Goal: Task Accomplishment & Management: Use online tool/utility

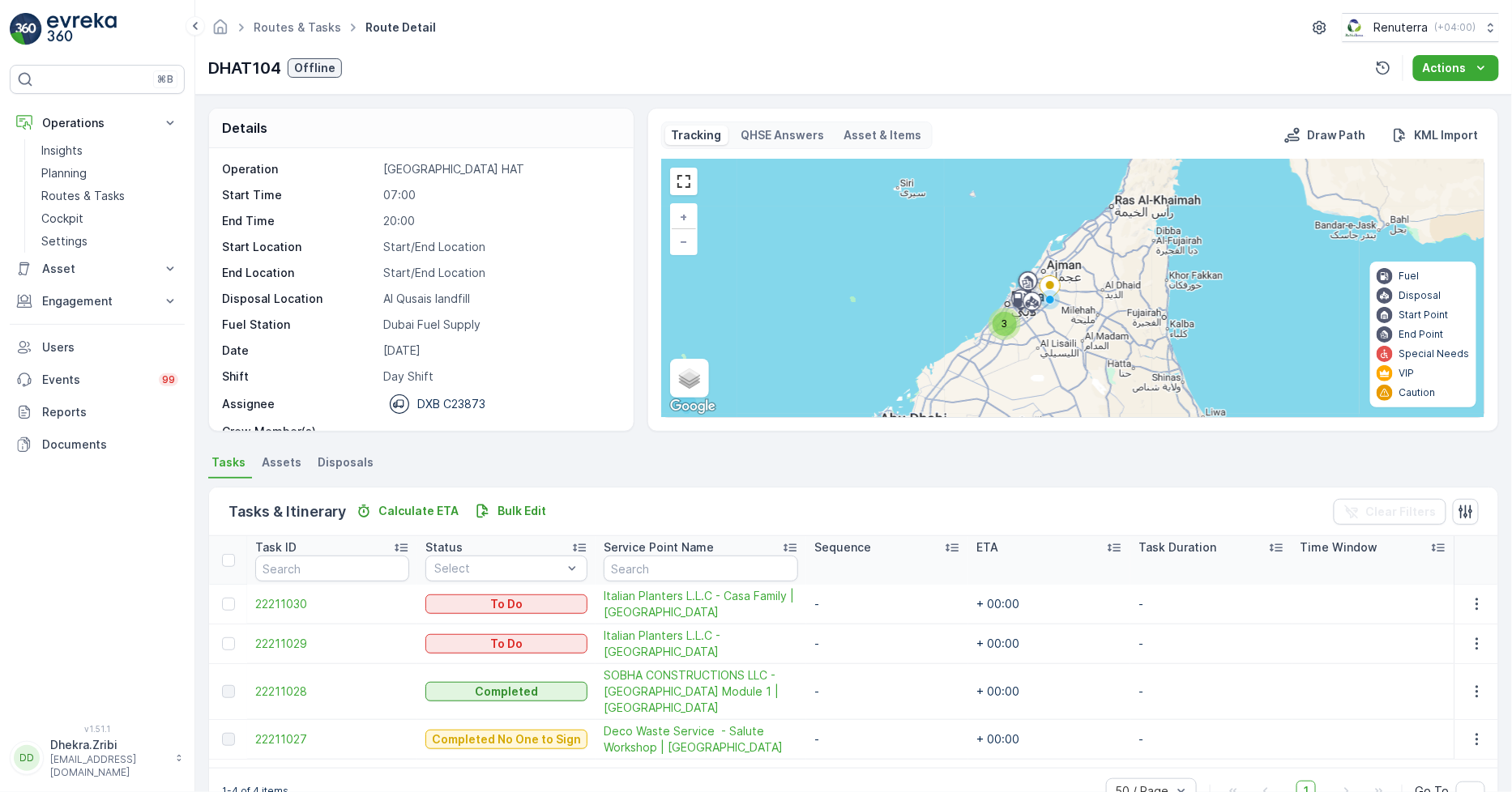
scroll to position [51, 0]
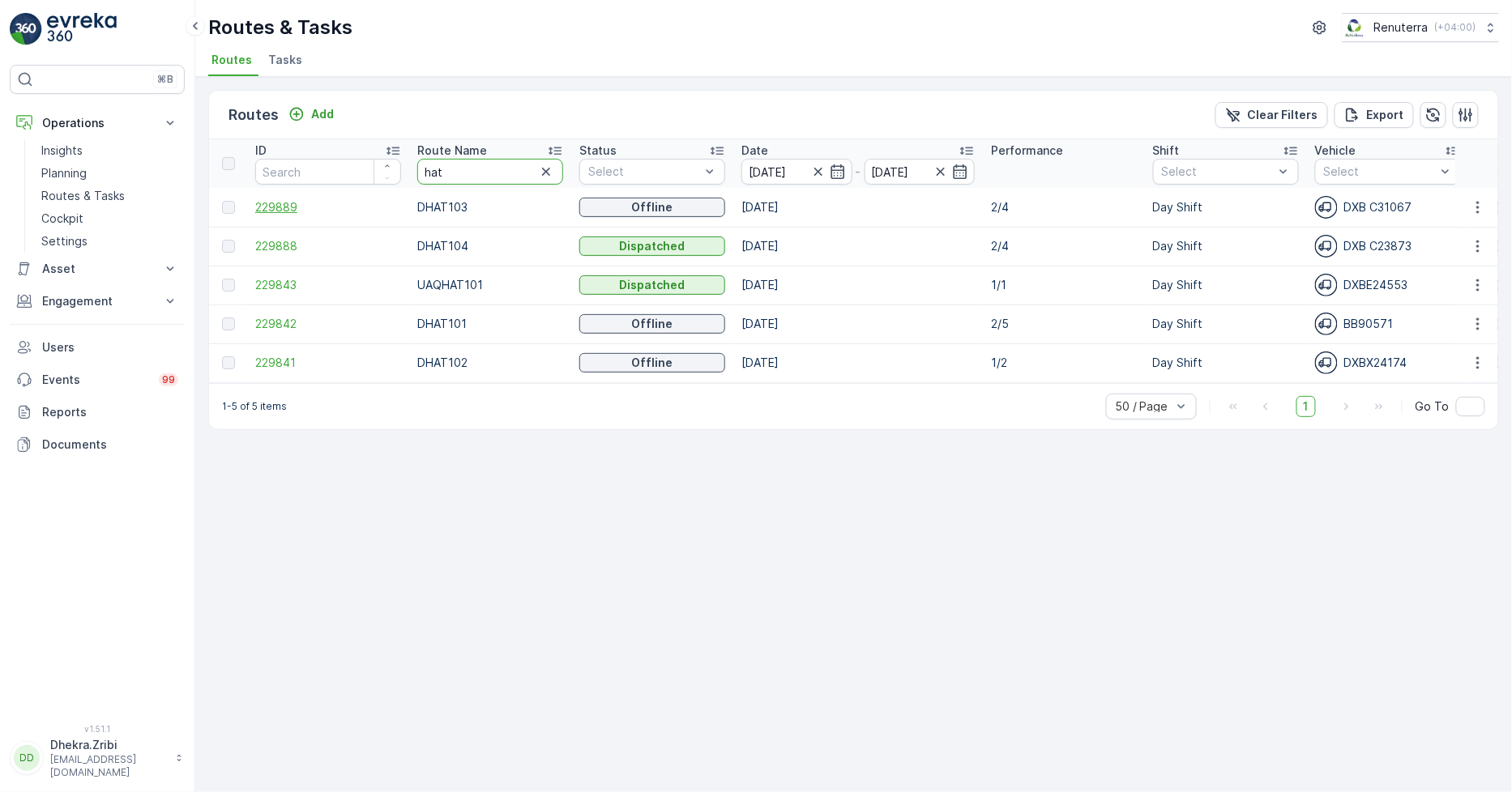
drag, startPoint x: 487, startPoint y: 175, endPoint x: 345, endPoint y: 204, distance: 144.9
type input "roro"
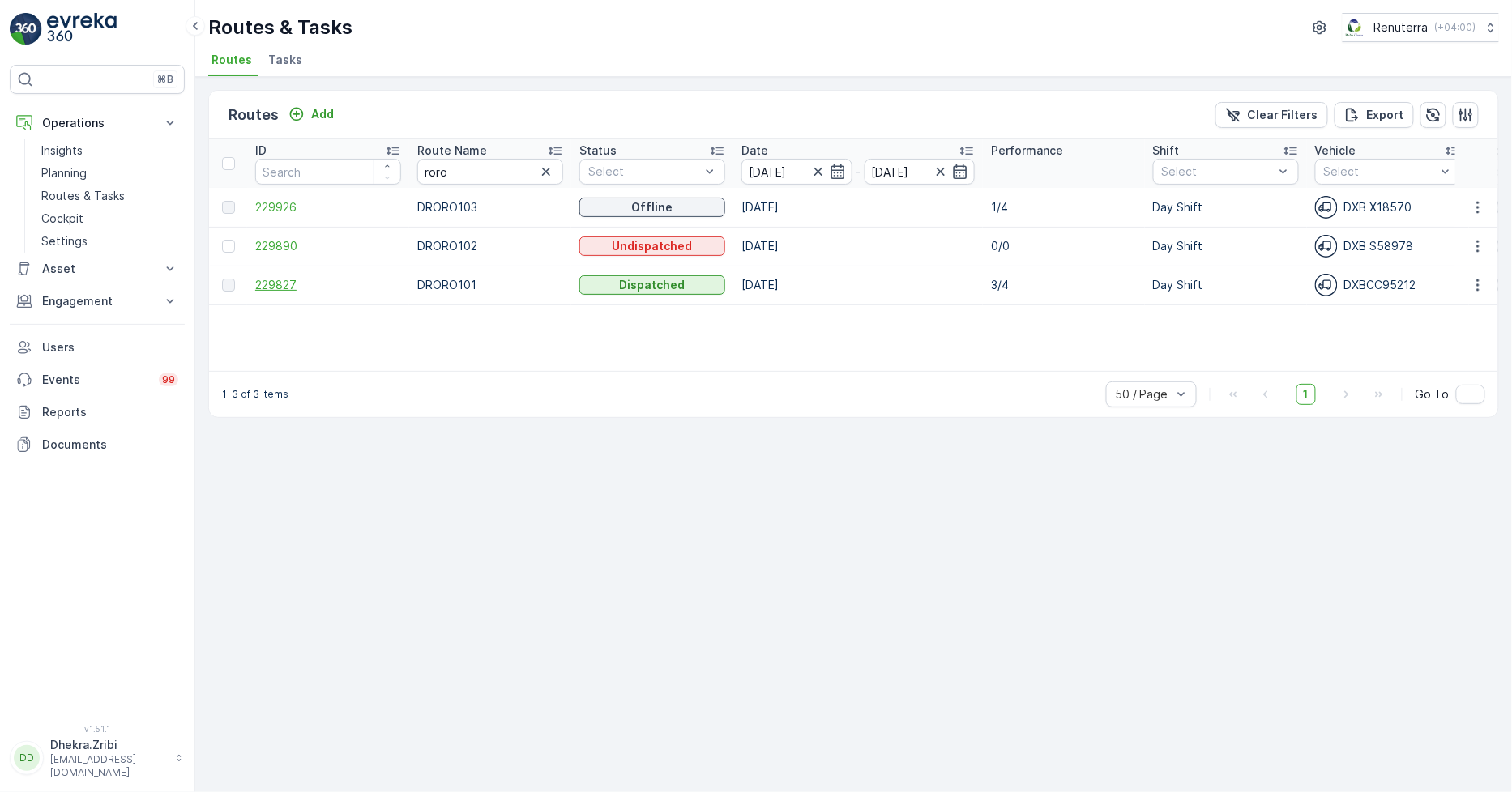
click at [264, 277] on span "229827" at bounding box center [328, 285] width 146 height 16
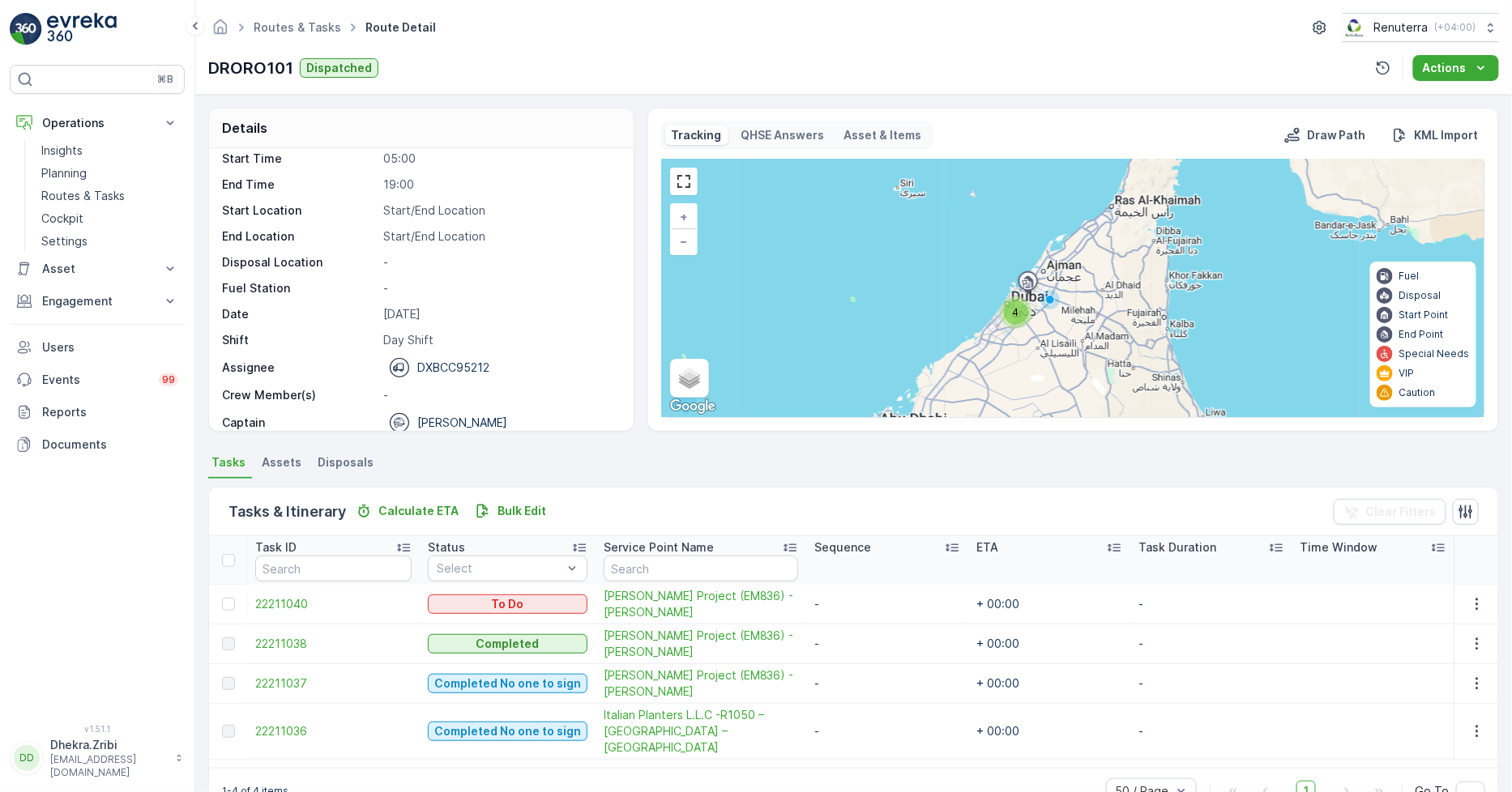
scroll to position [51, 0]
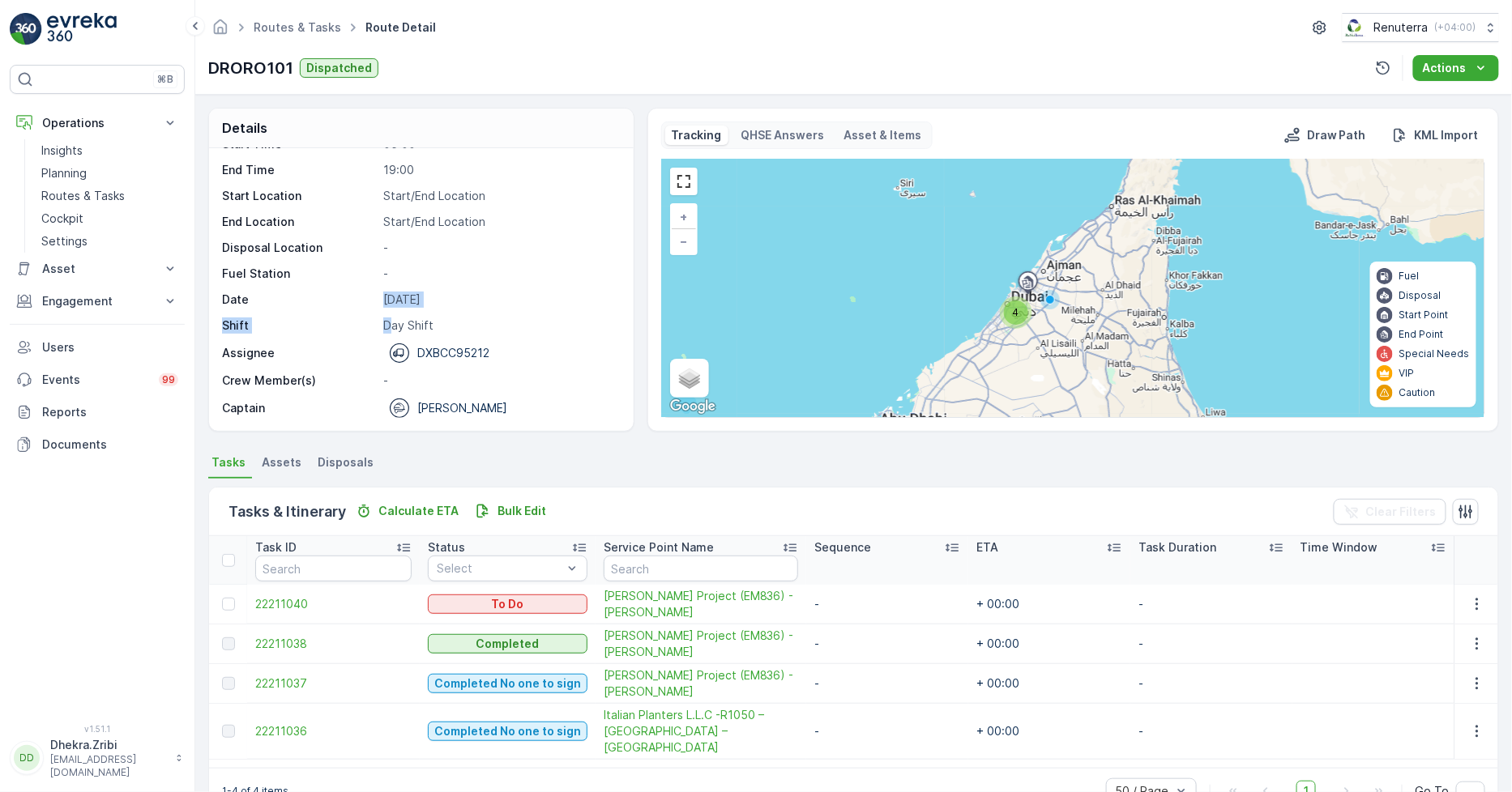
click at [392, 325] on div "Operation Dubai Roro Start Time 05:00 End Time 19:00 Start Location Start/End L…" at bounding box center [419, 265] width 395 height 308
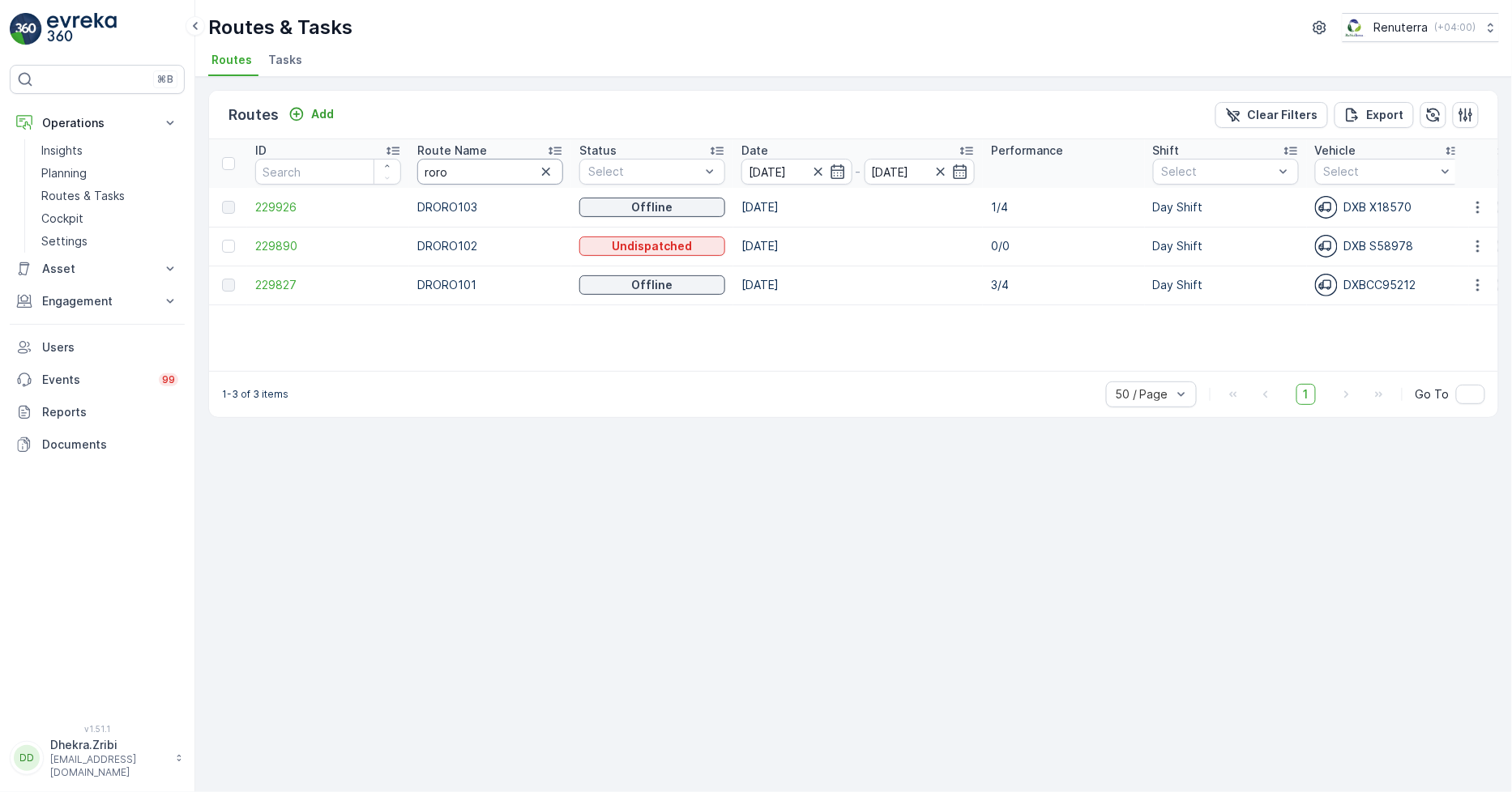
drag, startPoint x: 452, startPoint y: 184, endPoint x: 450, endPoint y: 175, distance: 9.2
click at [450, 176] on input "roro" at bounding box center [490, 171] width 146 height 26
click at [450, 175] on input "roro" at bounding box center [490, 171] width 146 height 26
click at [450, 174] on input "roro" at bounding box center [490, 171] width 146 height 26
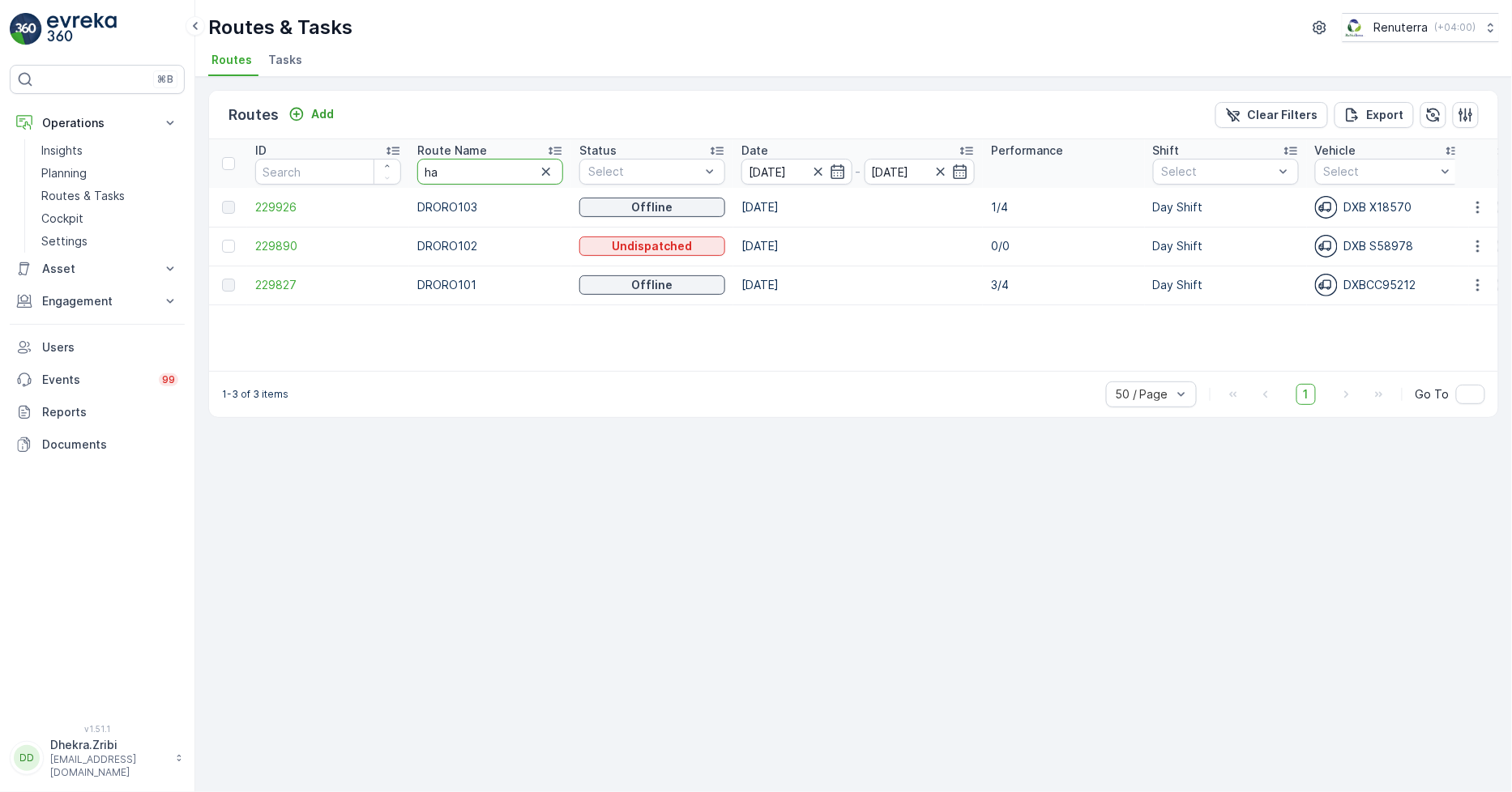
type input "hat"
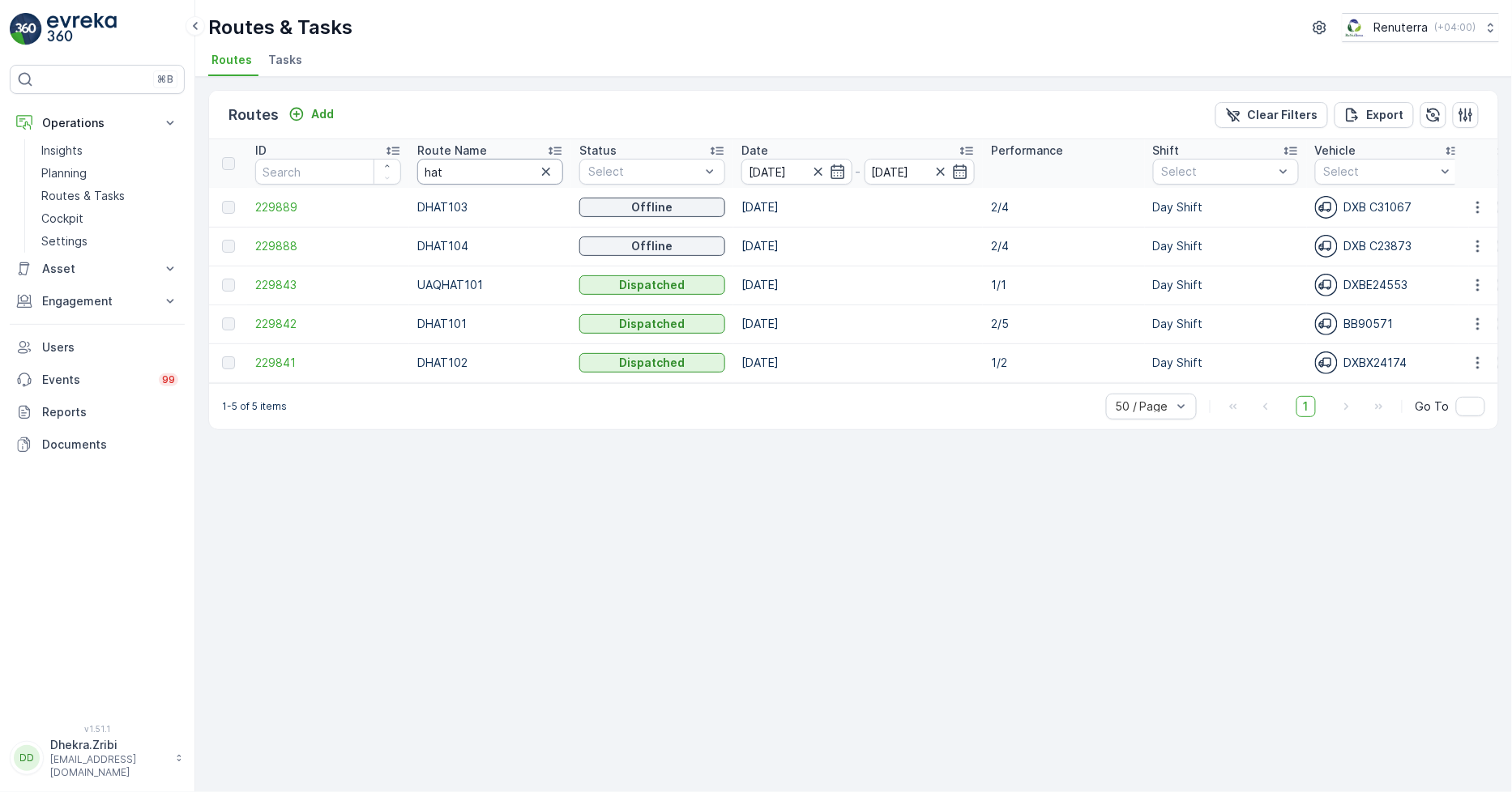
click at [451, 175] on input "hat" at bounding box center [490, 171] width 146 height 26
click at [324, 111] on p "Add" at bounding box center [322, 114] width 22 height 16
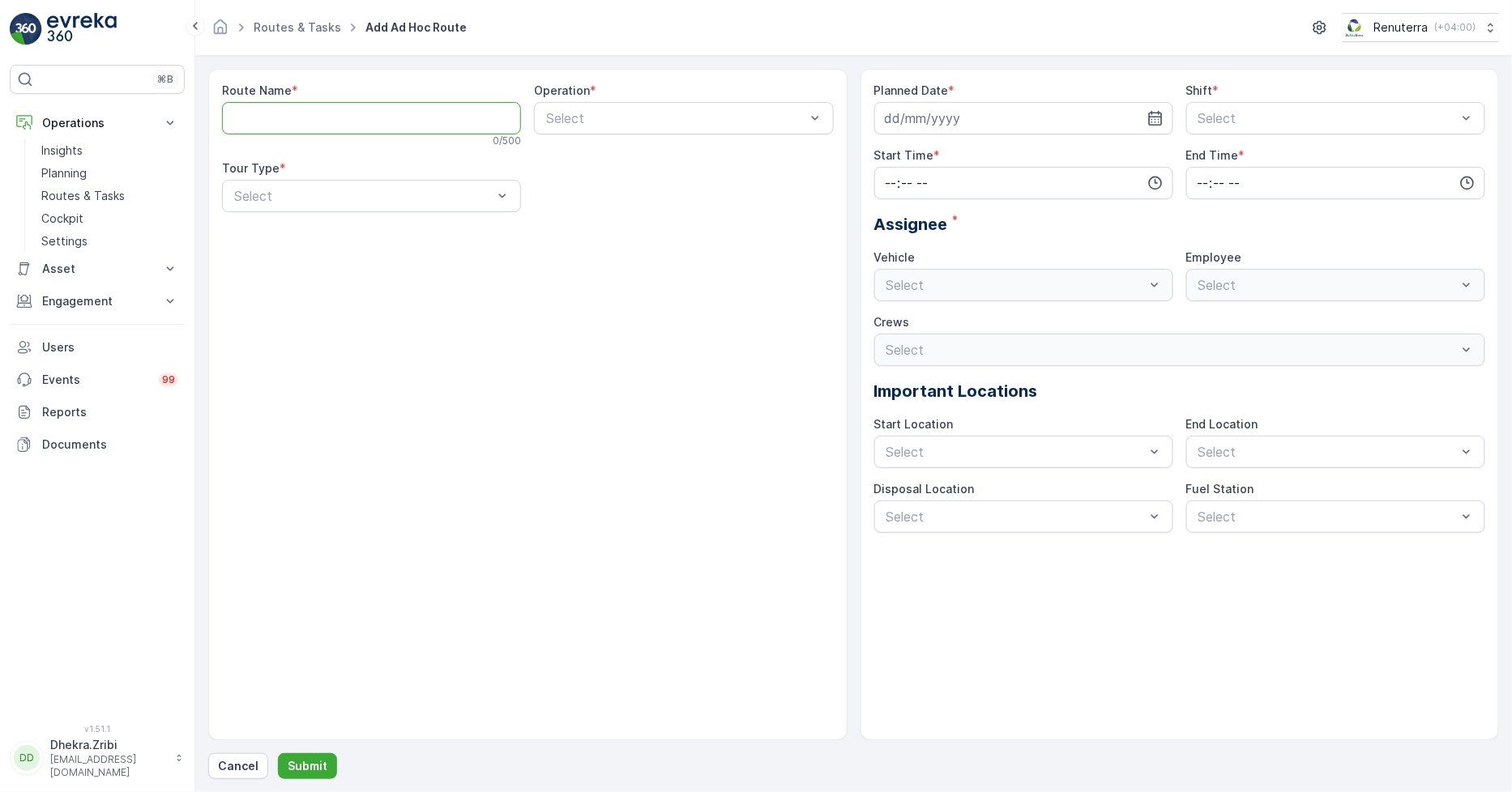
click at [401, 127] on Name "Route Name" at bounding box center [372, 118] width 299 height 32
click at [369, 127] on Name "Route Name" at bounding box center [372, 118] width 299 height 32
click at [372, 118] on Name "hat" at bounding box center [372, 118] width 299 height 32
drag, startPoint x: 302, startPoint y: 125, endPoint x: 184, endPoint y: 118, distance: 118.2
click at [191, 128] on div "⌘B Operations Insights Planning Routes & Tasks Cockpit Settings Asset Assets En…" at bounding box center [756, 396] width 1512 height 792
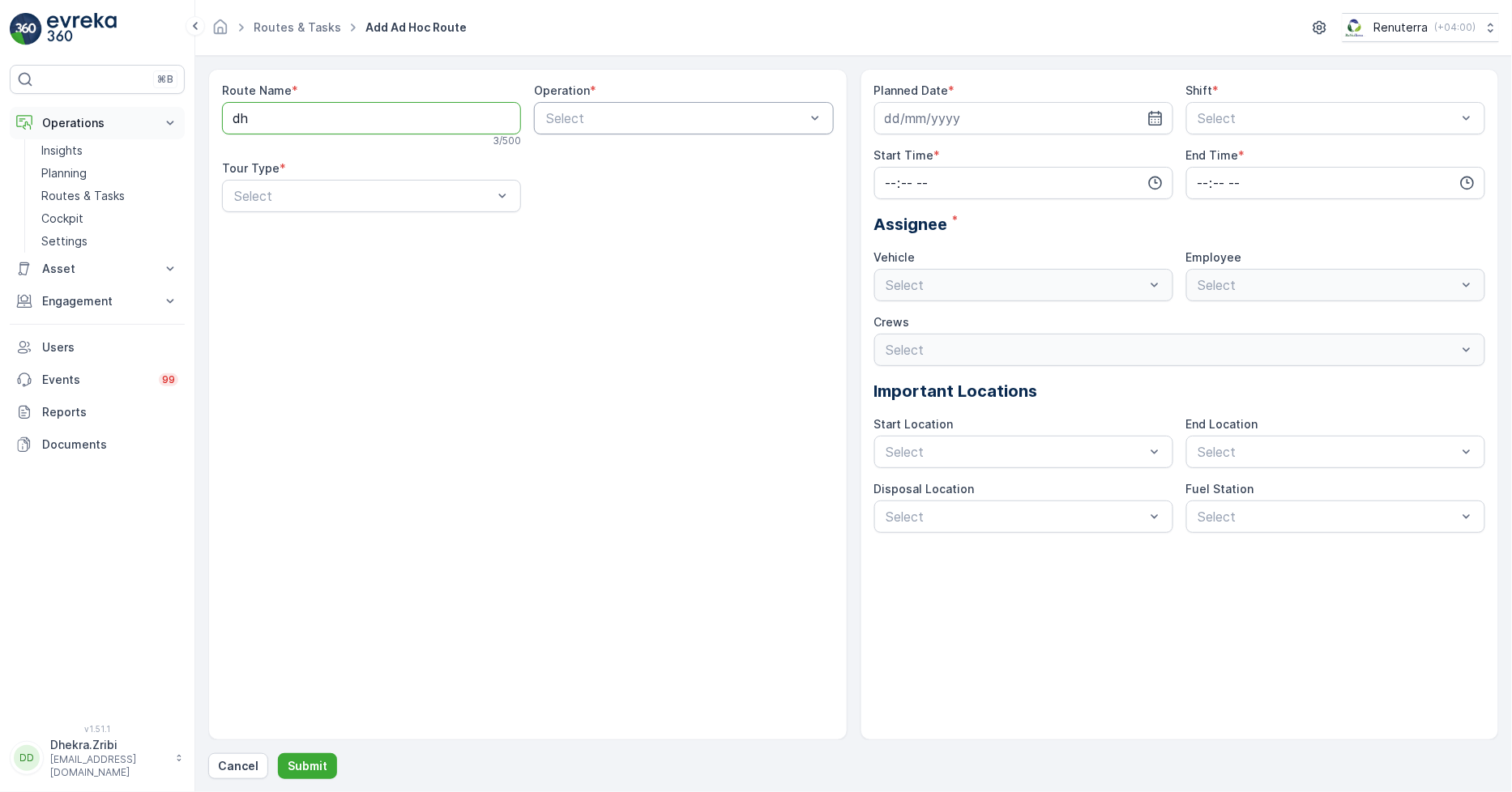
type Name "d"
type Name "DHAZ101"
click at [614, 128] on div "Select" at bounding box center [683, 118] width 299 height 32
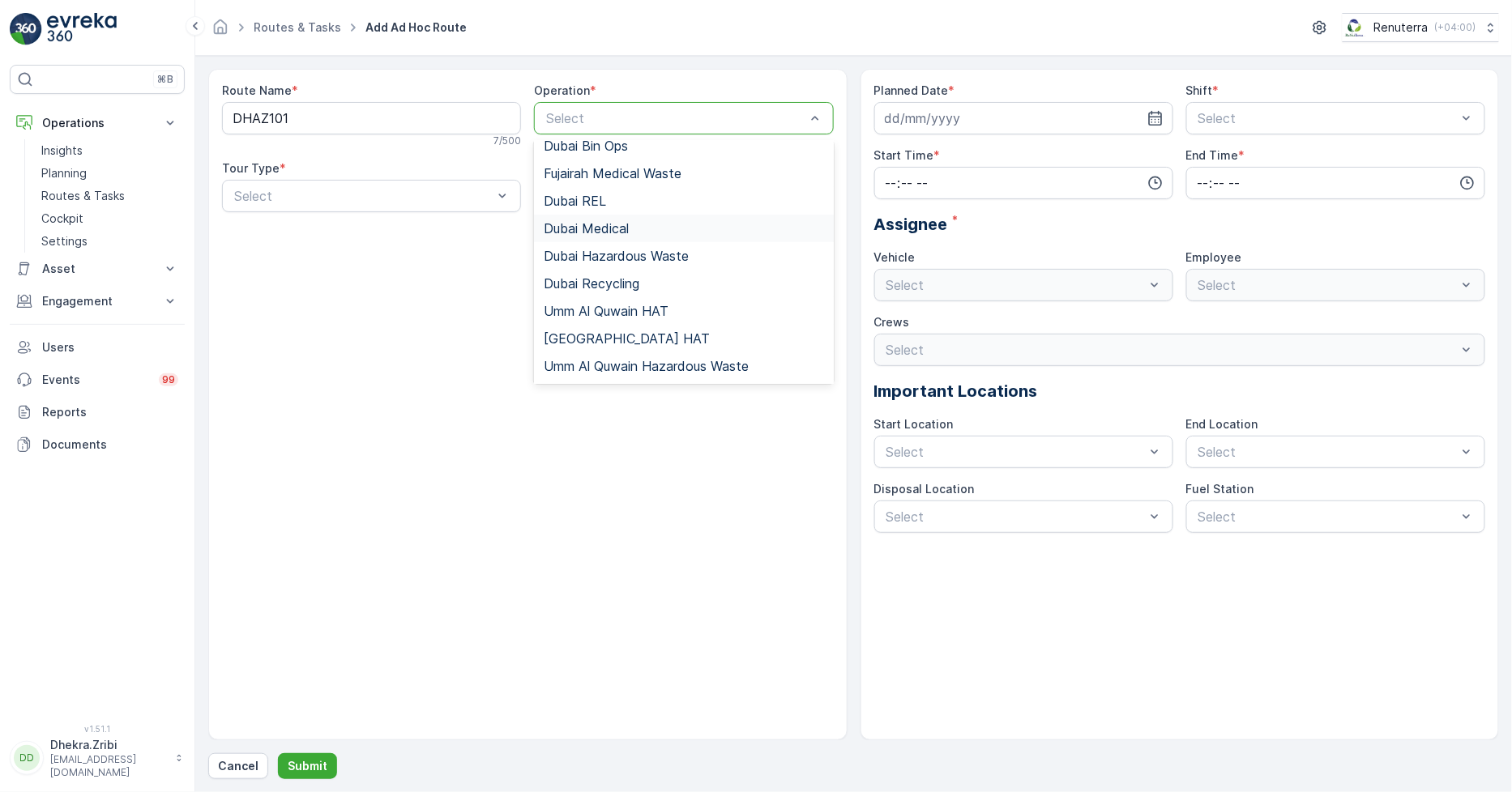
scroll to position [90, 0]
click at [658, 237] on span "Dubai Hazardous Waste" at bounding box center [616, 233] width 145 height 14
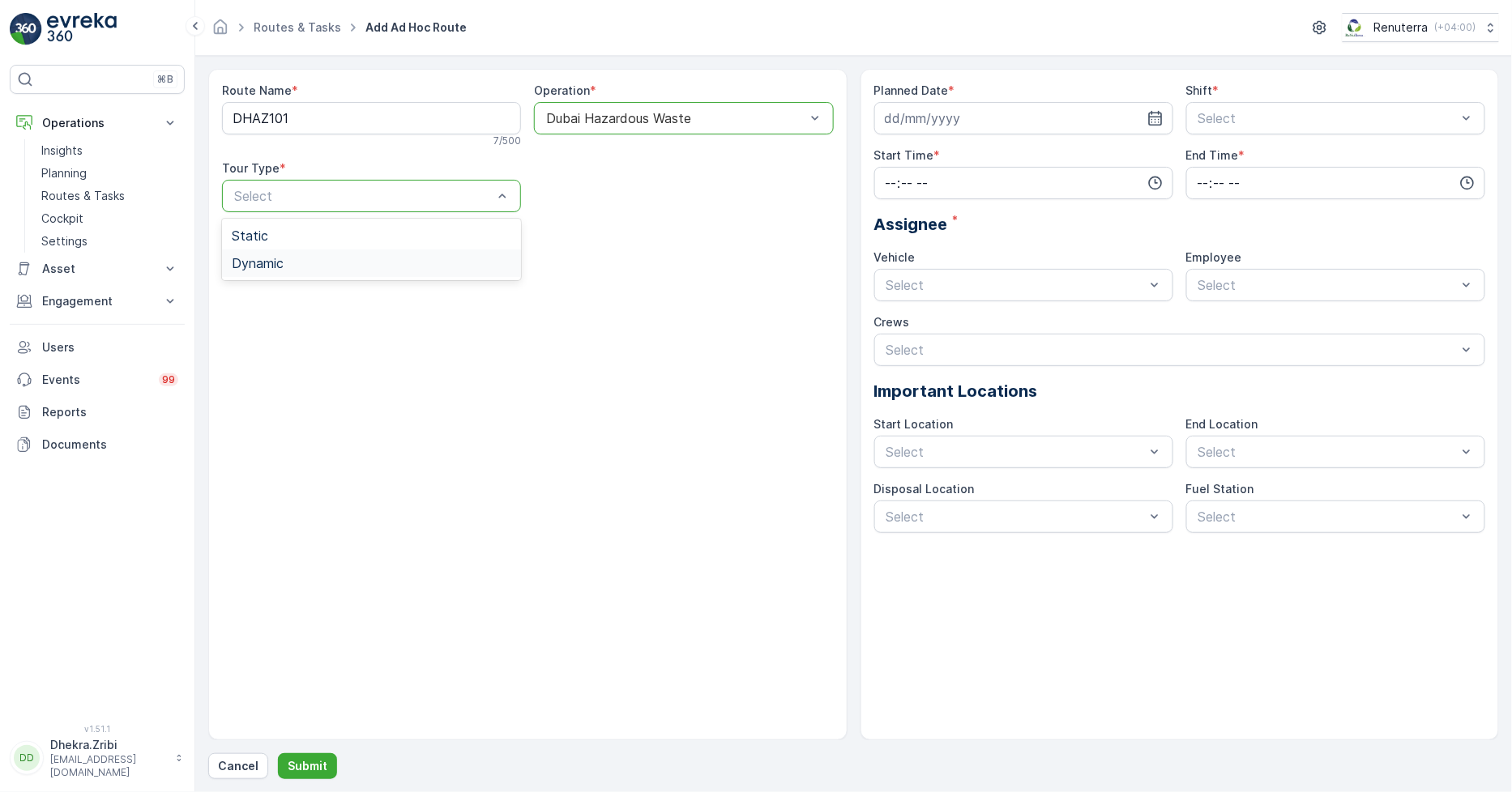
click at [372, 260] on div "Dynamic" at bounding box center [372, 263] width 280 height 14
click at [1019, 125] on input at bounding box center [1024, 118] width 299 height 32
click at [1148, 118] on icon "button" at bounding box center [1155, 118] width 13 height 14
click at [1164, 114] on input at bounding box center [1024, 118] width 299 height 32
click at [894, 255] on div "5" at bounding box center [902, 254] width 26 height 26
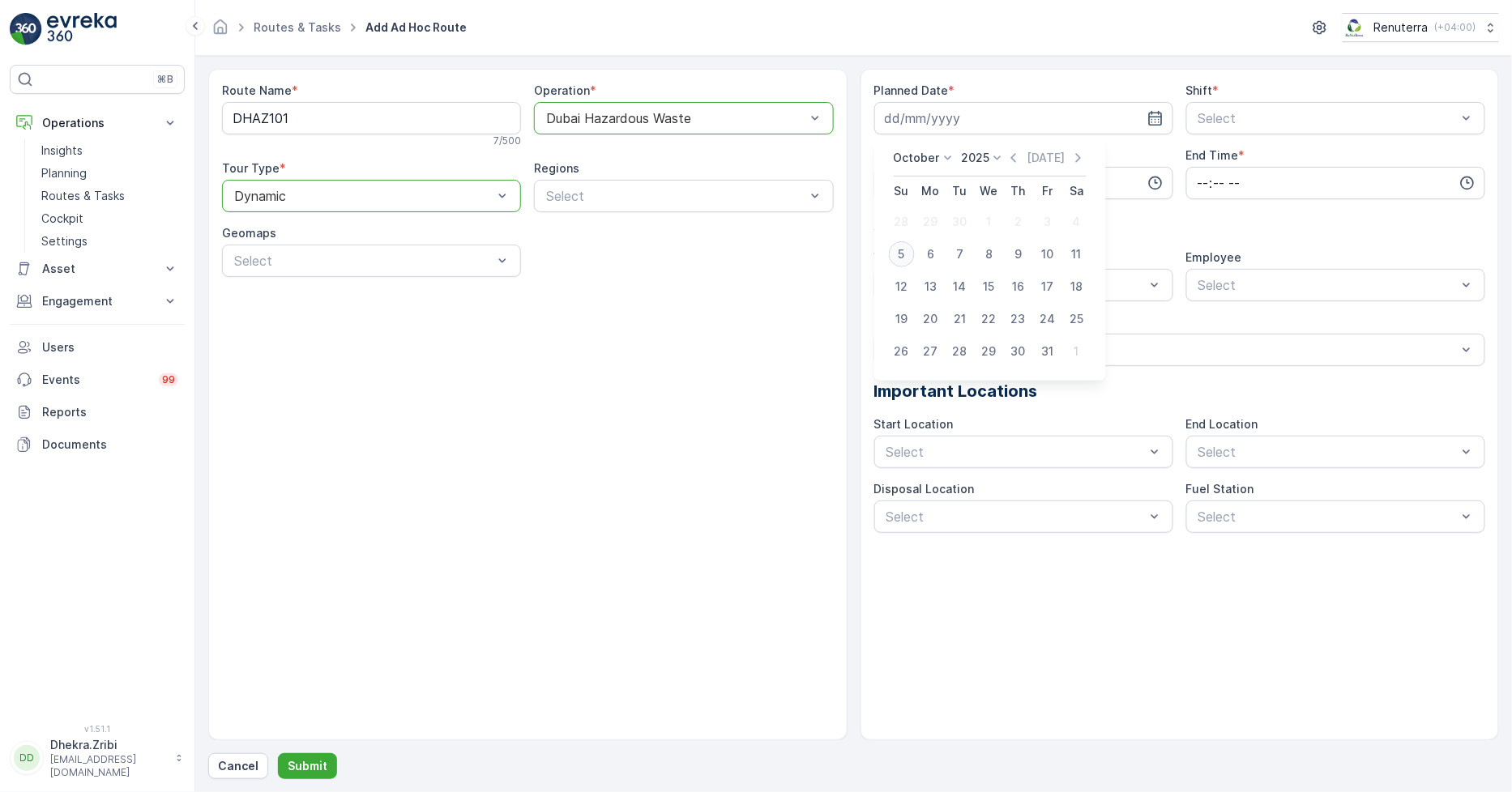
type input "[DATE]"
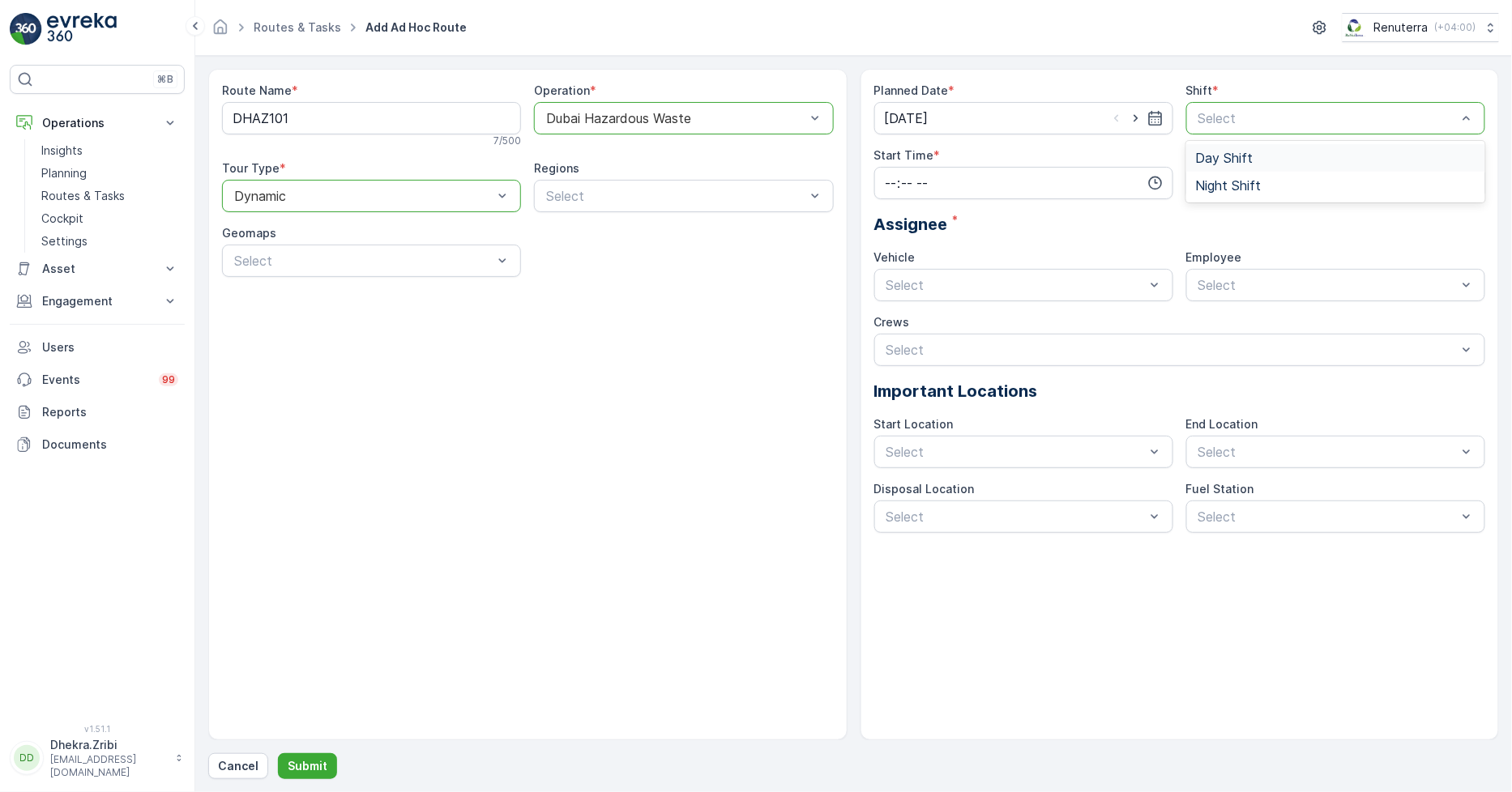
click at [1253, 154] on div "Day Shift" at bounding box center [1336, 158] width 280 height 14
click at [1072, 180] on input "time" at bounding box center [1024, 183] width 299 height 32
click at [888, 297] on span "13" at bounding box center [890, 300] width 12 height 16
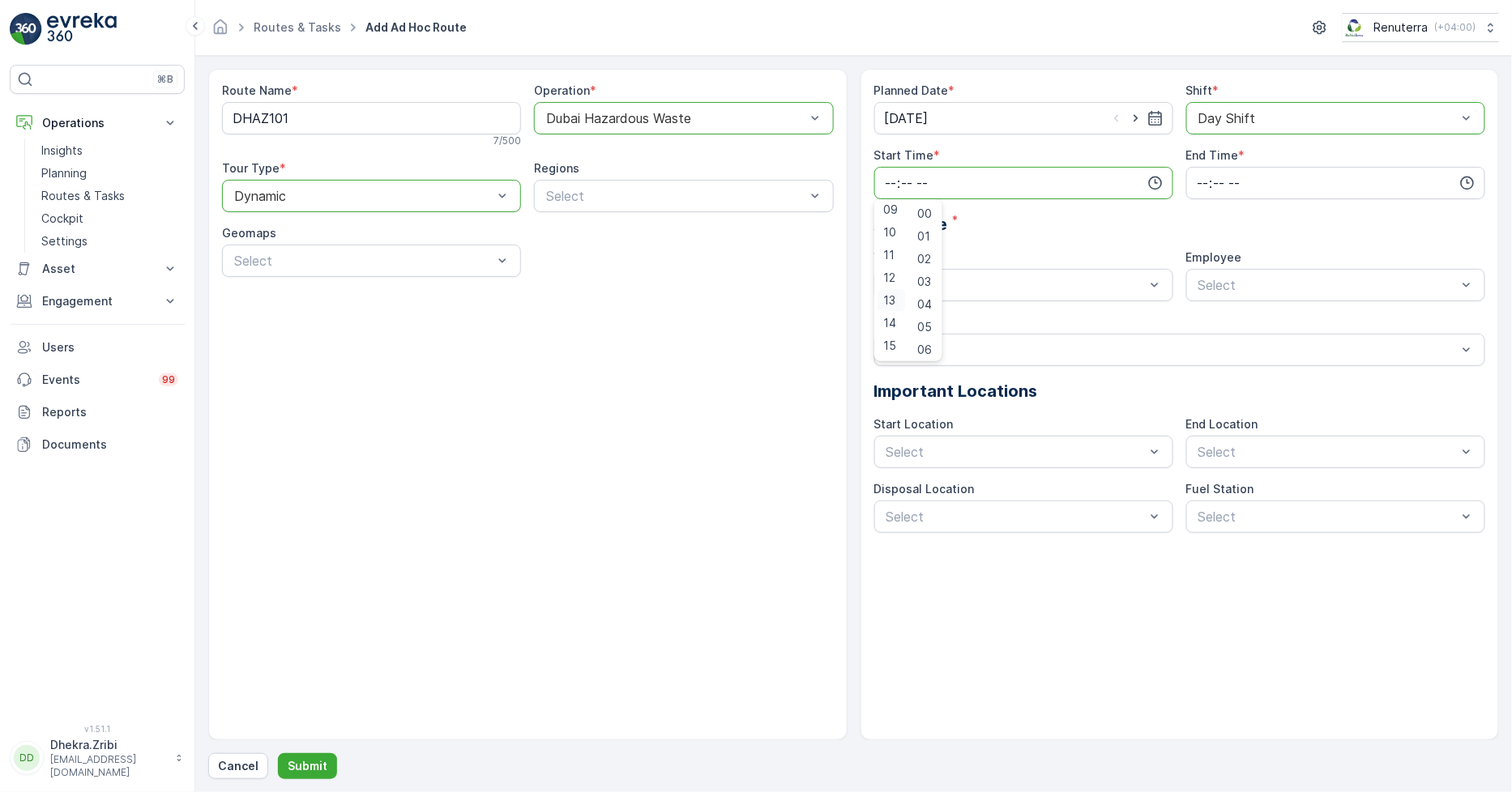
type input "13:00"
click at [1002, 178] on input "13:00" at bounding box center [1024, 183] width 299 height 32
click at [1080, 206] on div "Planned Date * [DATE] Shift * option Day Shift, selected. Day Shift Start Time …" at bounding box center [1180, 308] width 612 height 451
click at [1300, 170] on input "time" at bounding box center [1336, 183] width 299 height 32
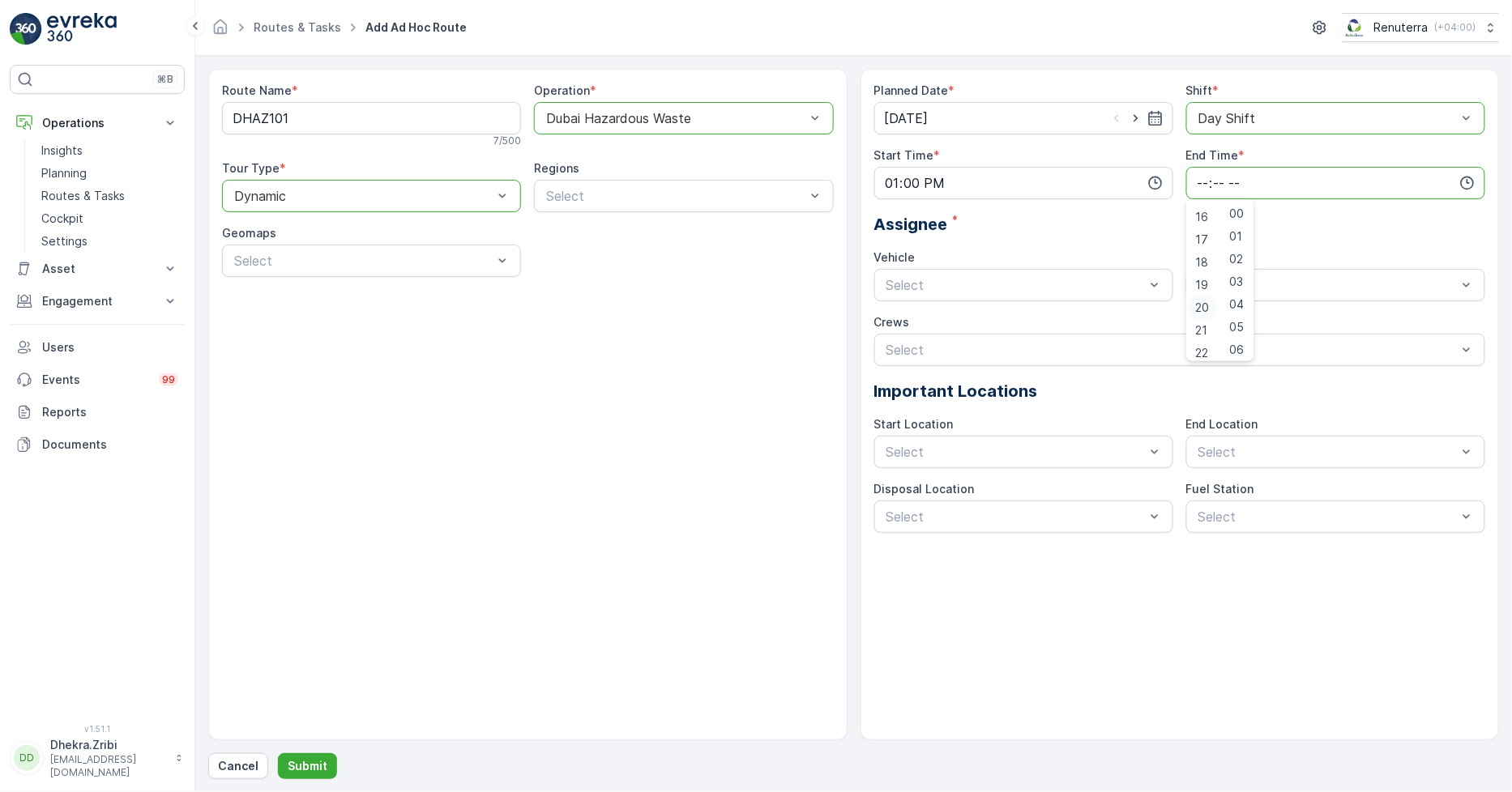
click at [1204, 305] on span "20" at bounding box center [1202, 307] width 13 height 16
type input "20:00"
drag, startPoint x: 1378, startPoint y: 217, endPoint x: 1350, endPoint y: 228, distance: 30.1
click at [1378, 219] on div "Assignee *" at bounding box center [1180, 224] width 612 height 24
click at [949, 322] on span "06EVREKA06" at bounding box center [926, 324] width 85 height 14
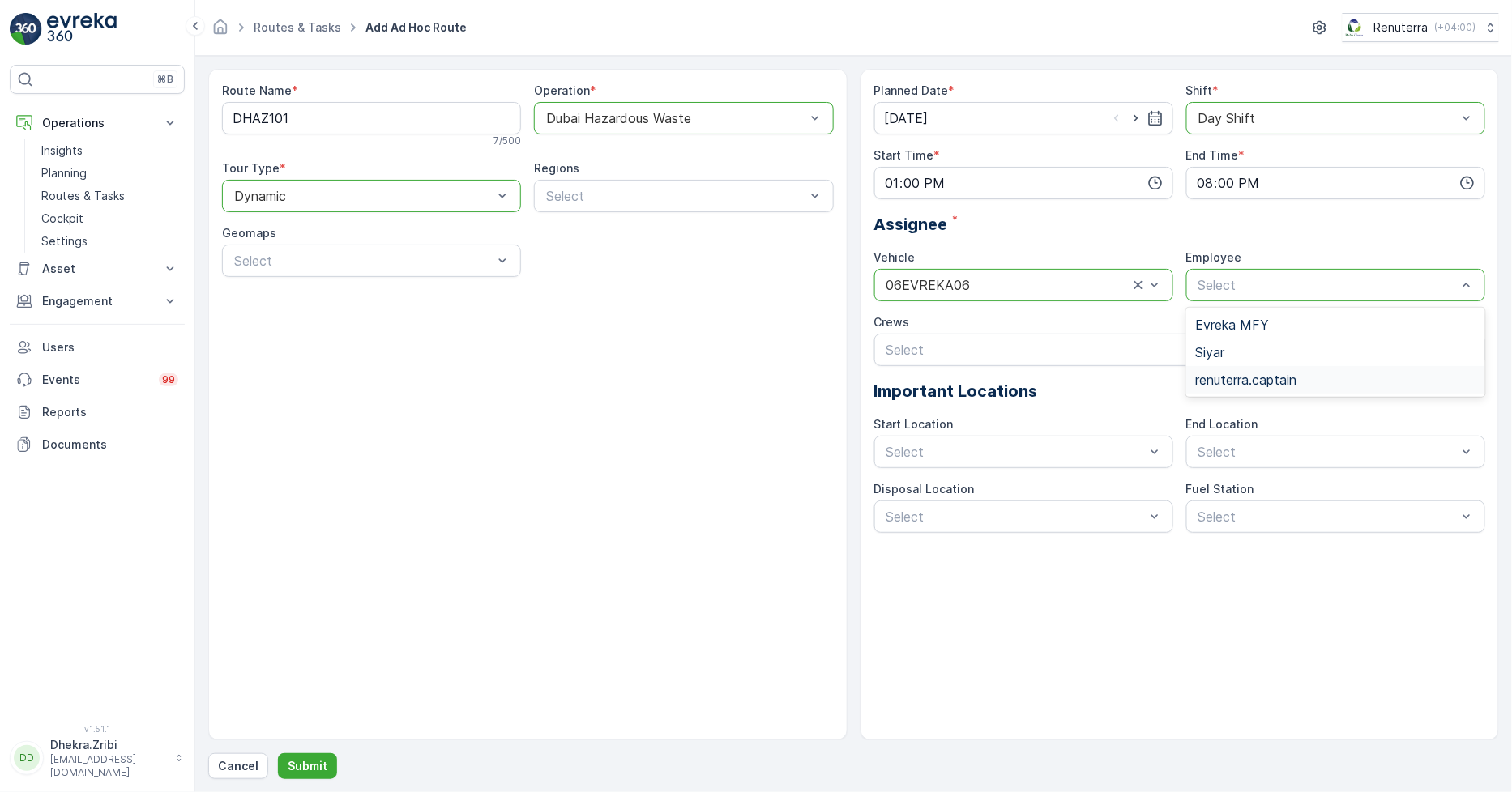
click at [1247, 375] on span "renuterra.captain" at bounding box center [1246, 380] width 102 height 14
click at [282, 766] on button "Submit" at bounding box center [307, 766] width 59 height 26
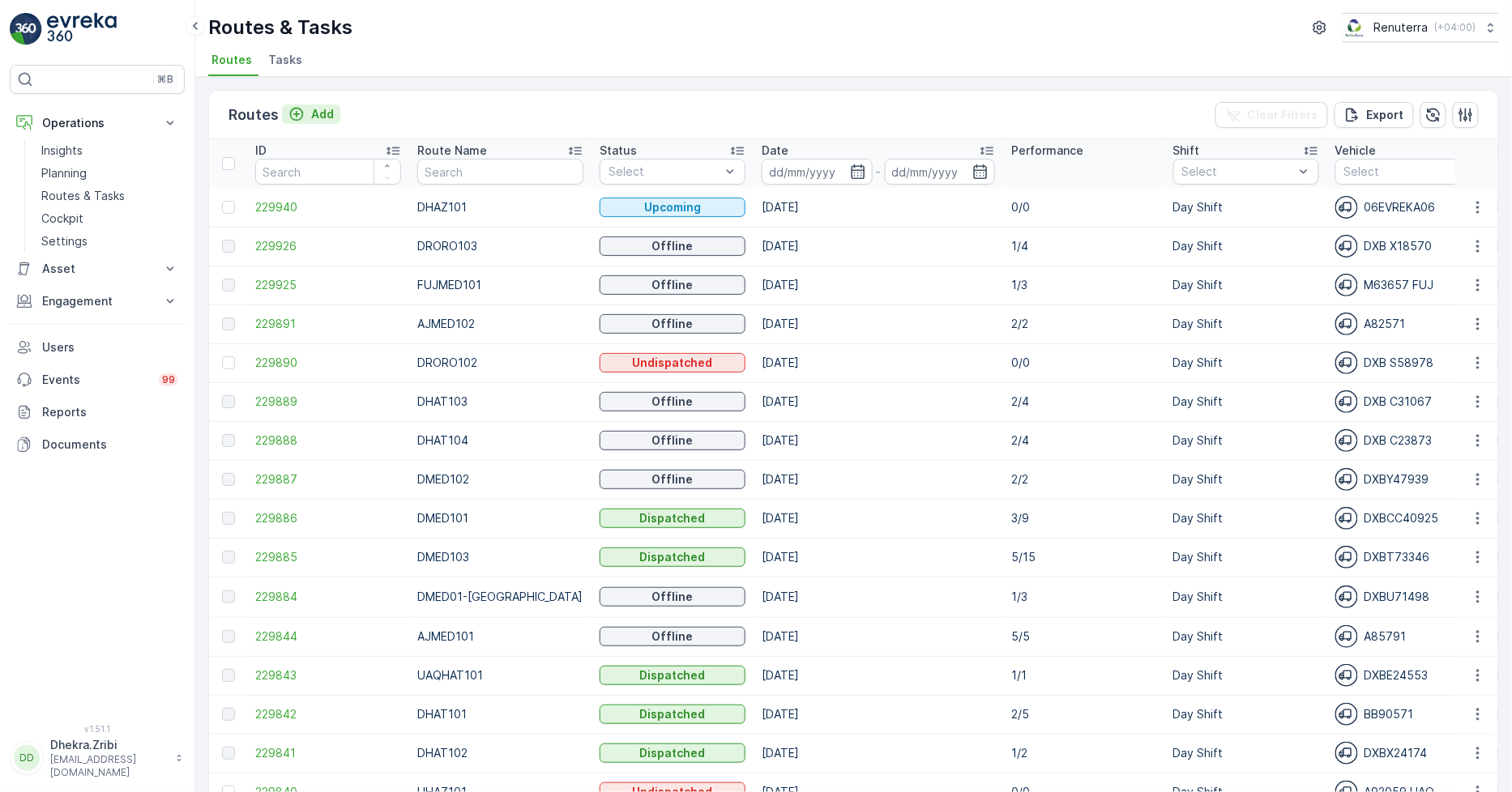
click at [305, 113] on div "Add" at bounding box center [311, 114] width 45 height 16
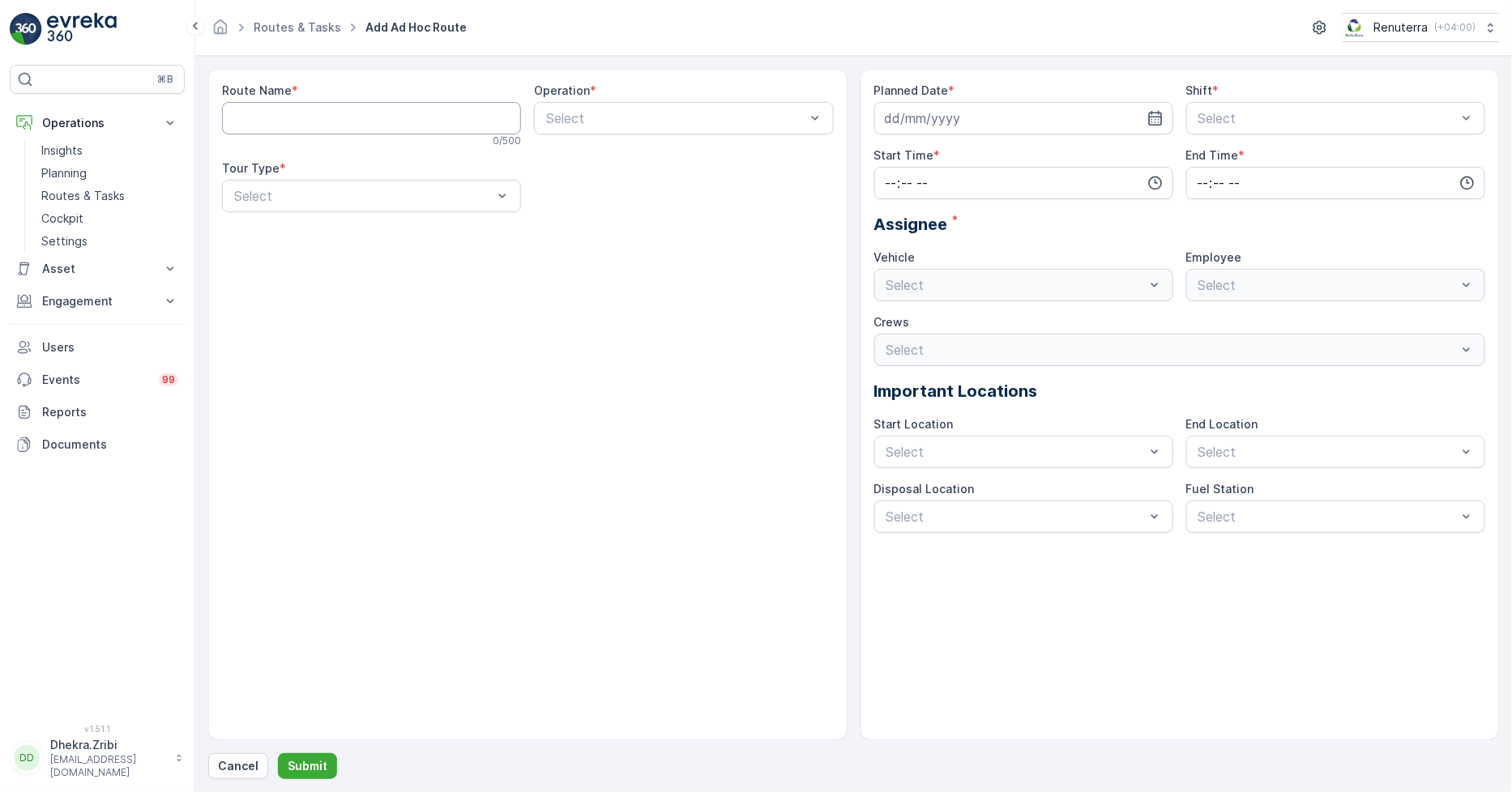
click at [406, 118] on Name "Route Name" at bounding box center [372, 118] width 299 height 32
click at [306, 113] on Name "Dhat" at bounding box center [372, 118] width 299 height 32
click at [326, 120] on Name "Dhaz" at bounding box center [372, 118] width 299 height 32
type Name "DHAZ102"
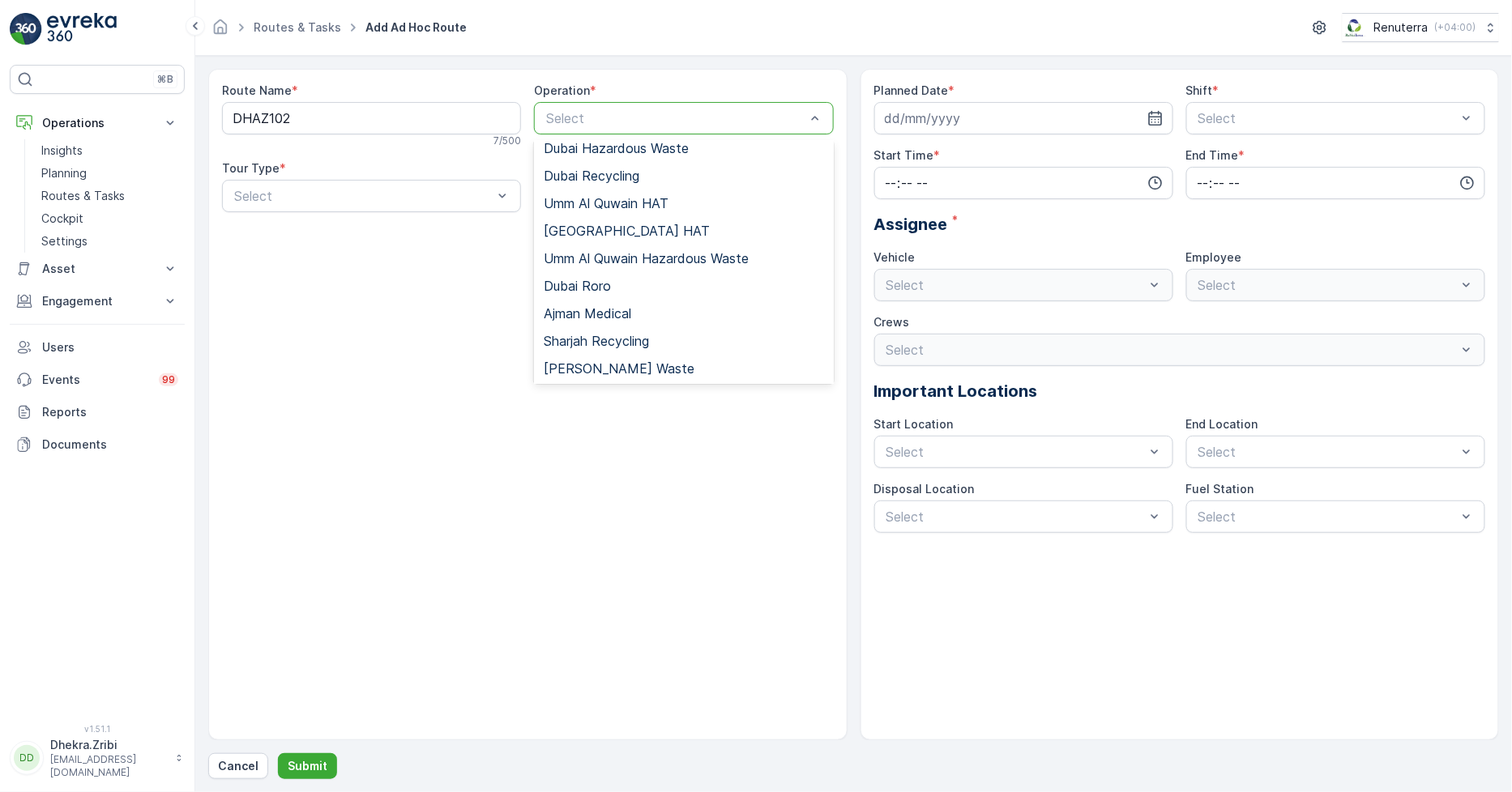
scroll to position [180, 0]
click at [604, 249] on span "Umm Al Quwain Hazardous Waste" at bounding box center [646, 253] width 205 height 14
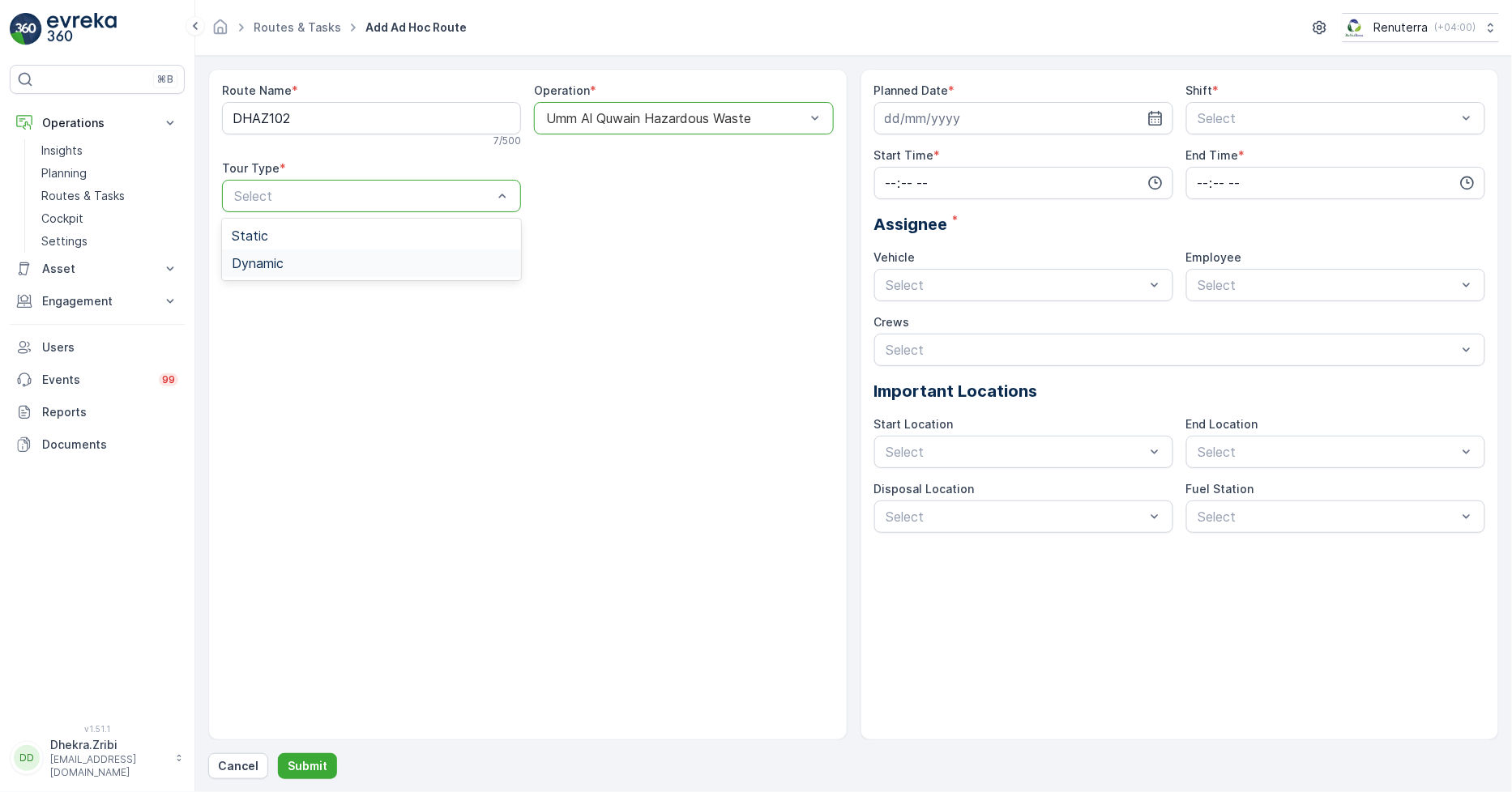
click at [358, 263] on div "Dynamic" at bounding box center [372, 263] width 280 height 14
click at [1155, 118] on icon "button" at bounding box center [1156, 118] width 16 height 16
click at [903, 256] on div "5" at bounding box center [902, 254] width 26 height 26
type input "[DATE]"
click at [1283, 158] on div "Day Shift" at bounding box center [1336, 158] width 280 height 14
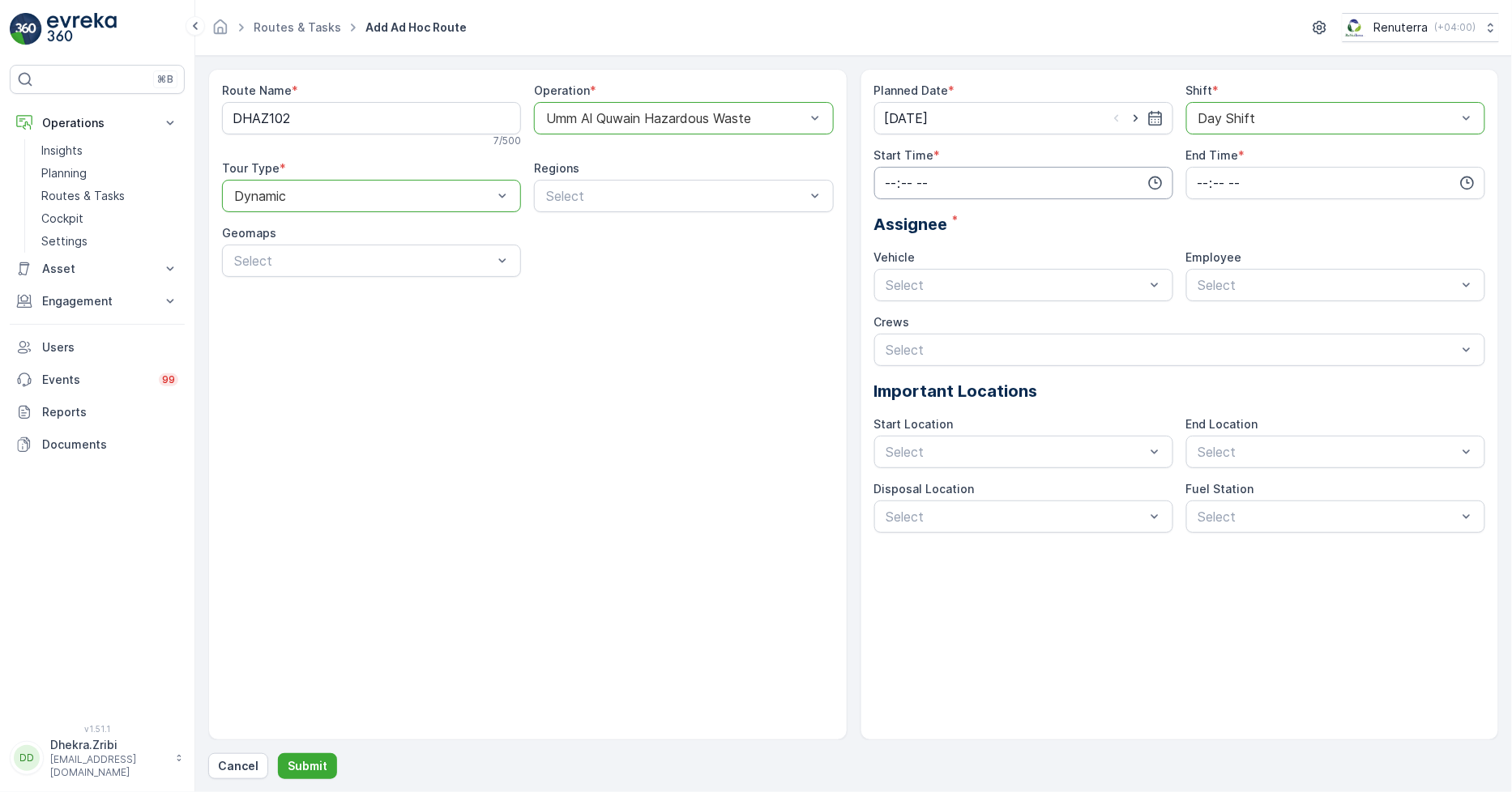
click at [884, 184] on input "time" at bounding box center [1024, 183] width 299 height 32
click at [901, 326] on div "13" at bounding box center [891, 328] width 28 height 22
type input "13:00"
click at [1230, 183] on input "time" at bounding box center [1336, 183] width 299 height 32
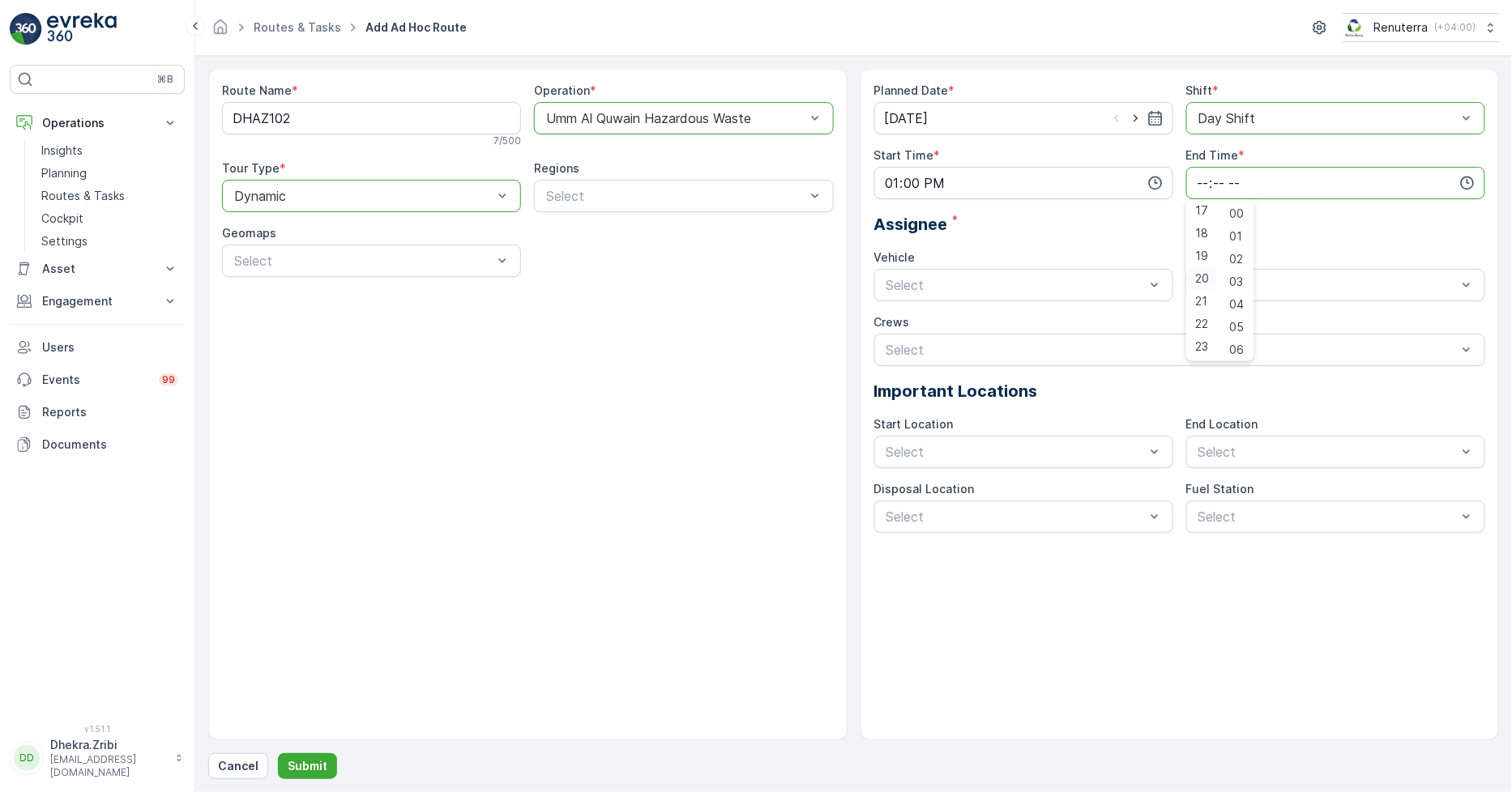
click at [1204, 281] on span "20" at bounding box center [1202, 279] width 13 height 16
type input "20:00"
click at [1096, 235] on div "Assignee *" at bounding box center [1180, 224] width 612 height 24
click at [977, 178] on input "13:00" at bounding box center [1024, 183] width 299 height 32
click at [976, 178] on input "13:00" at bounding box center [1024, 183] width 299 height 32
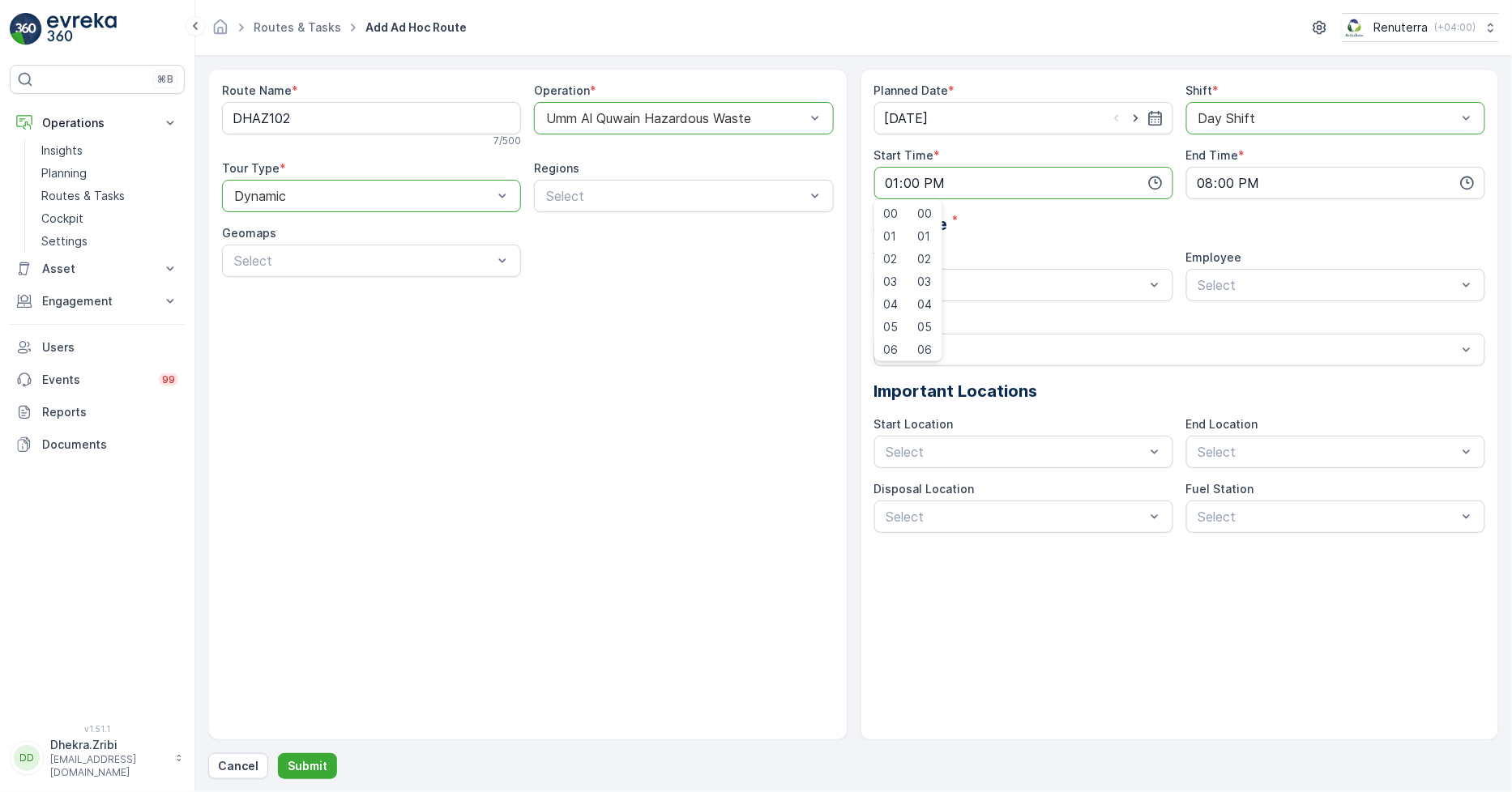
click at [928, 325] on span "05" at bounding box center [925, 327] width 14 height 16
type input "13:05"
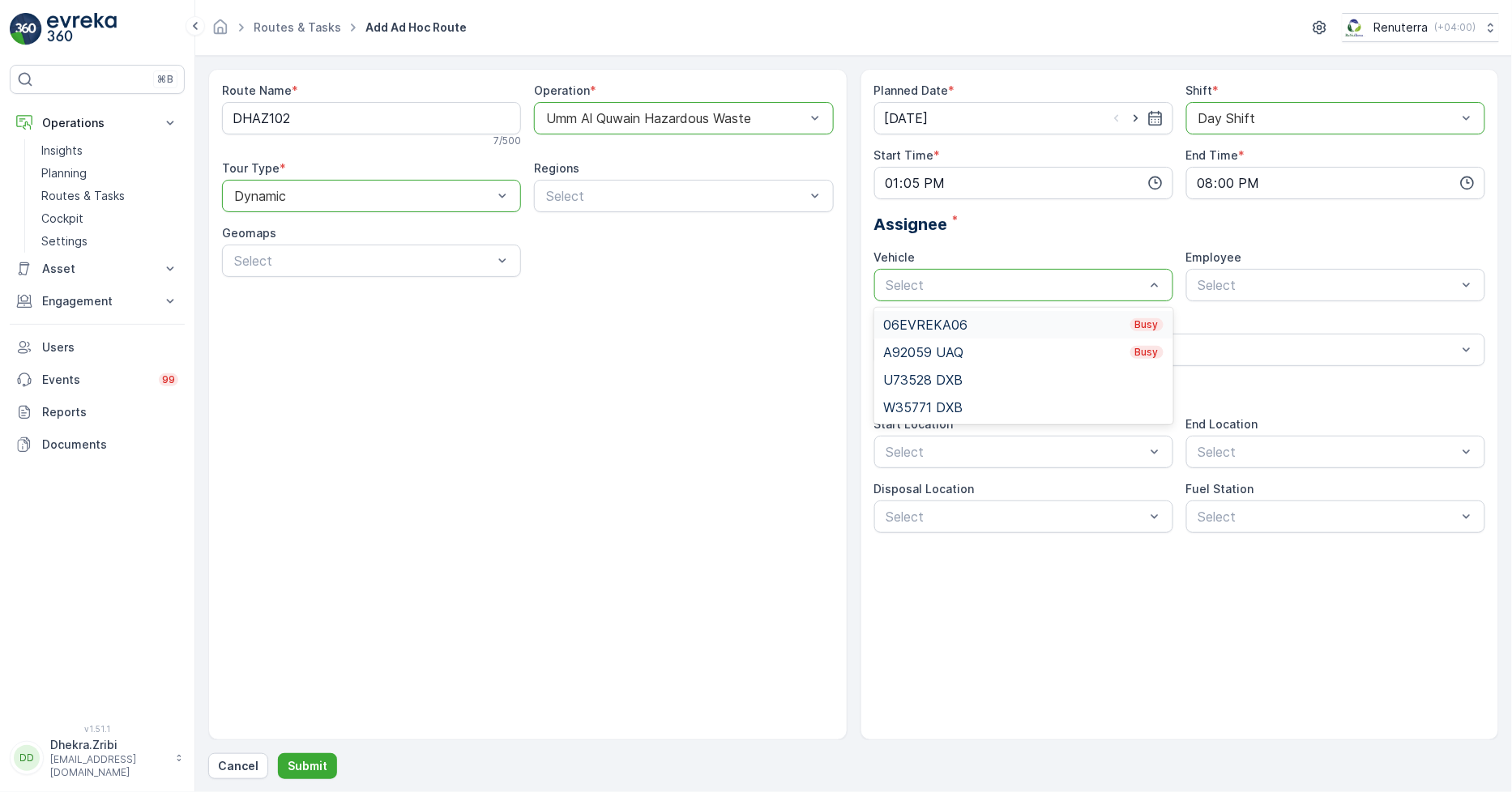
click at [944, 323] on div "06EVREKA06 Busy" at bounding box center [1024, 324] width 280 height 14
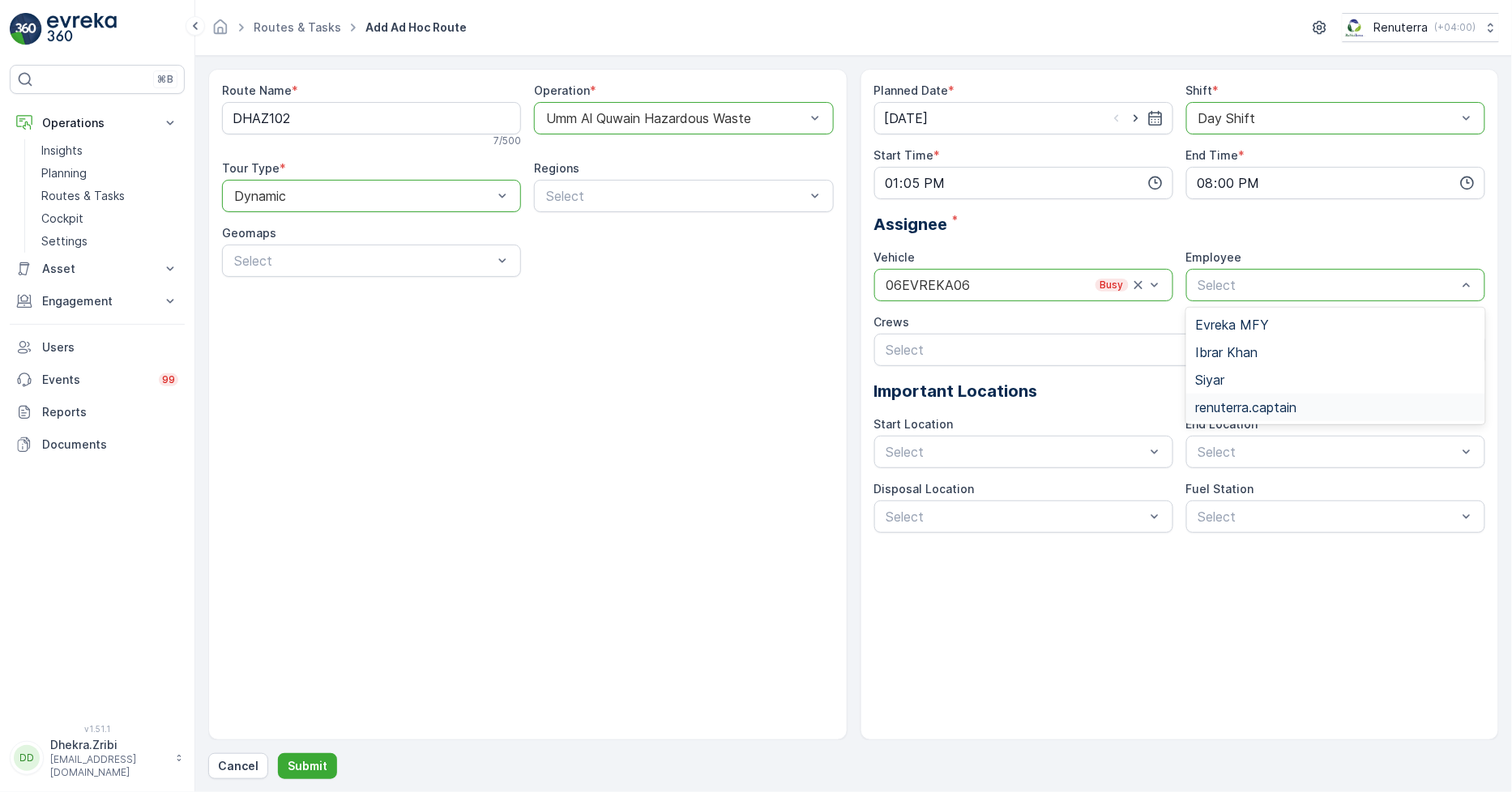
click at [1226, 400] on span "renuterra.captain" at bounding box center [1246, 407] width 102 height 14
click at [312, 770] on p "Submit" at bounding box center [307, 766] width 40 height 16
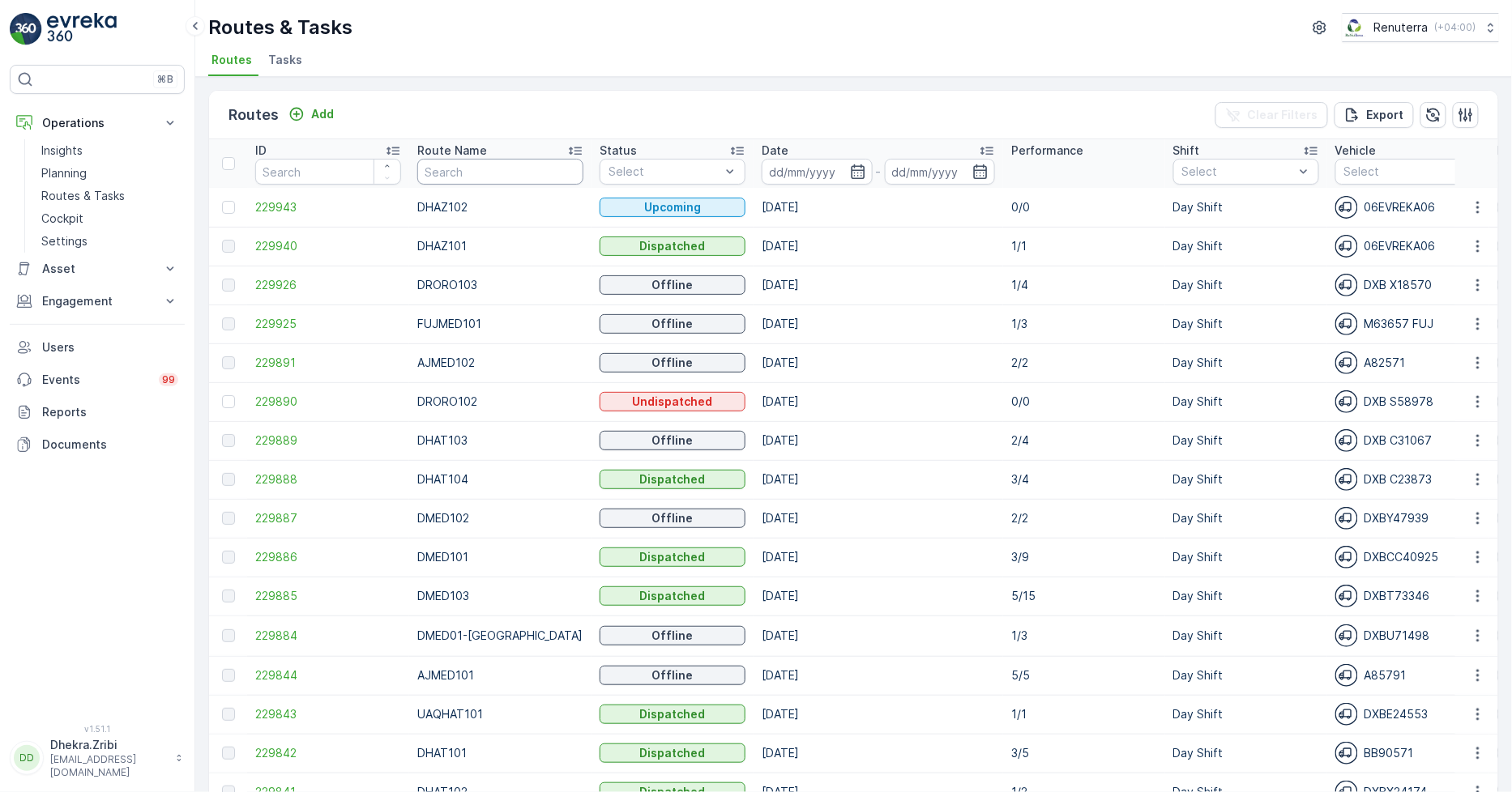
click at [506, 175] on input "text" at bounding box center [500, 171] width 166 height 26
click at [449, 173] on input "text" at bounding box center [500, 171] width 166 height 26
type input "roro"
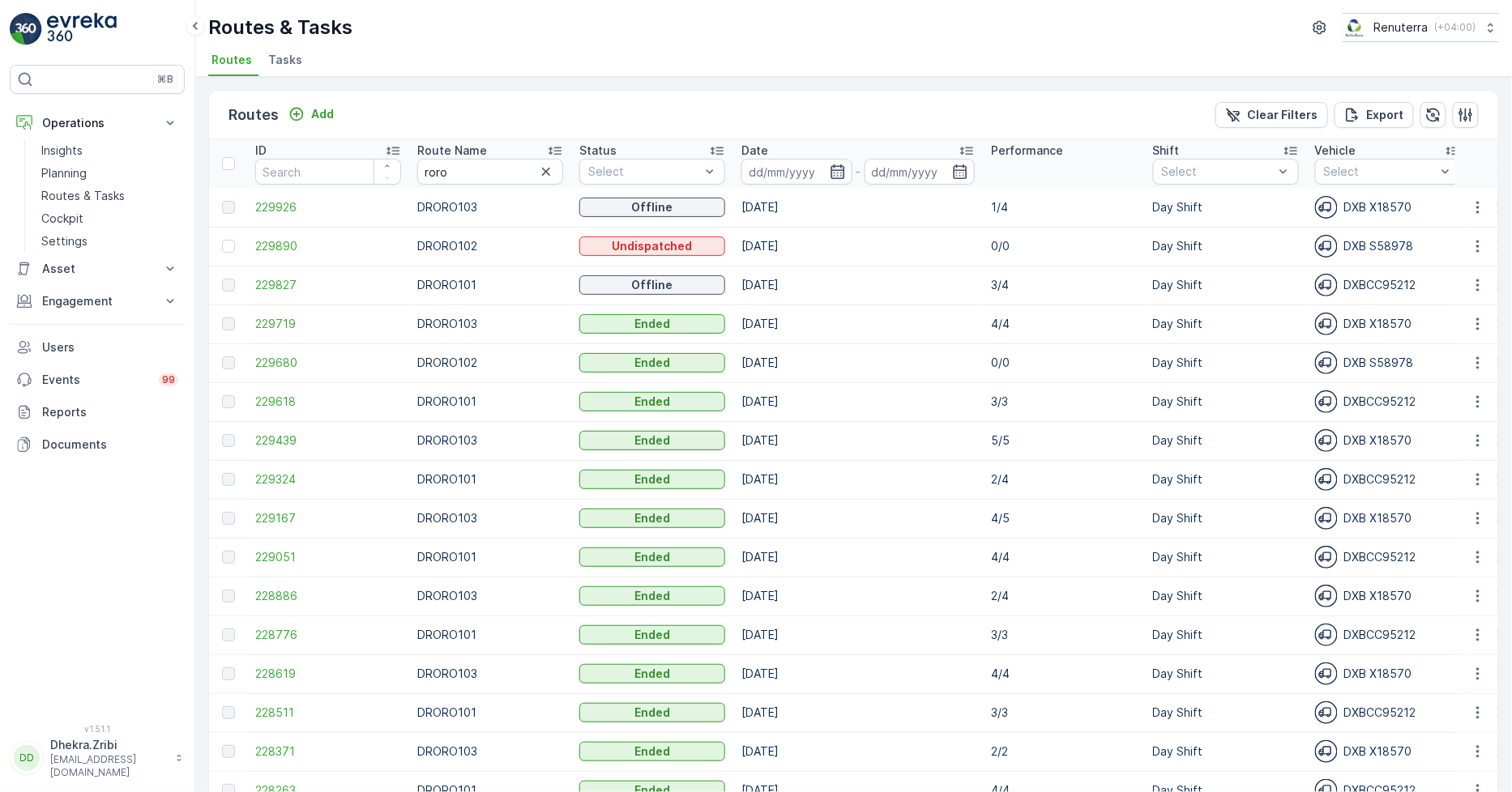
click at [835, 166] on icon "button" at bounding box center [837, 172] width 13 height 14
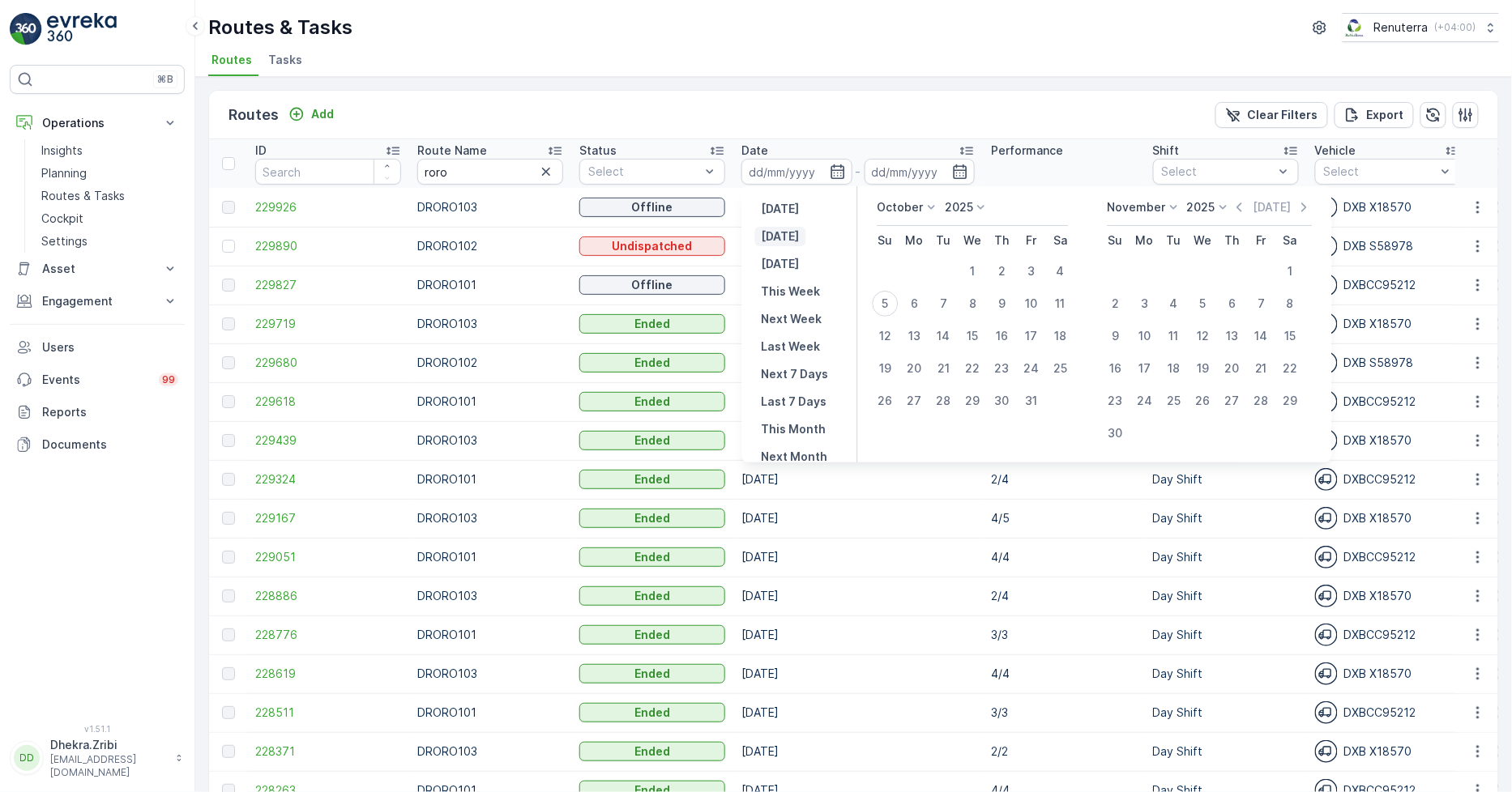
click at [779, 229] on p "[DATE]" at bounding box center [781, 236] width 38 height 16
type input "[DATE]"
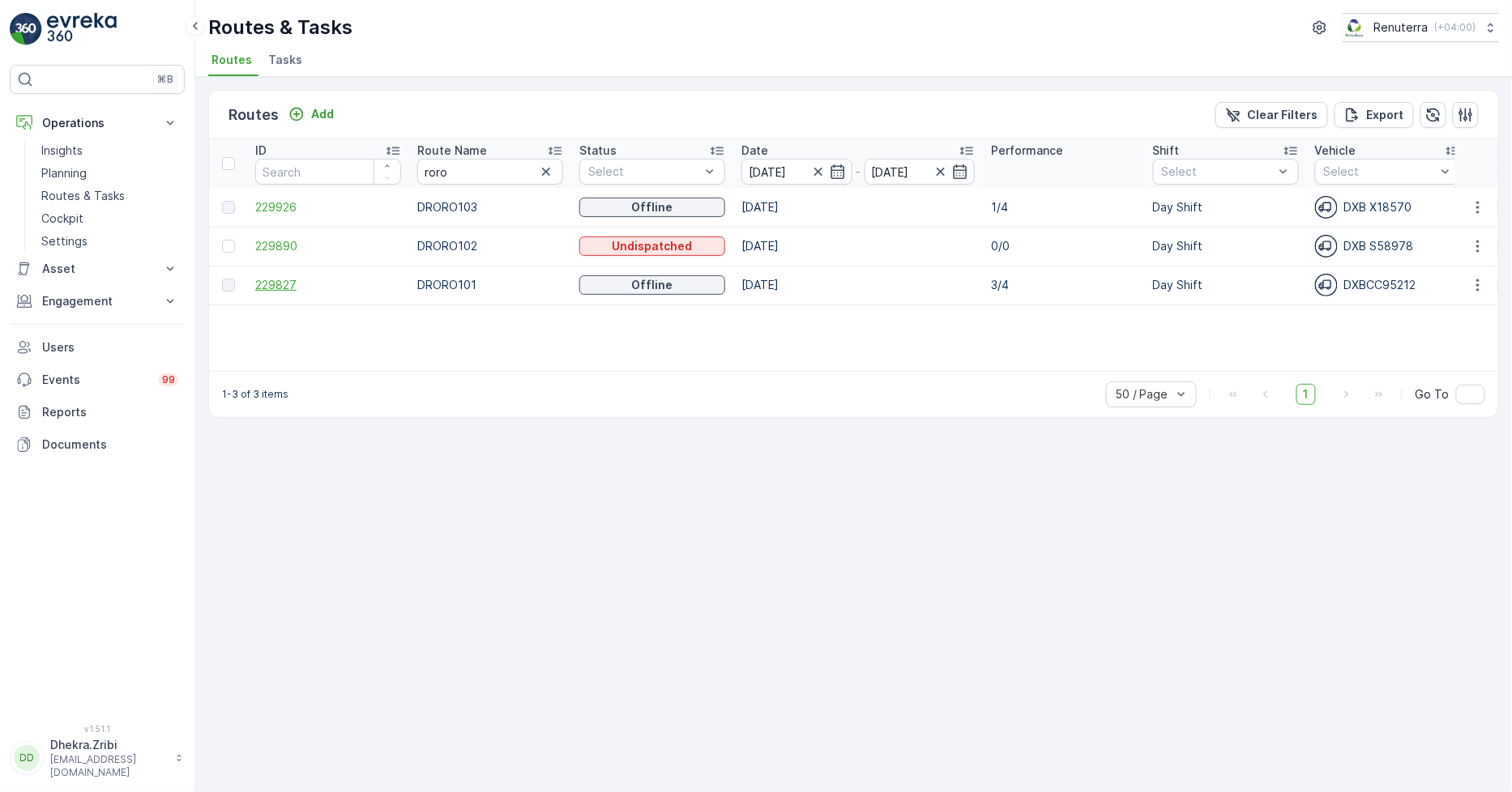
click at [271, 284] on span "229827" at bounding box center [328, 285] width 146 height 16
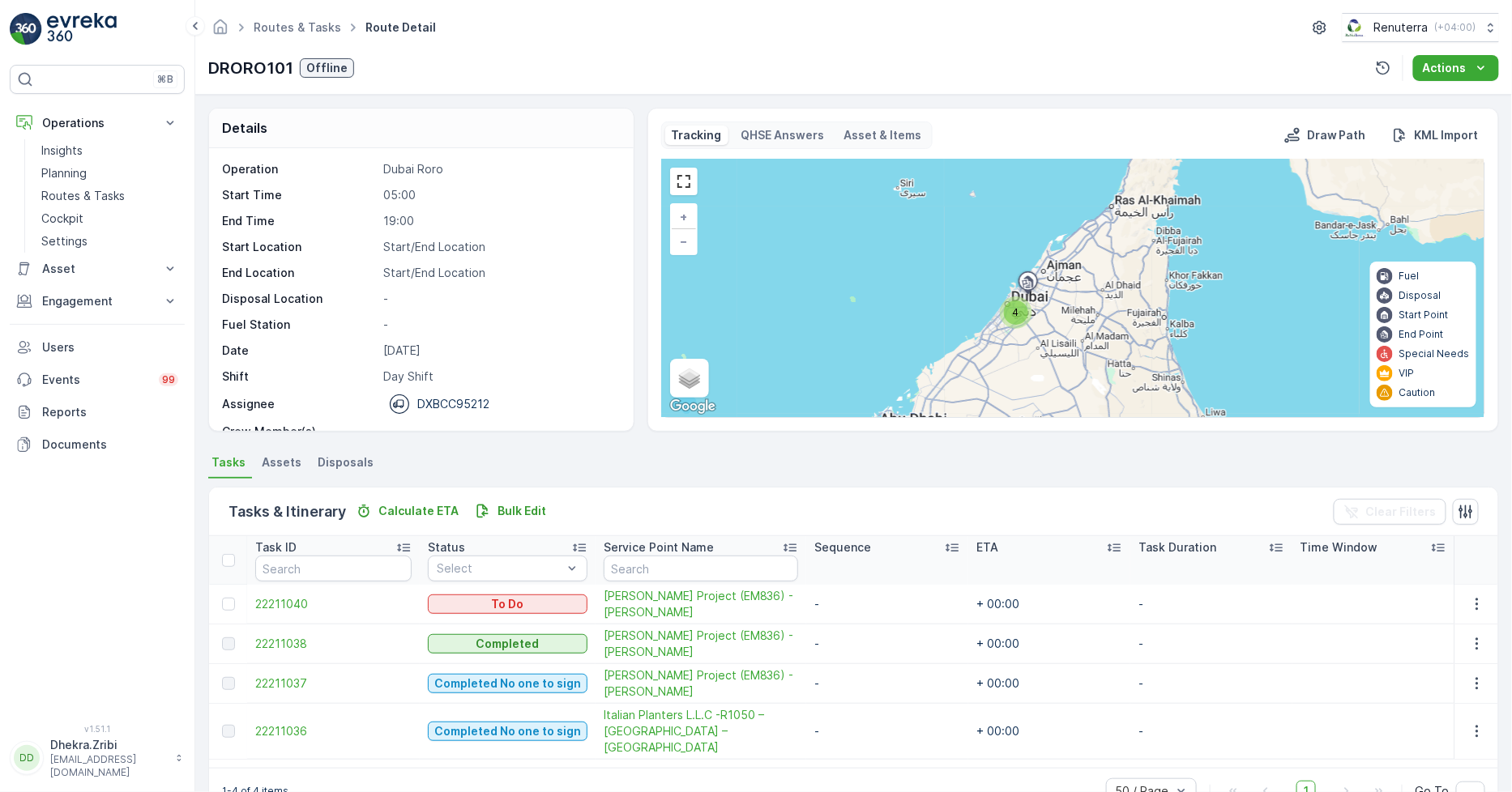
scroll to position [51, 0]
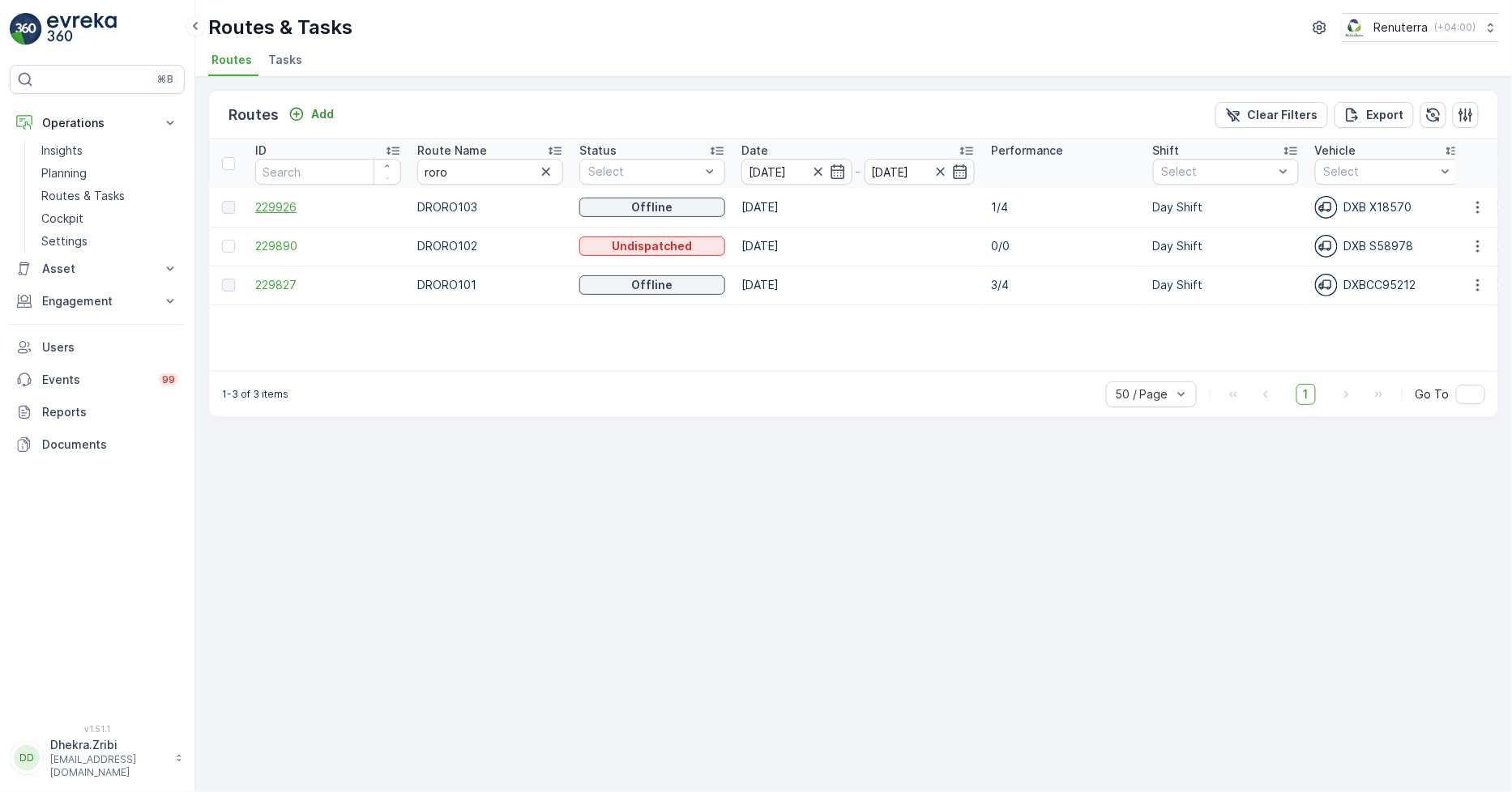
click at [291, 205] on span "229926" at bounding box center [328, 208] width 146 height 16
click at [550, 173] on icon "button" at bounding box center [546, 172] width 16 height 16
click at [501, 172] on input "text" at bounding box center [490, 171] width 146 height 26
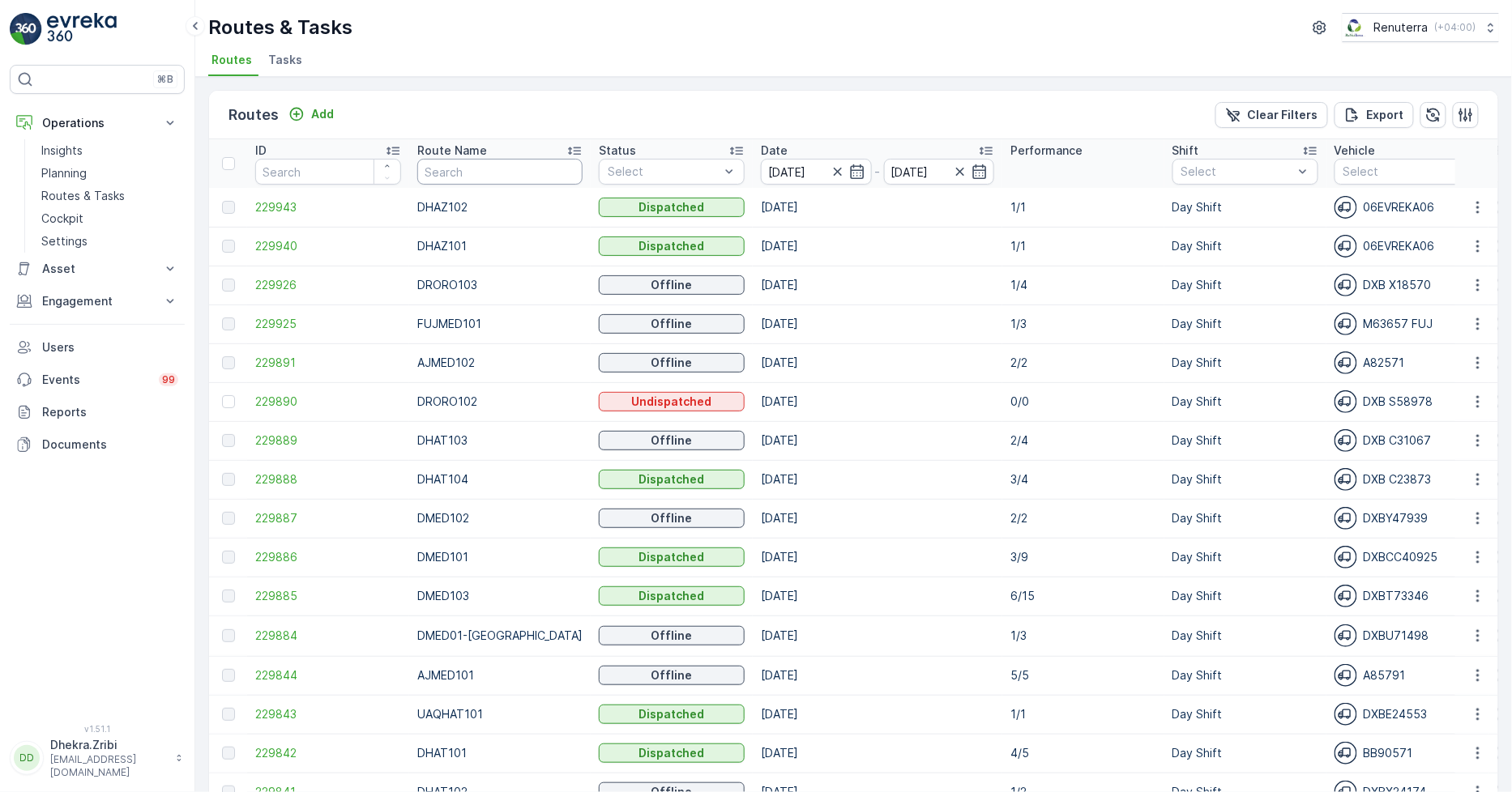
click at [489, 172] on input "text" at bounding box center [500, 171] width 166 height 26
type input "hat"
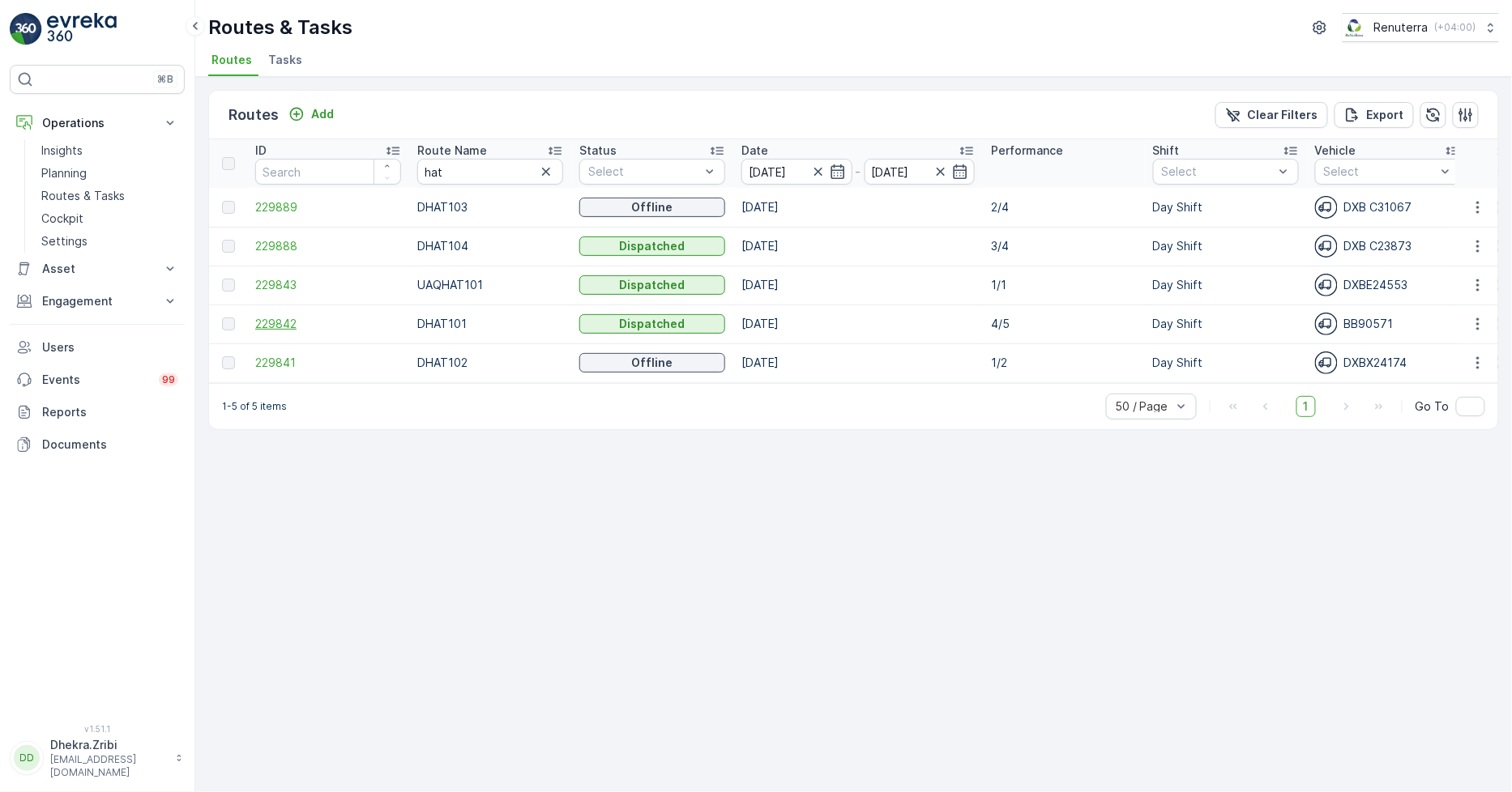
click at [272, 320] on span "229842" at bounding box center [328, 324] width 146 height 16
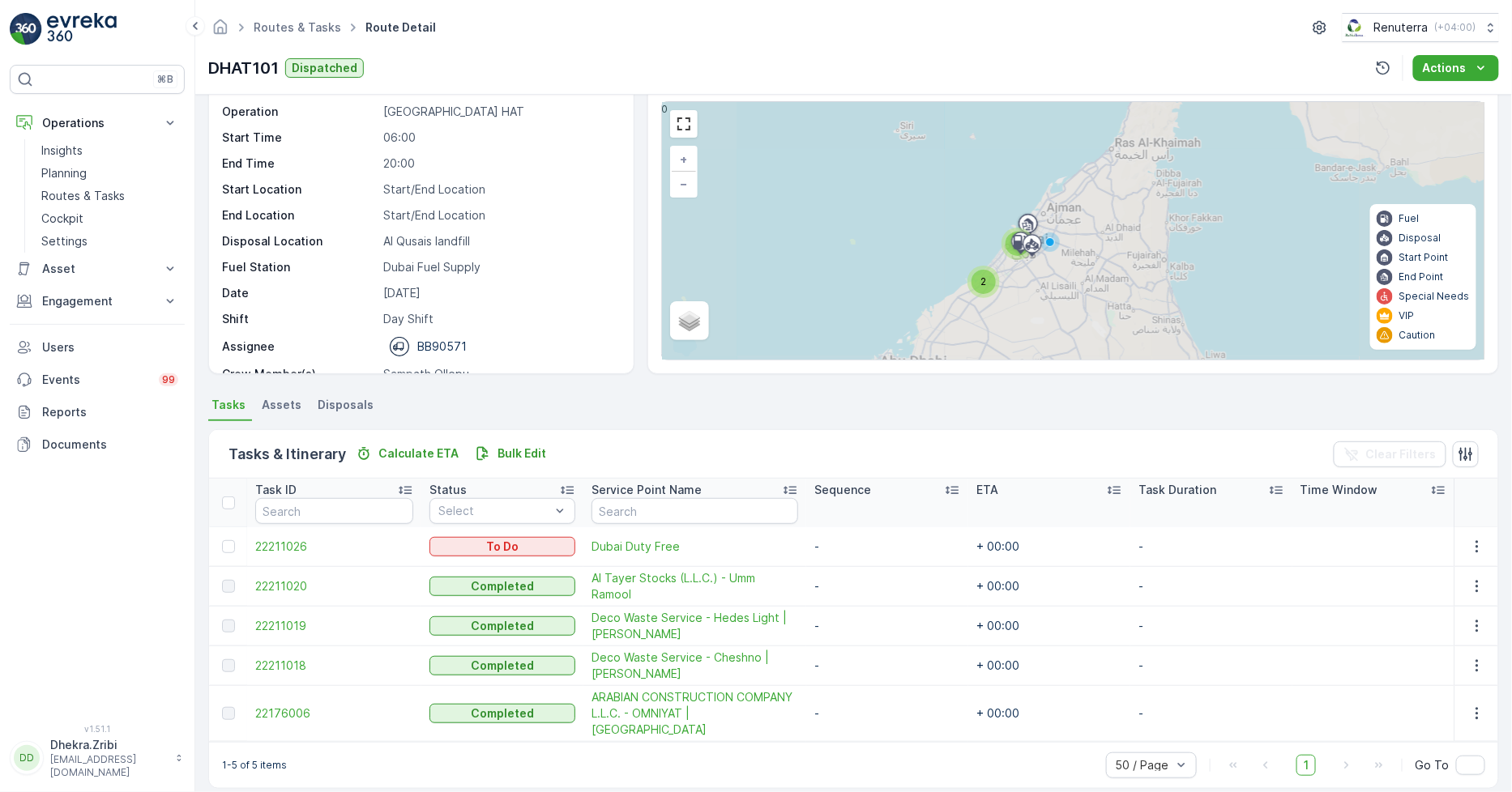
scroll to position [58, 0]
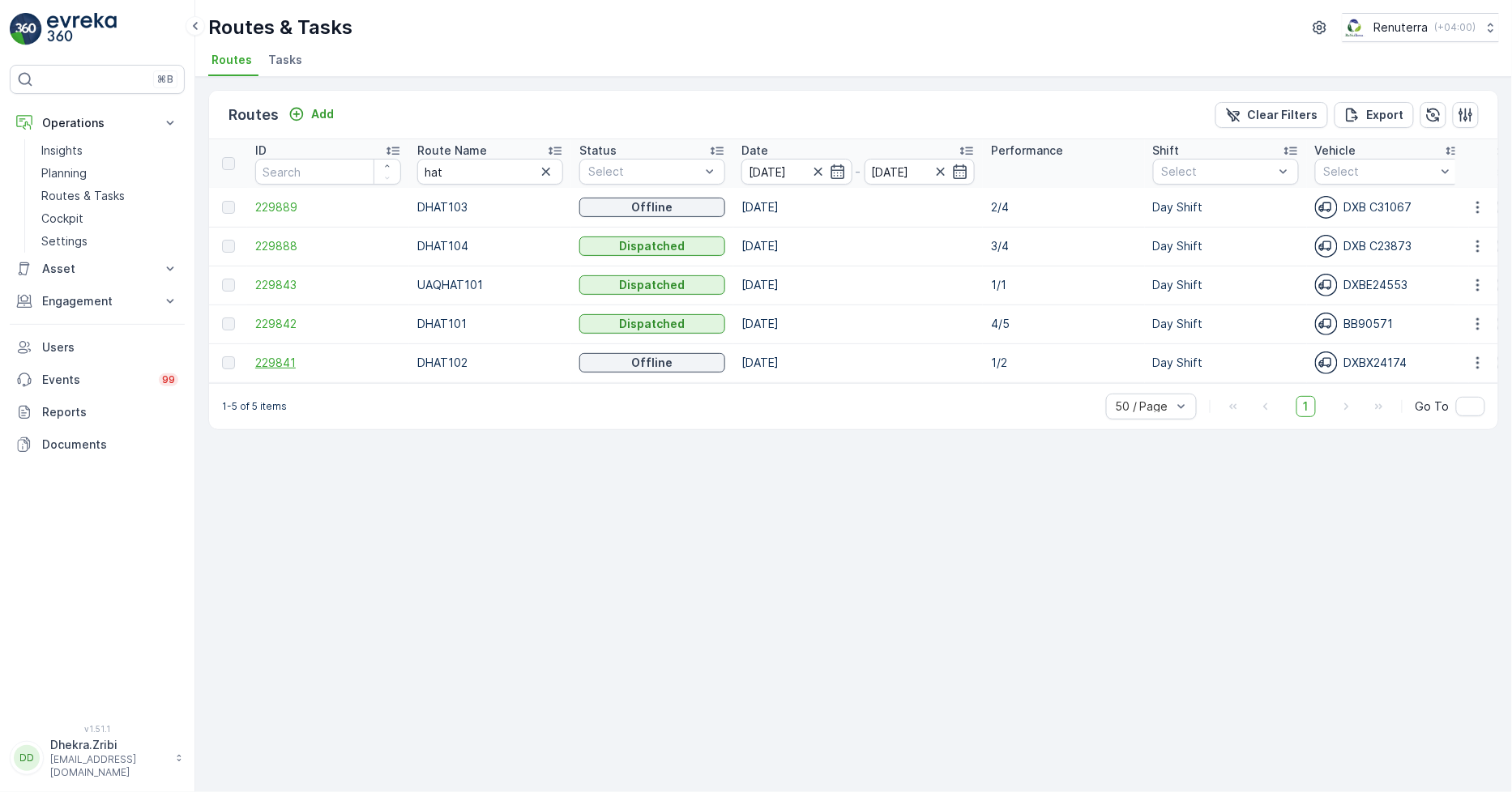
click at [272, 363] on span "229841" at bounding box center [328, 363] width 146 height 16
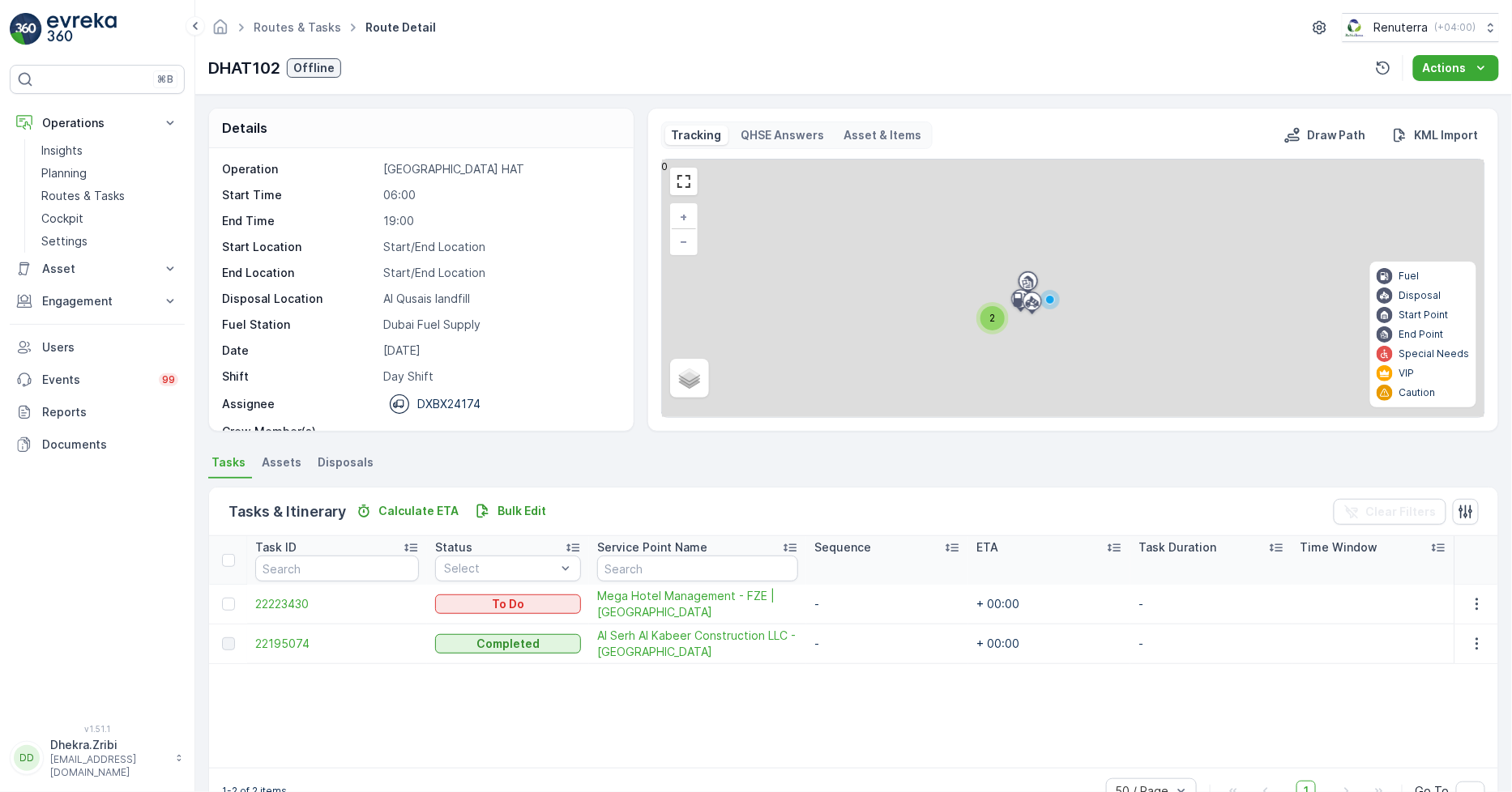
scroll to position [51, 0]
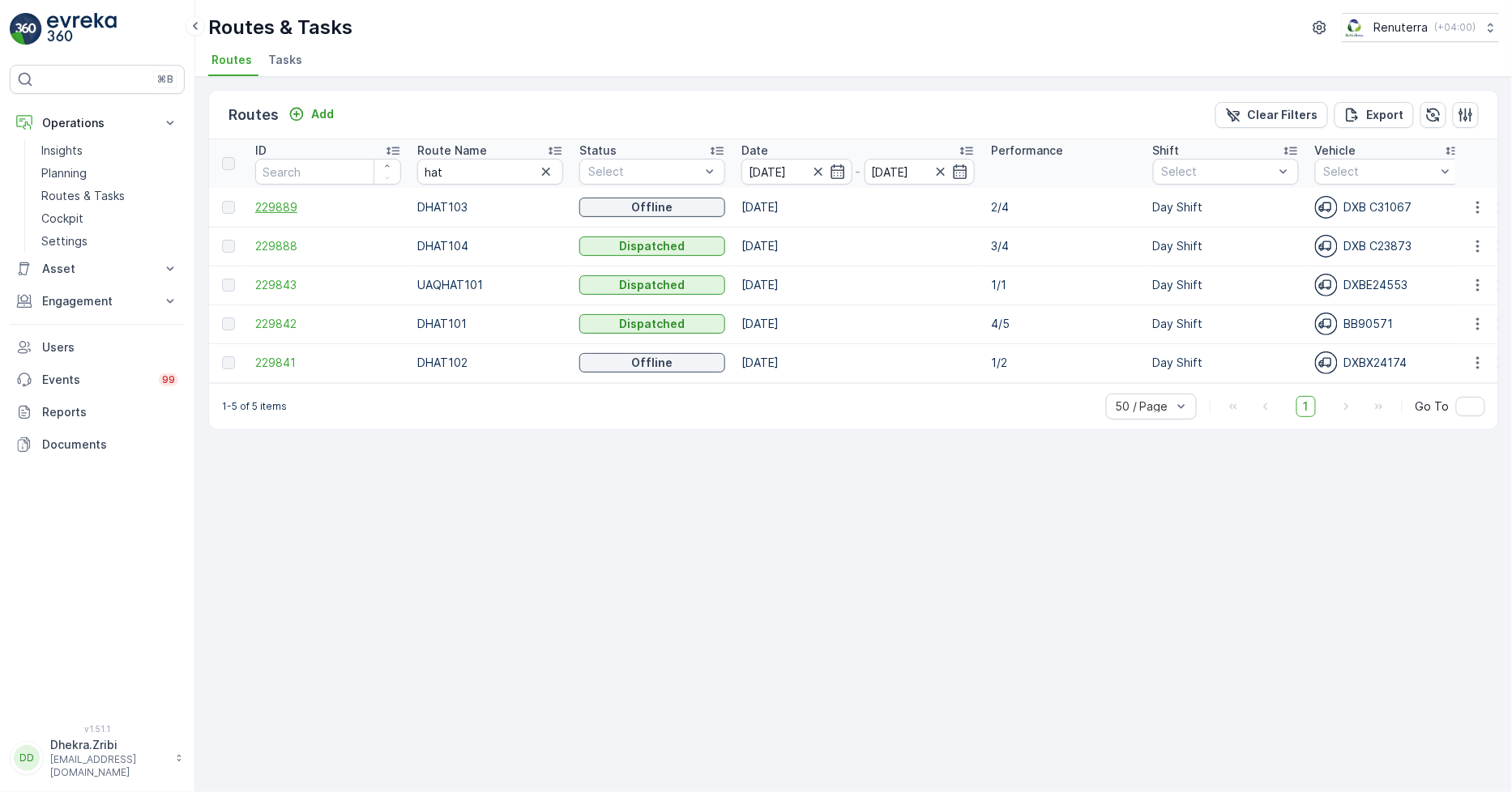
click at [292, 208] on span "229889" at bounding box center [328, 208] width 146 height 16
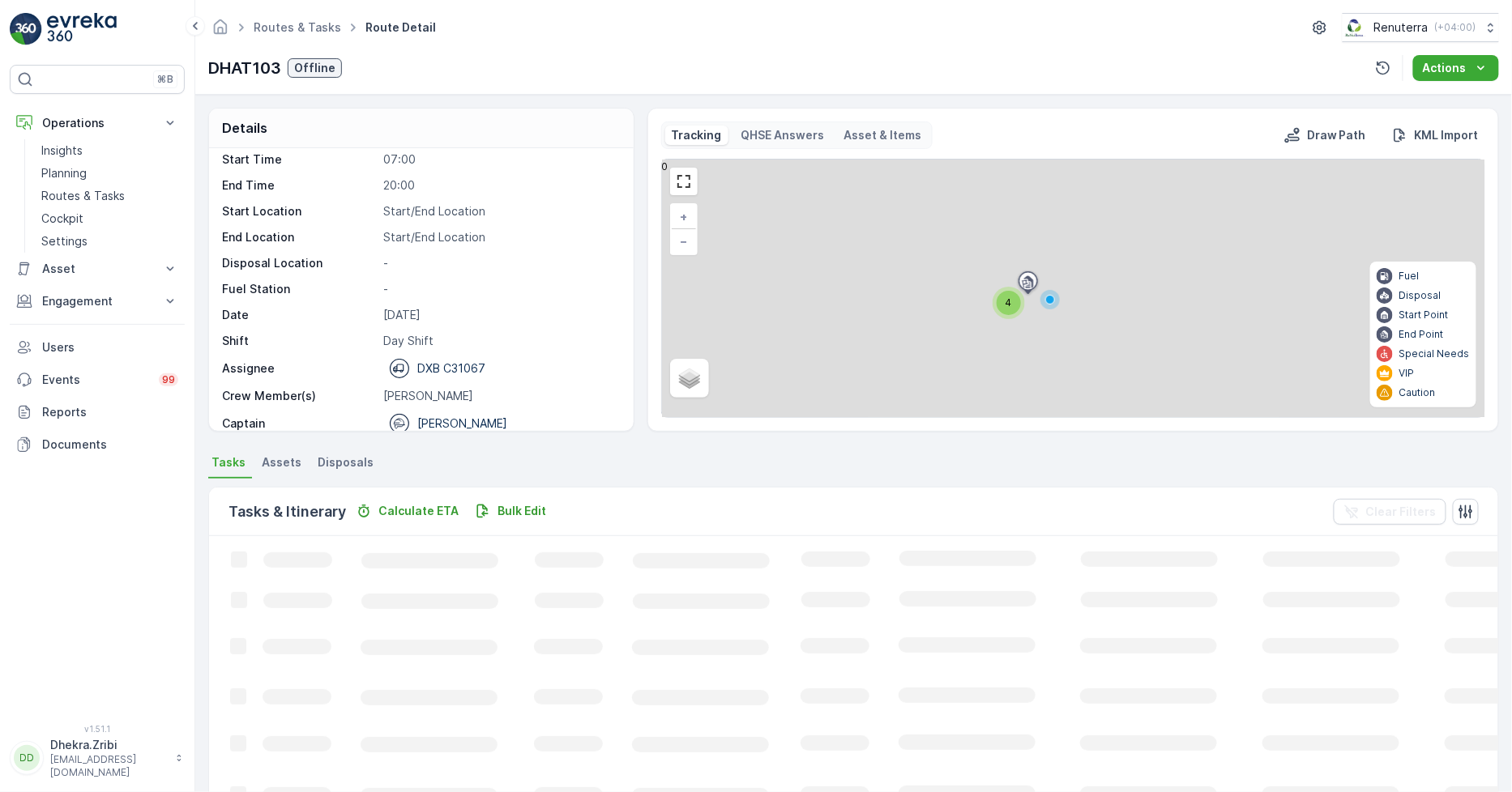
scroll to position [51, 0]
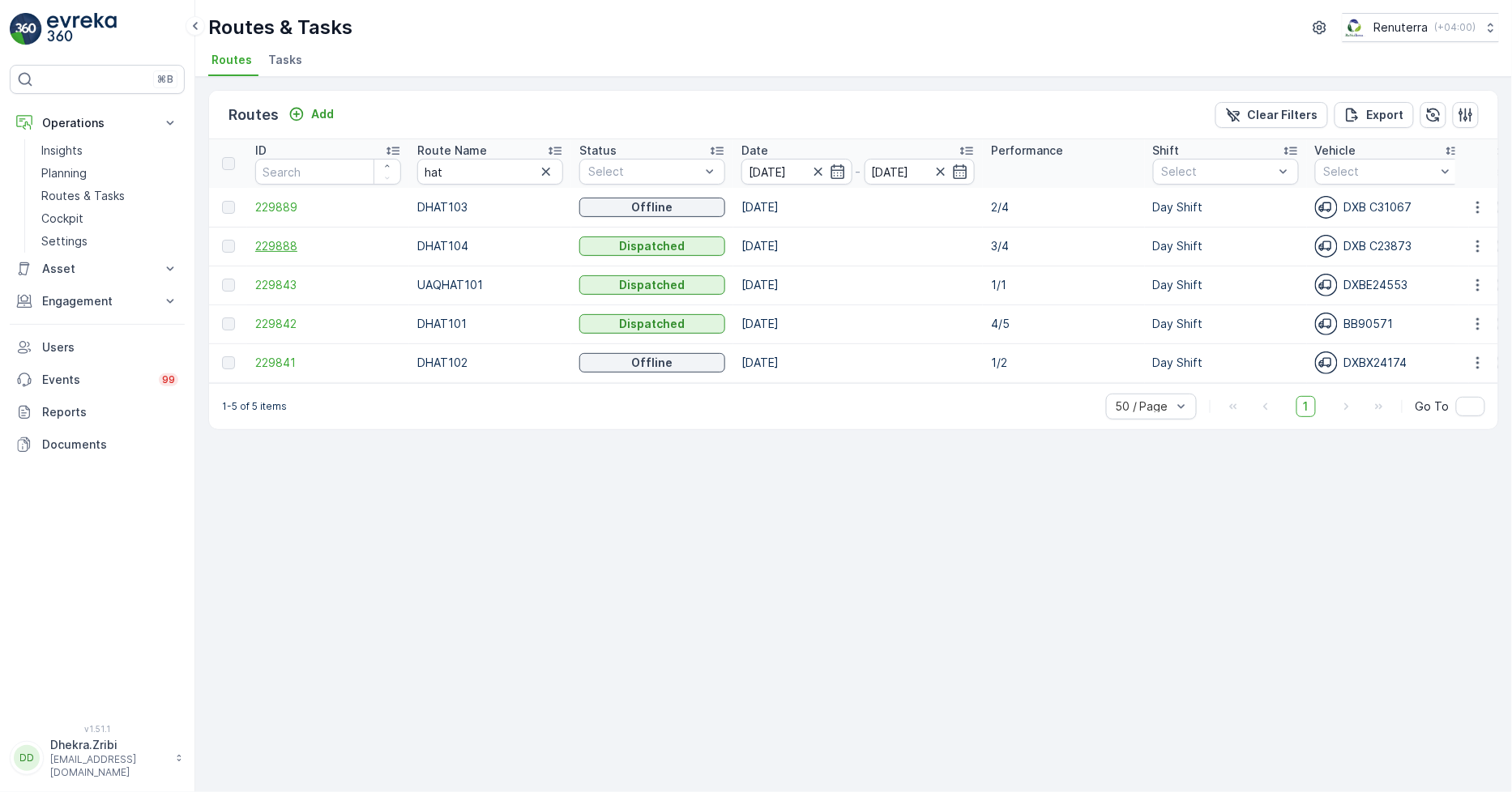
click at [282, 246] on span "229888" at bounding box center [328, 246] width 146 height 16
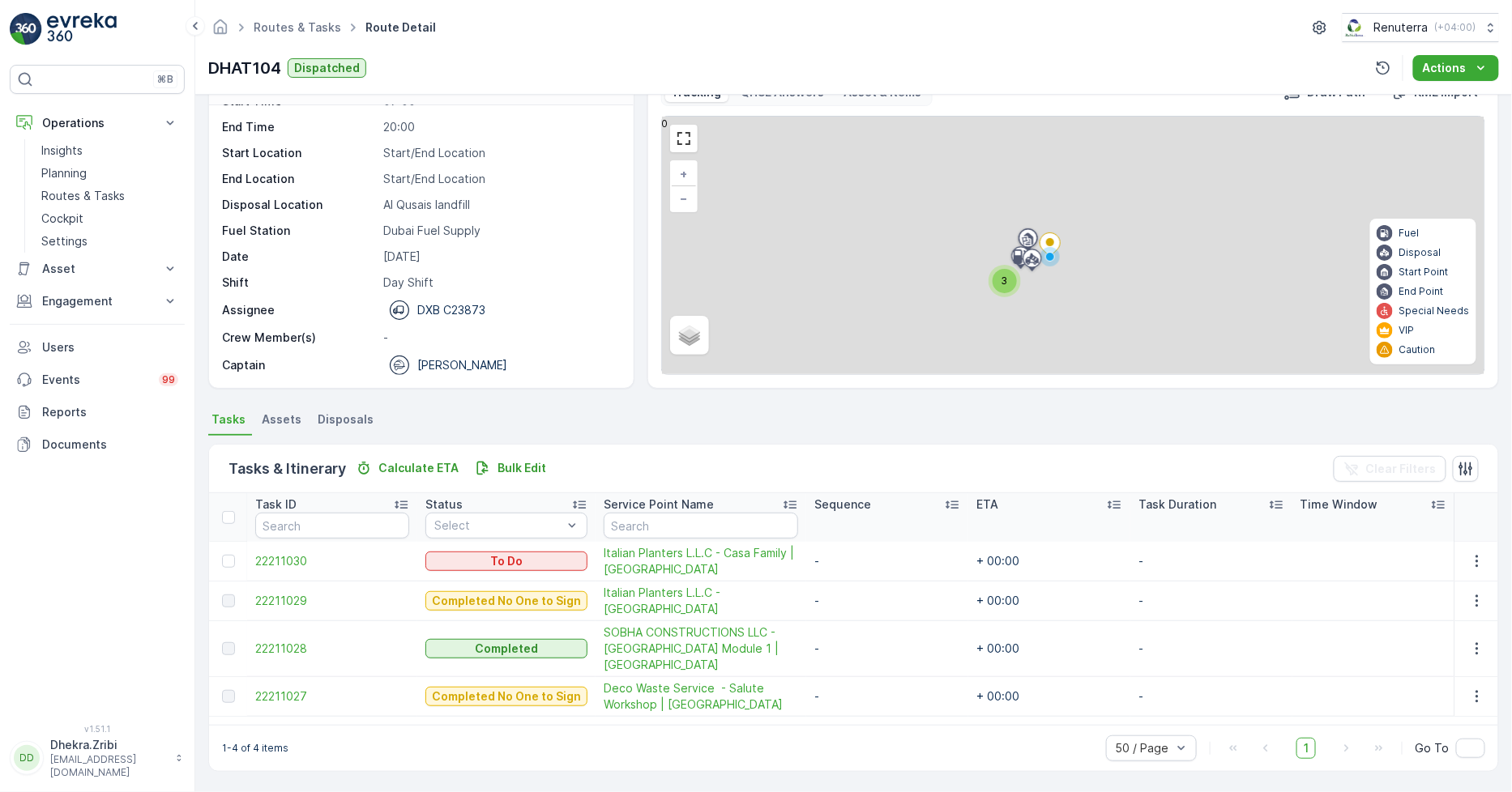
scroll to position [42, 0]
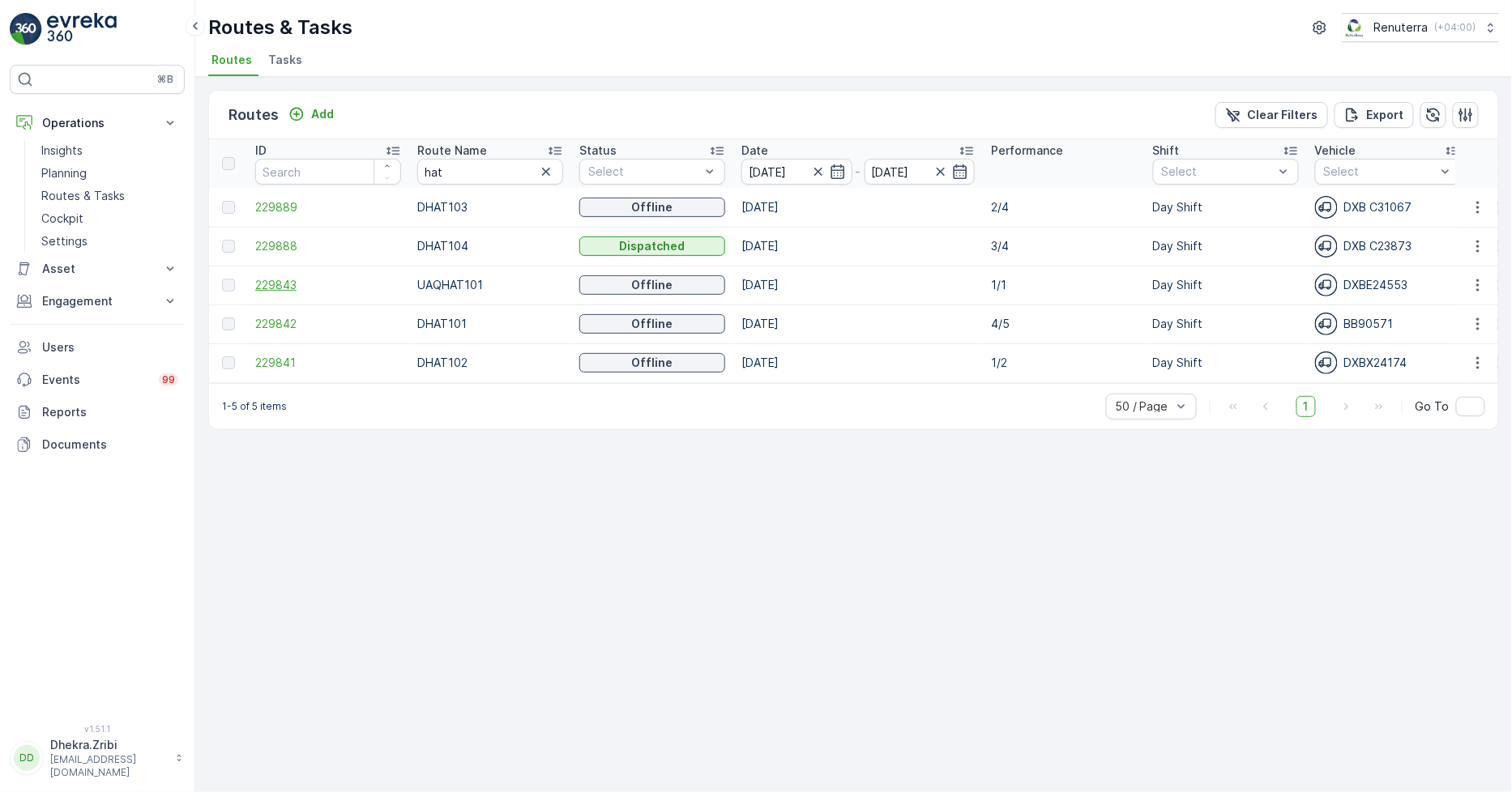
click at [286, 285] on span "229843" at bounding box center [328, 285] width 146 height 16
click at [840, 172] on icon "button" at bounding box center [838, 172] width 16 height 16
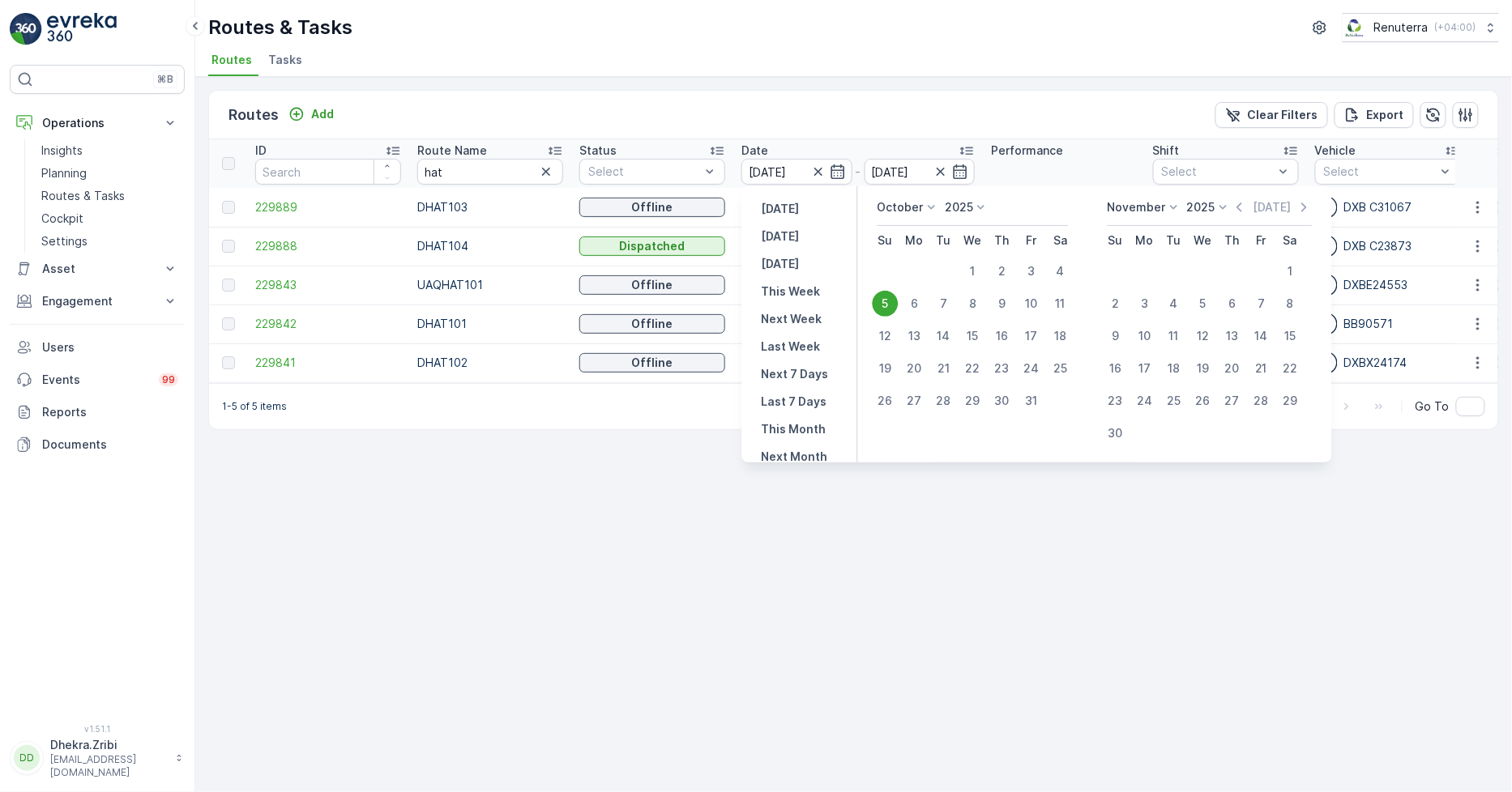
drag, startPoint x: 791, startPoint y: 245, endPoint x: 784, endPoint y: 240, distance: 8.6
click at [790, 245] on button "[DATE]" at bounding box center [781, 237] width 51 height 20
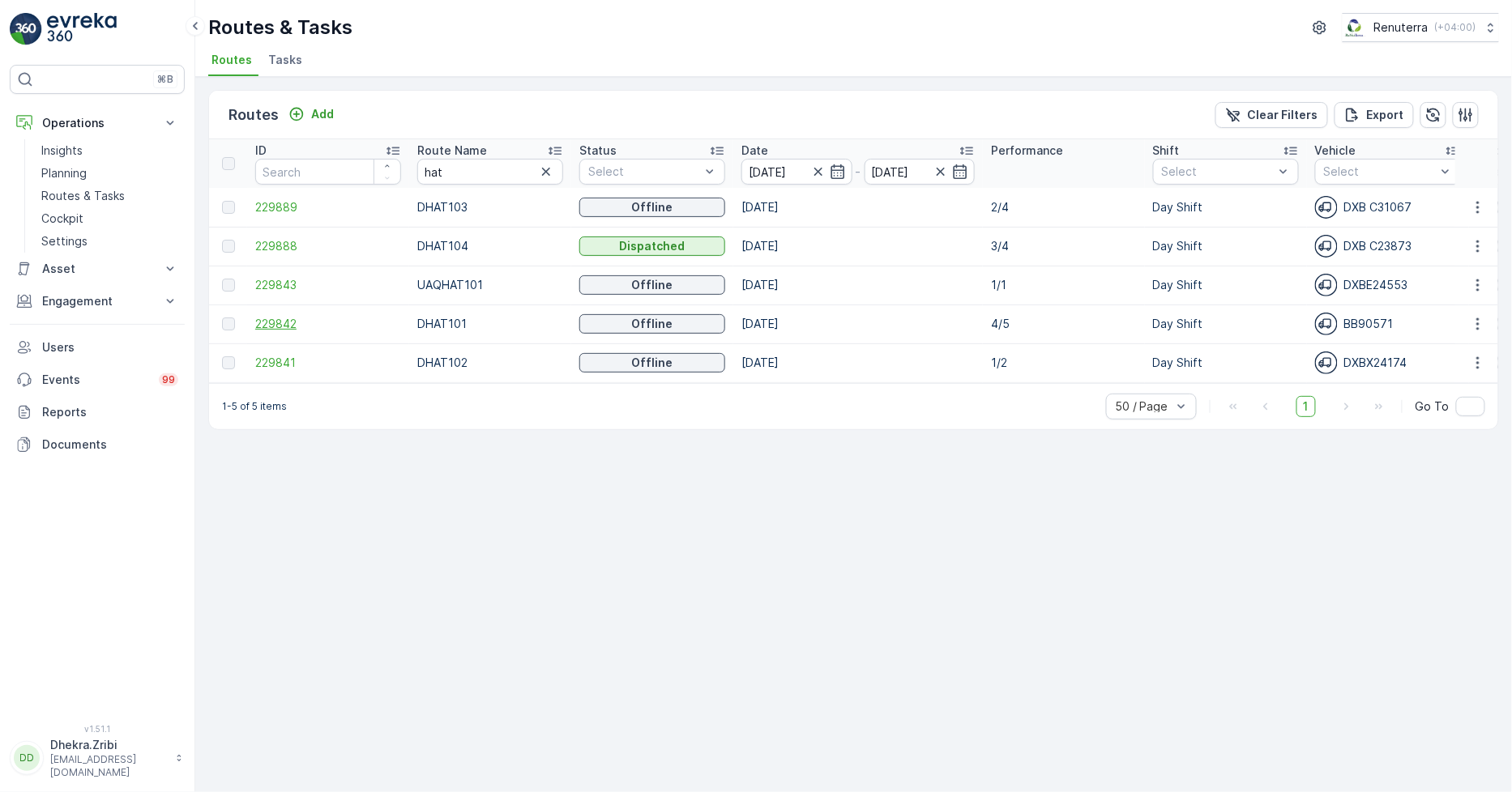
click at [275, 323] on span "229842" at bounding box center [328, 324] width 146 height 16
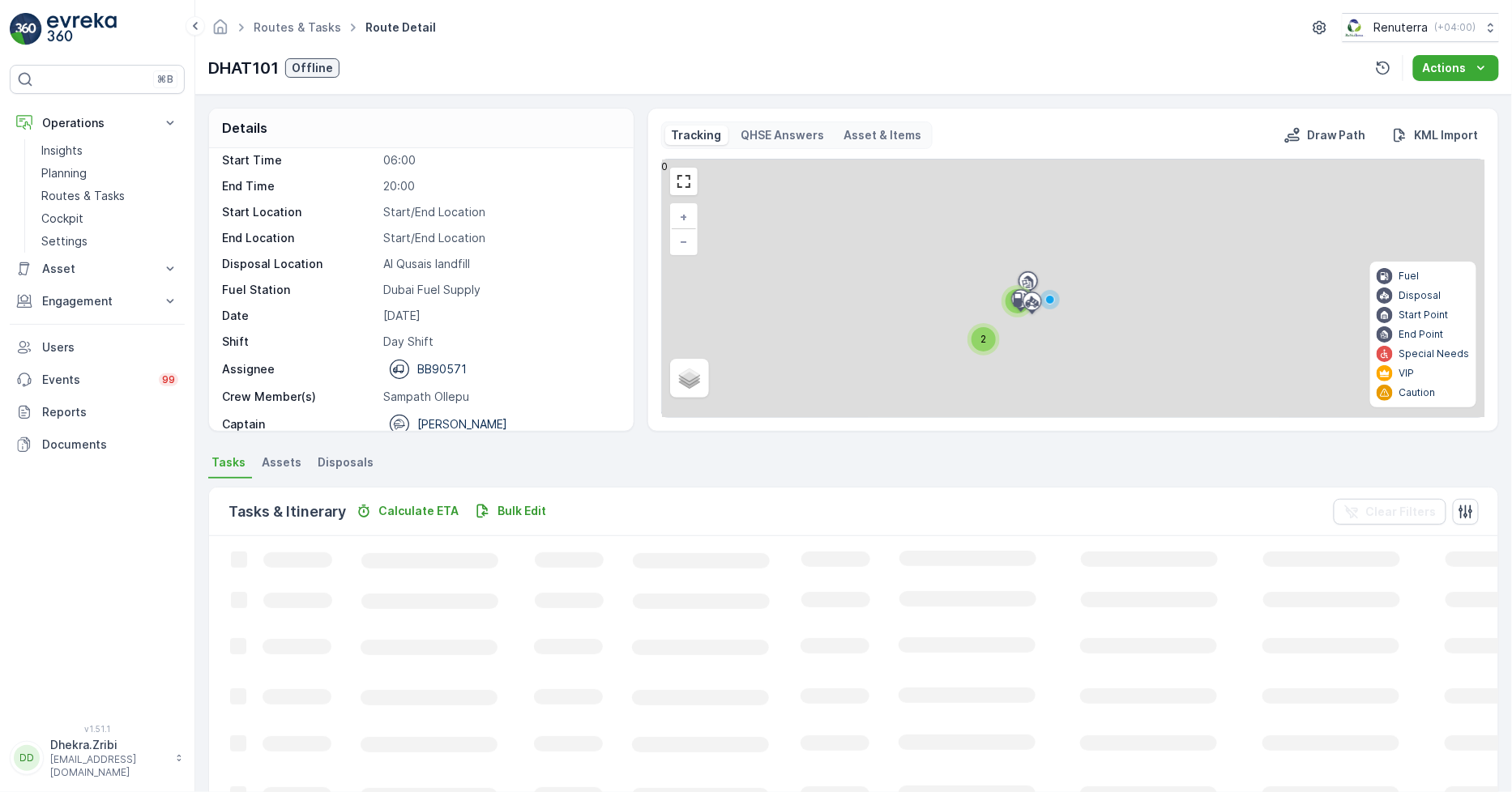
scroll to position [51, 0]
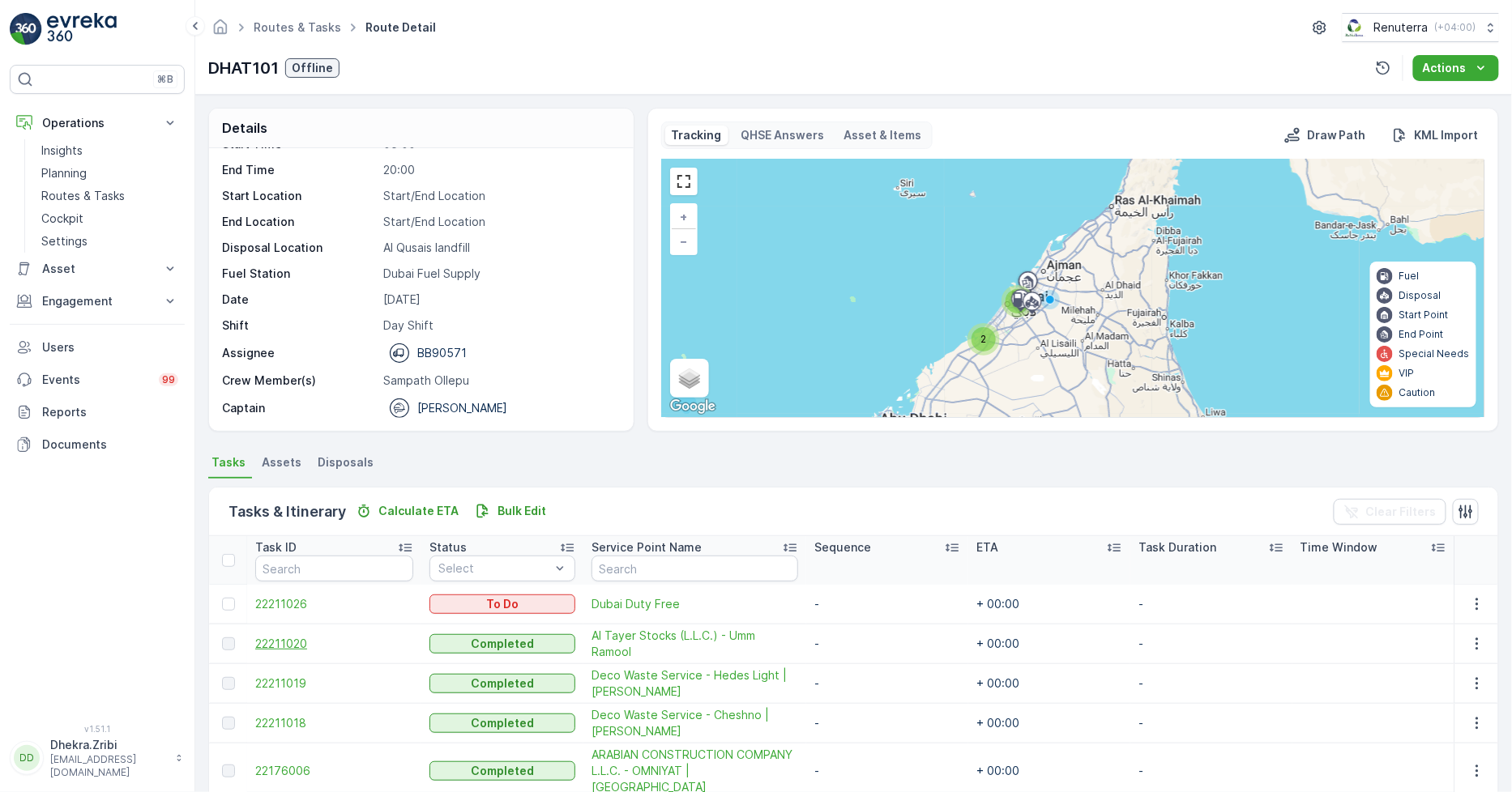
click at [274, 642] on span "22211020" at bounding box center [333, 644] width 158 height 16
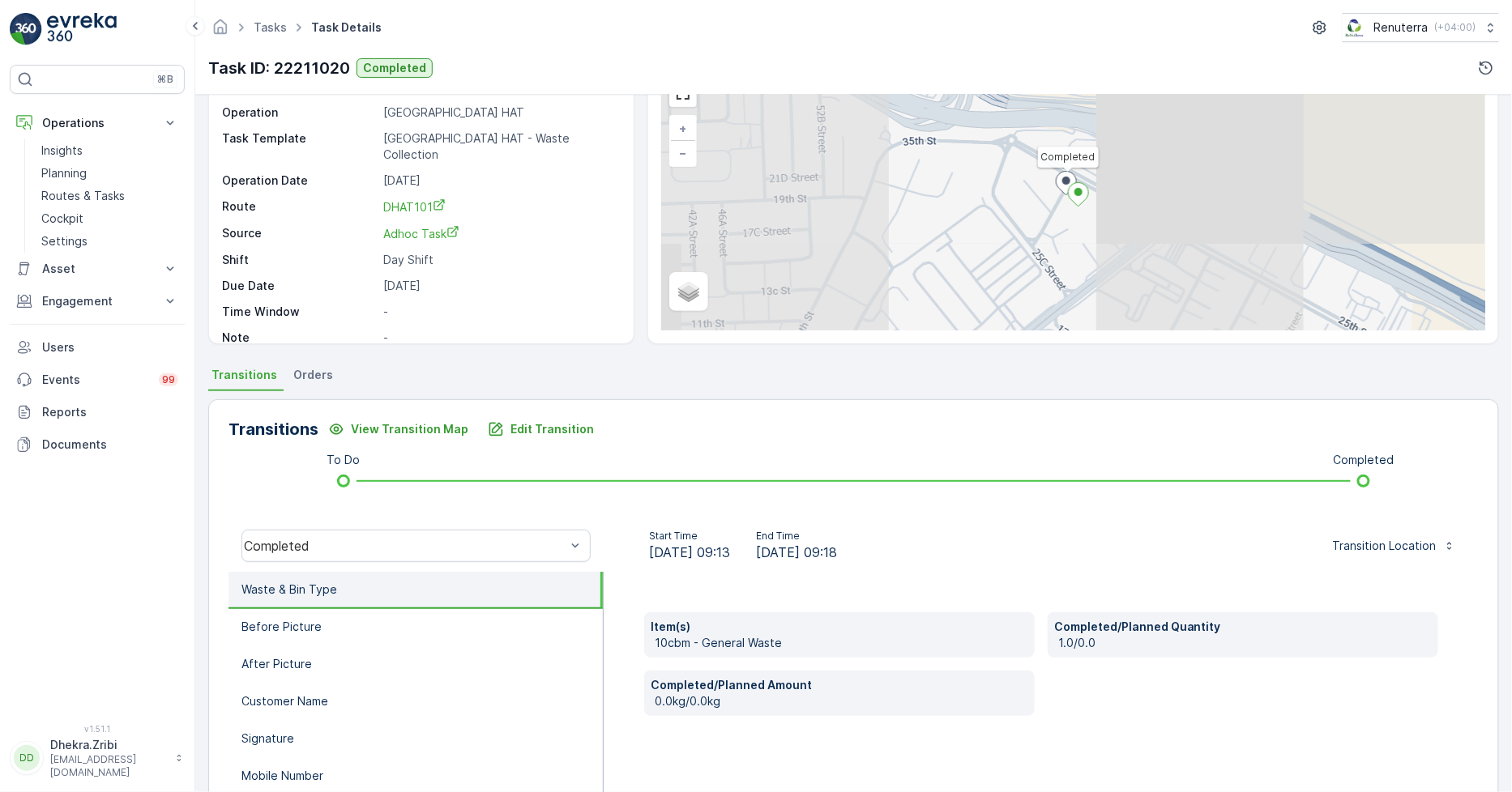
scroll to position [228, 0]
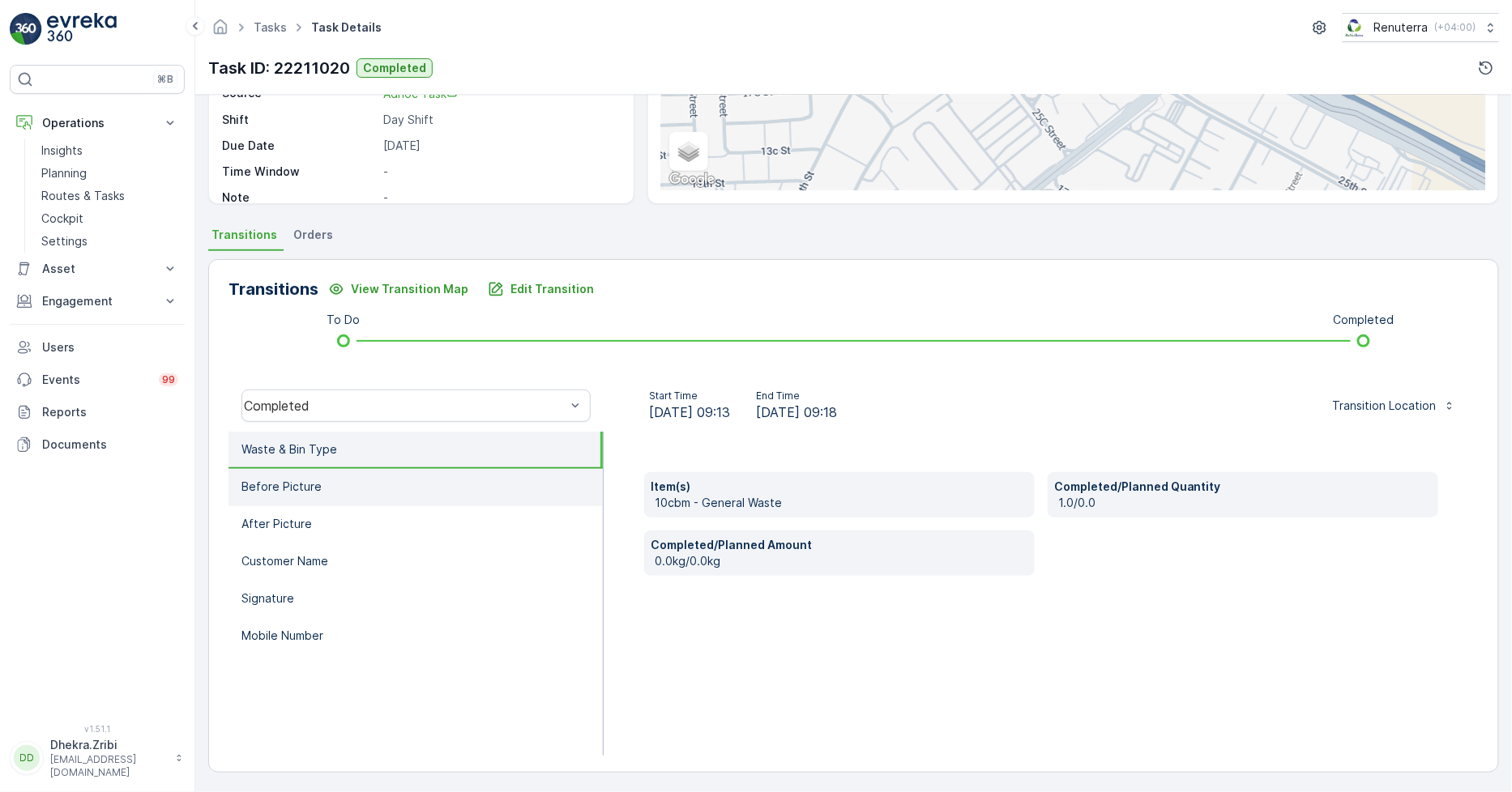
click at [407, 480] on li "Before Picture" at bounding box center [415, 488] width 374 height 37
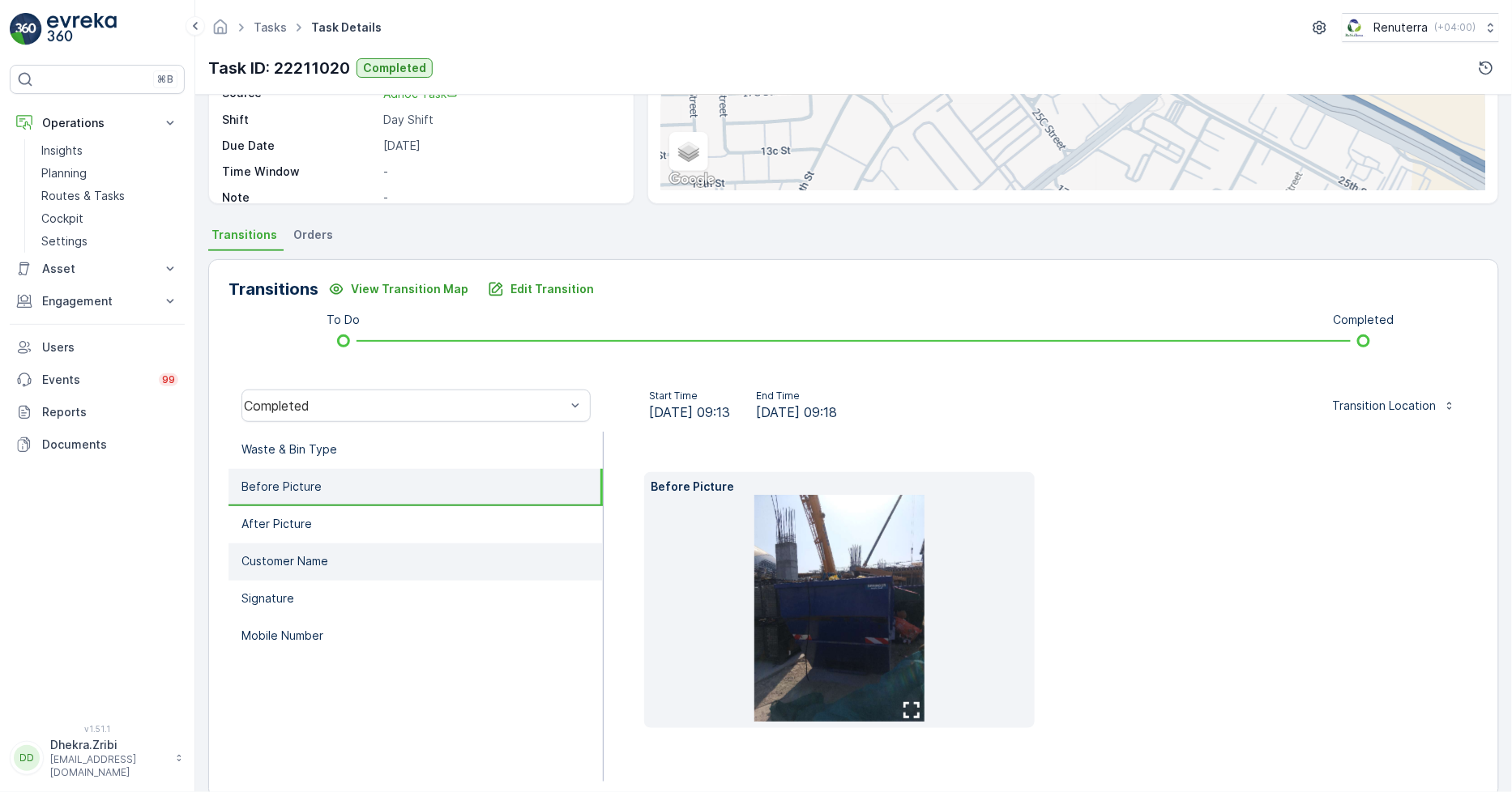
click at [368, 543] on li "Customer Name" at bounding box center [415, 562] width 374 height 37
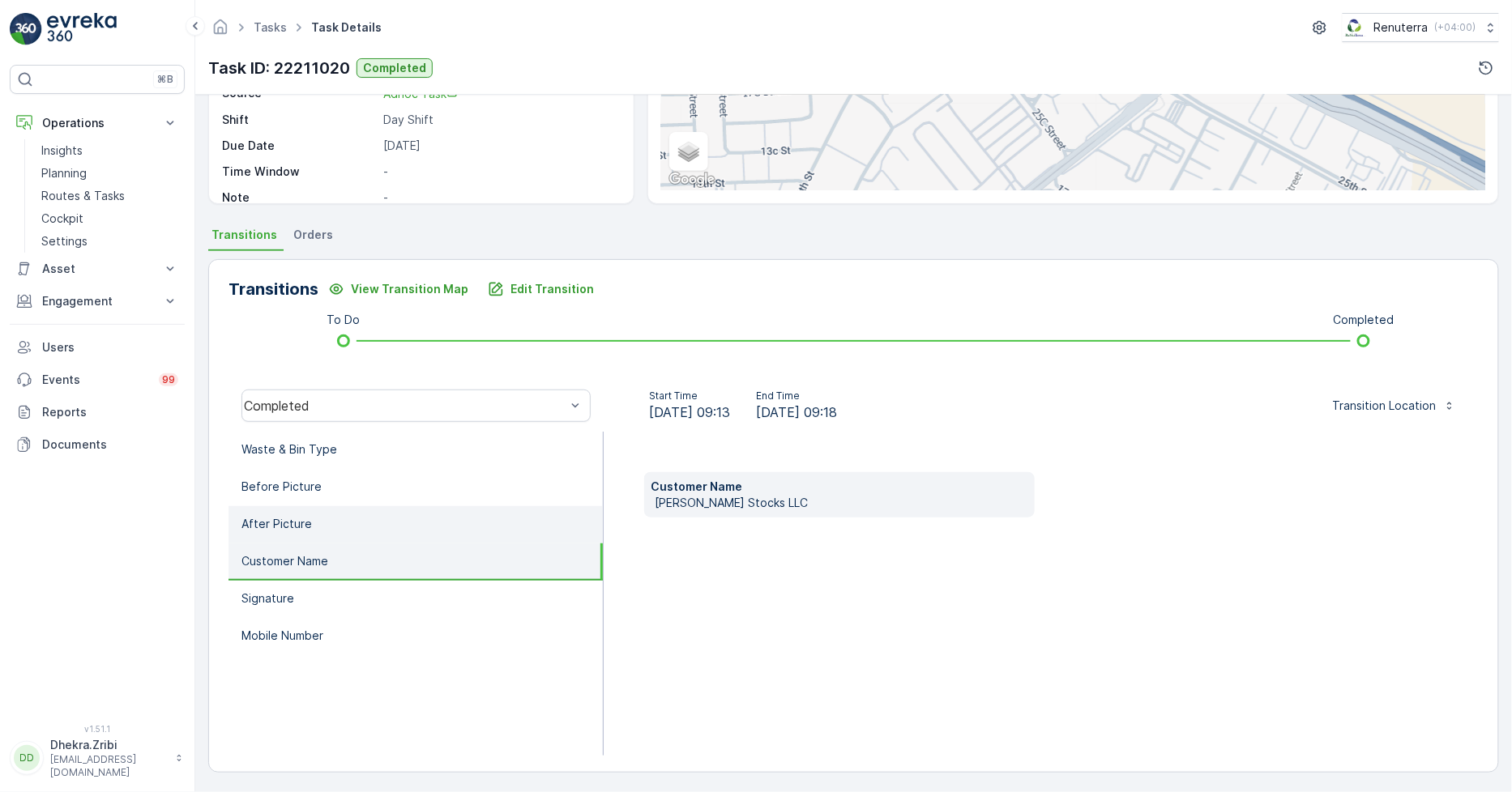
click at [378, 514] on li "After Picture" at bounding box center [415, 525] width 374 height 37
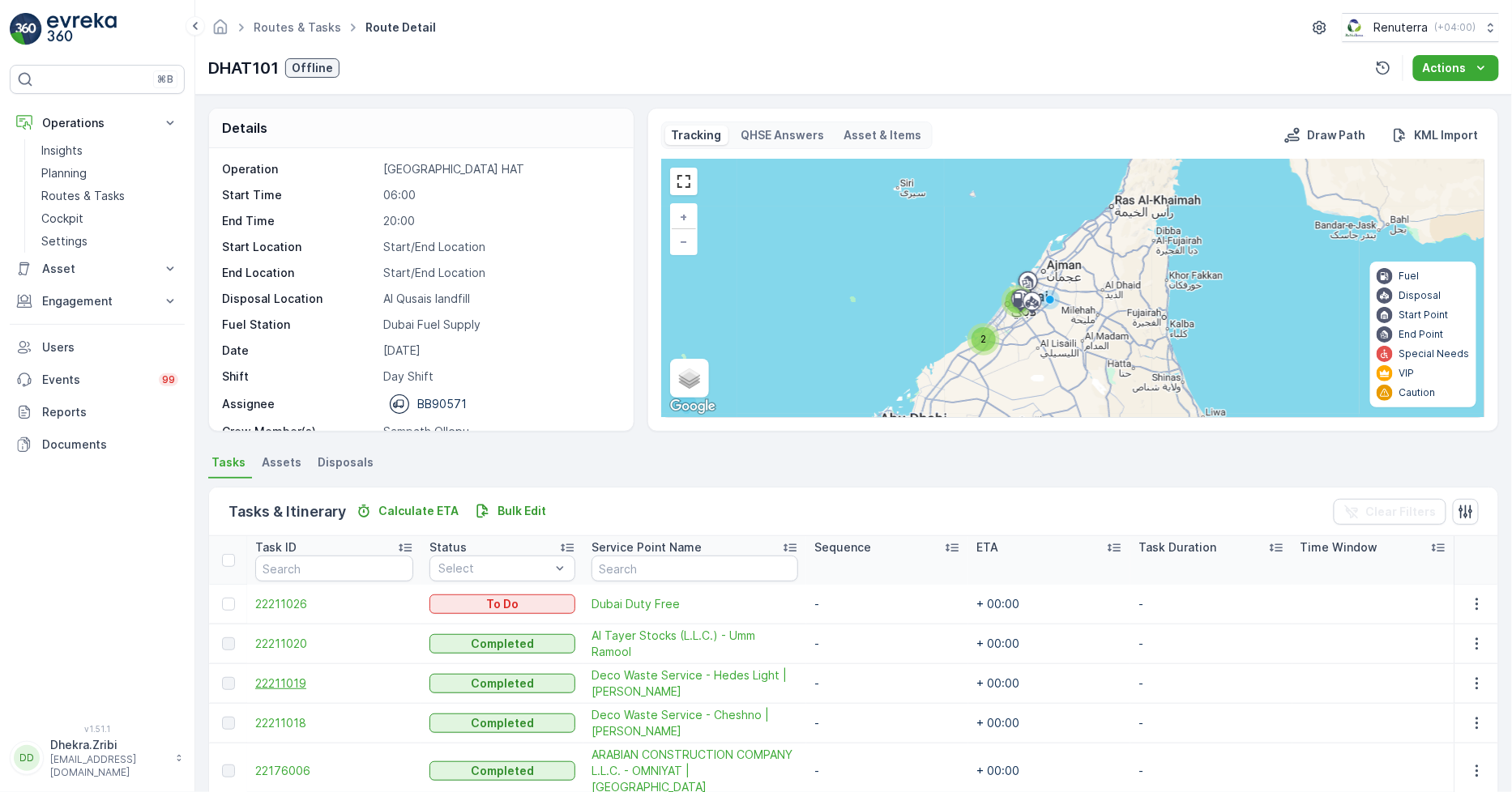
click at [282, 683] on span "22211019" at bounding box center [333, 683] width 158 height 16
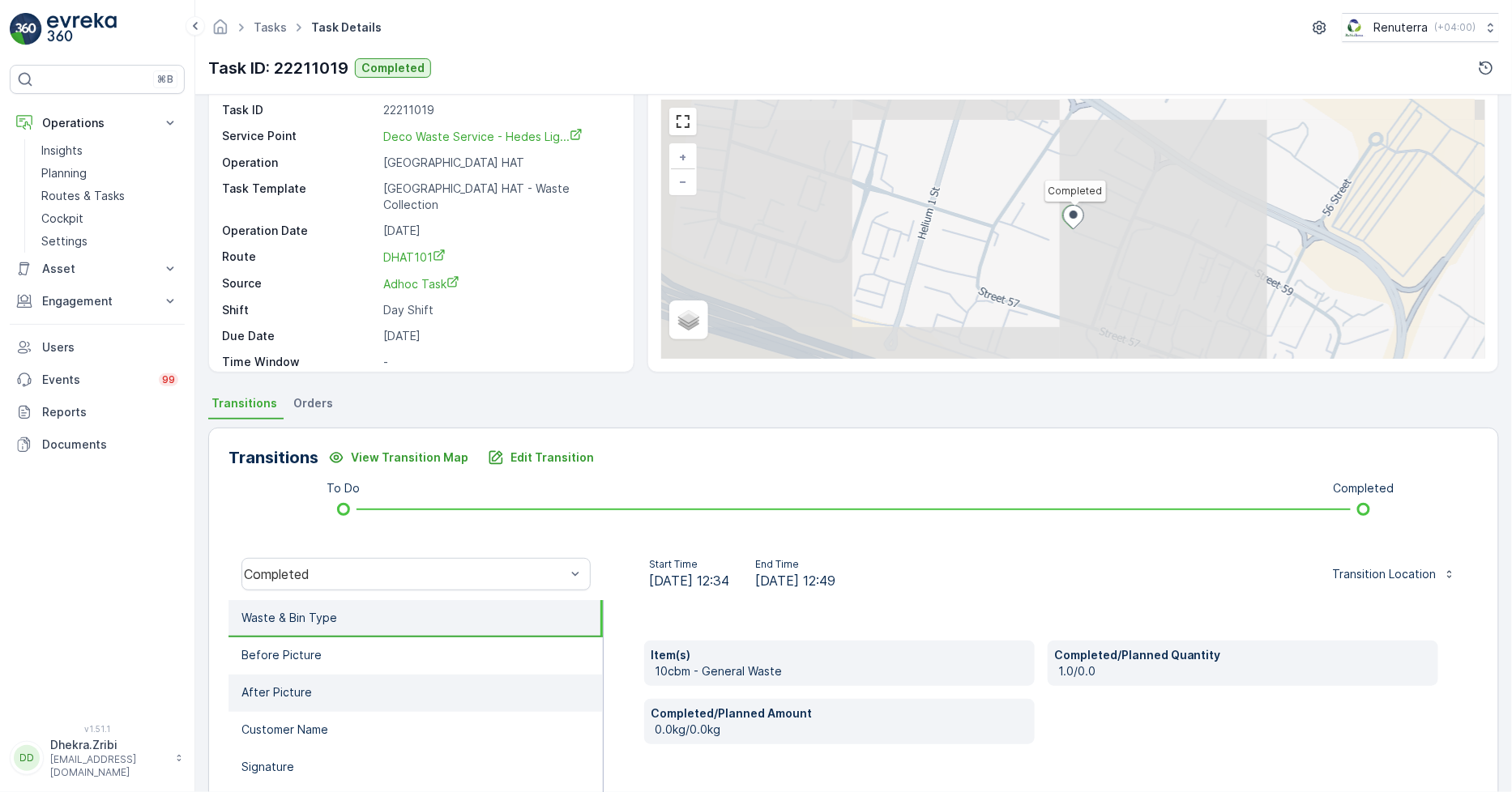
scroll to position [90, 0]
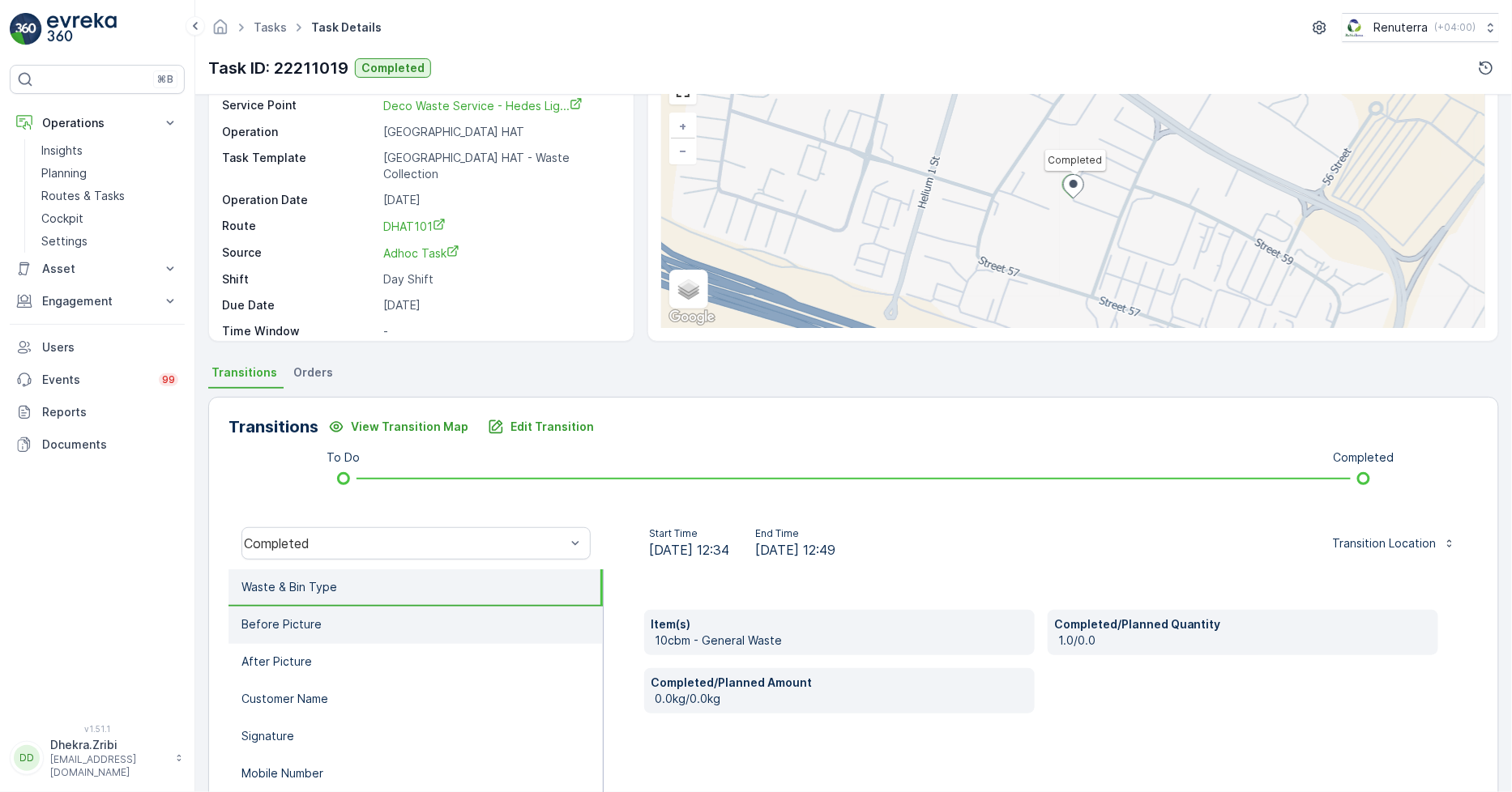
click at [323, 621] on li "Before Picture" at bounding box center [415, 625] width 374 height 37
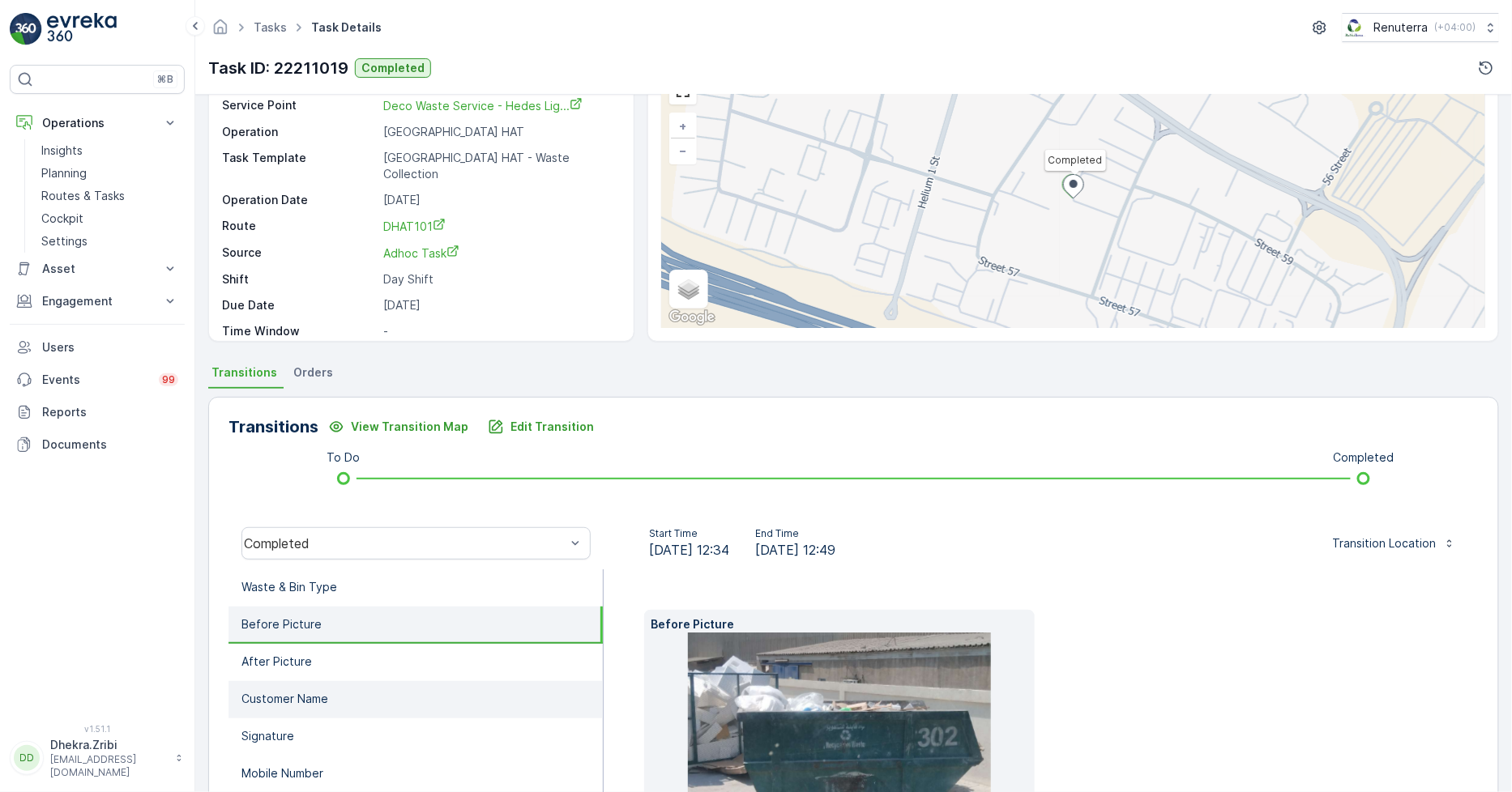
click at [311, 695] on p "Customer Name" at bounding box center [284, 699] width 86 height 16
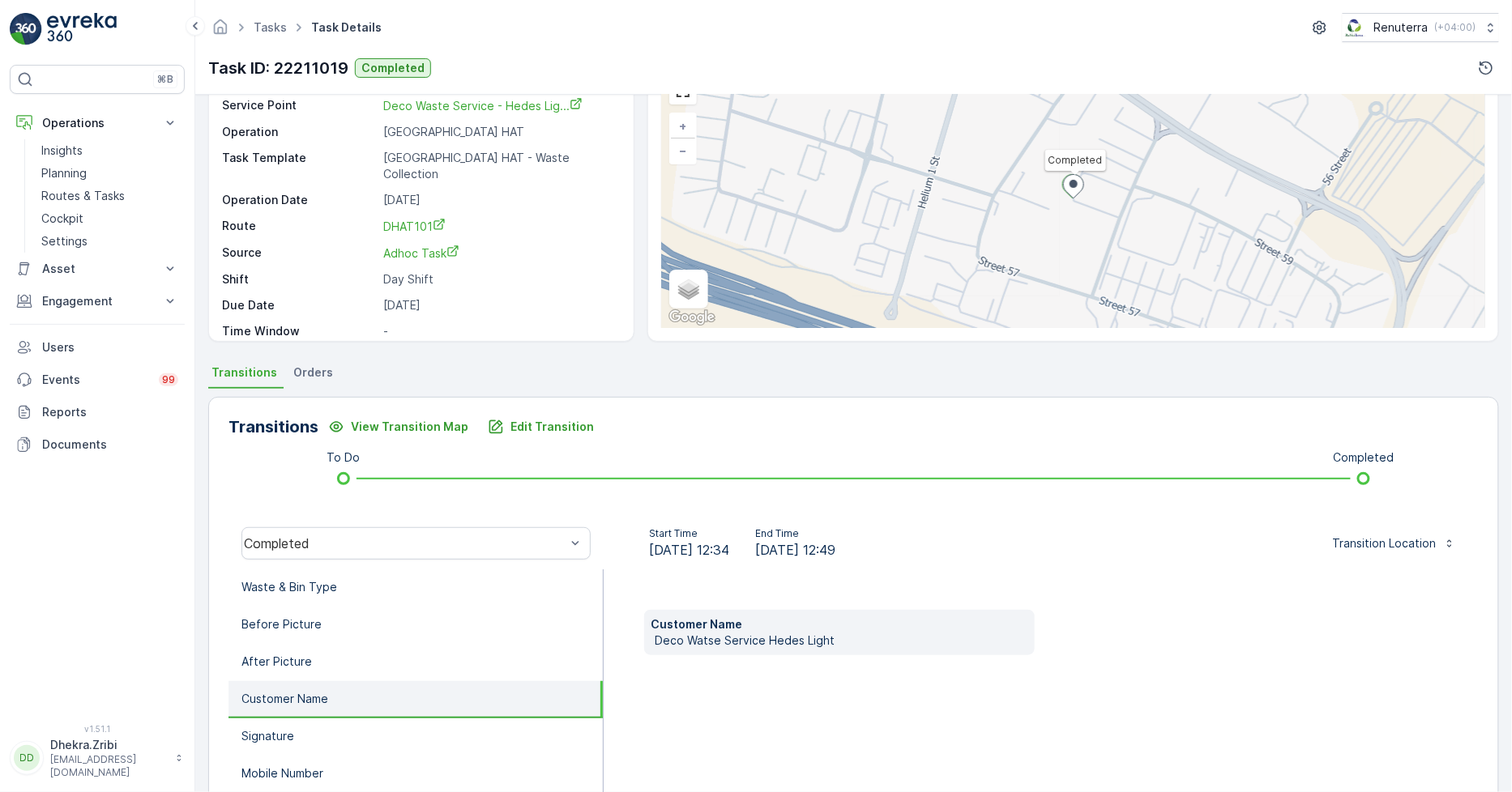
scroll to position [180, 0]
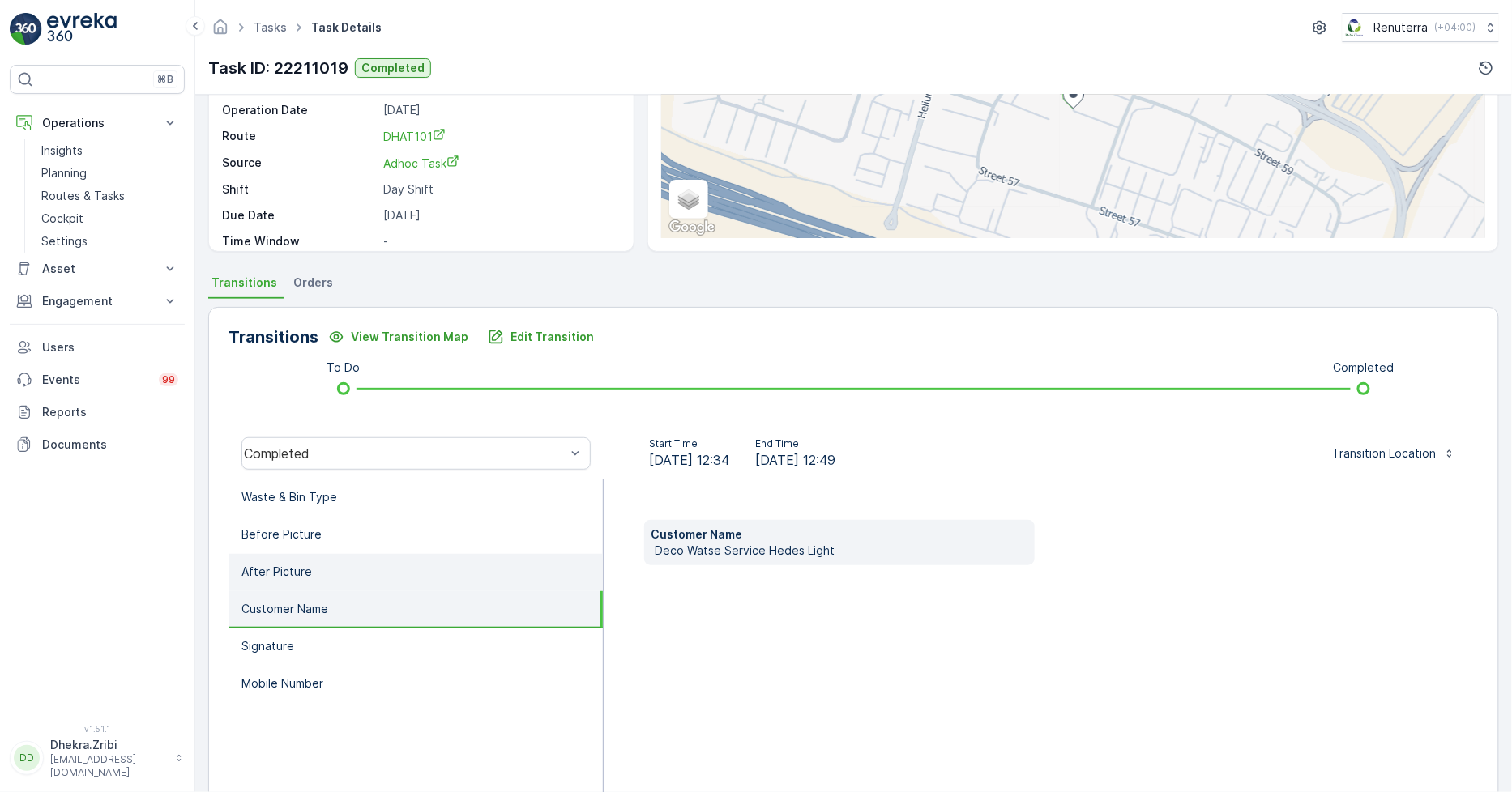
click at [340, 572] on li "After Picture" at bounding box center [415, 573] width 374 height 37
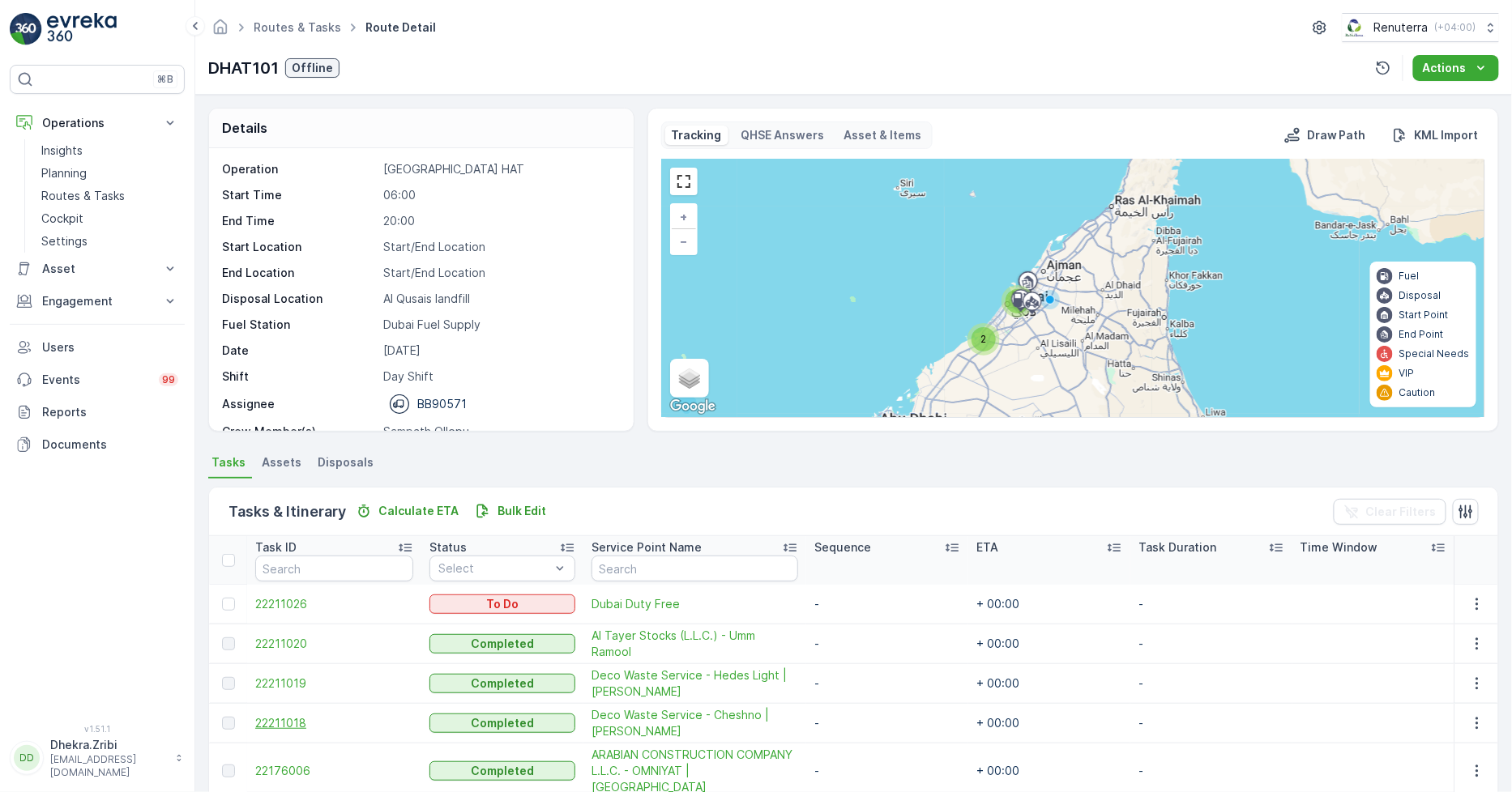
click at [291, 720] on span "22211018" at bounding box center [333, 723] width 158 height 16
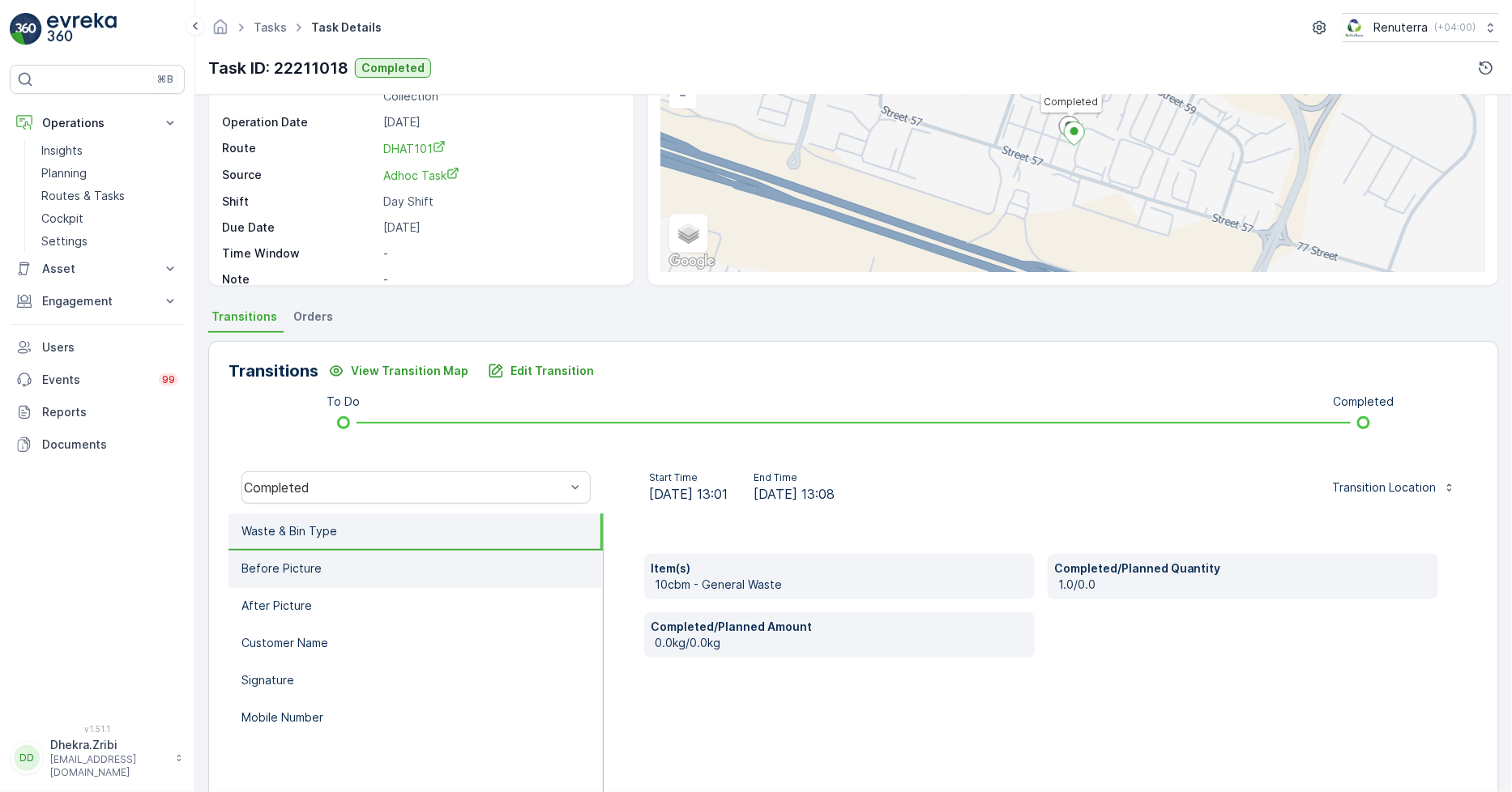
scroll to position [180, 0]
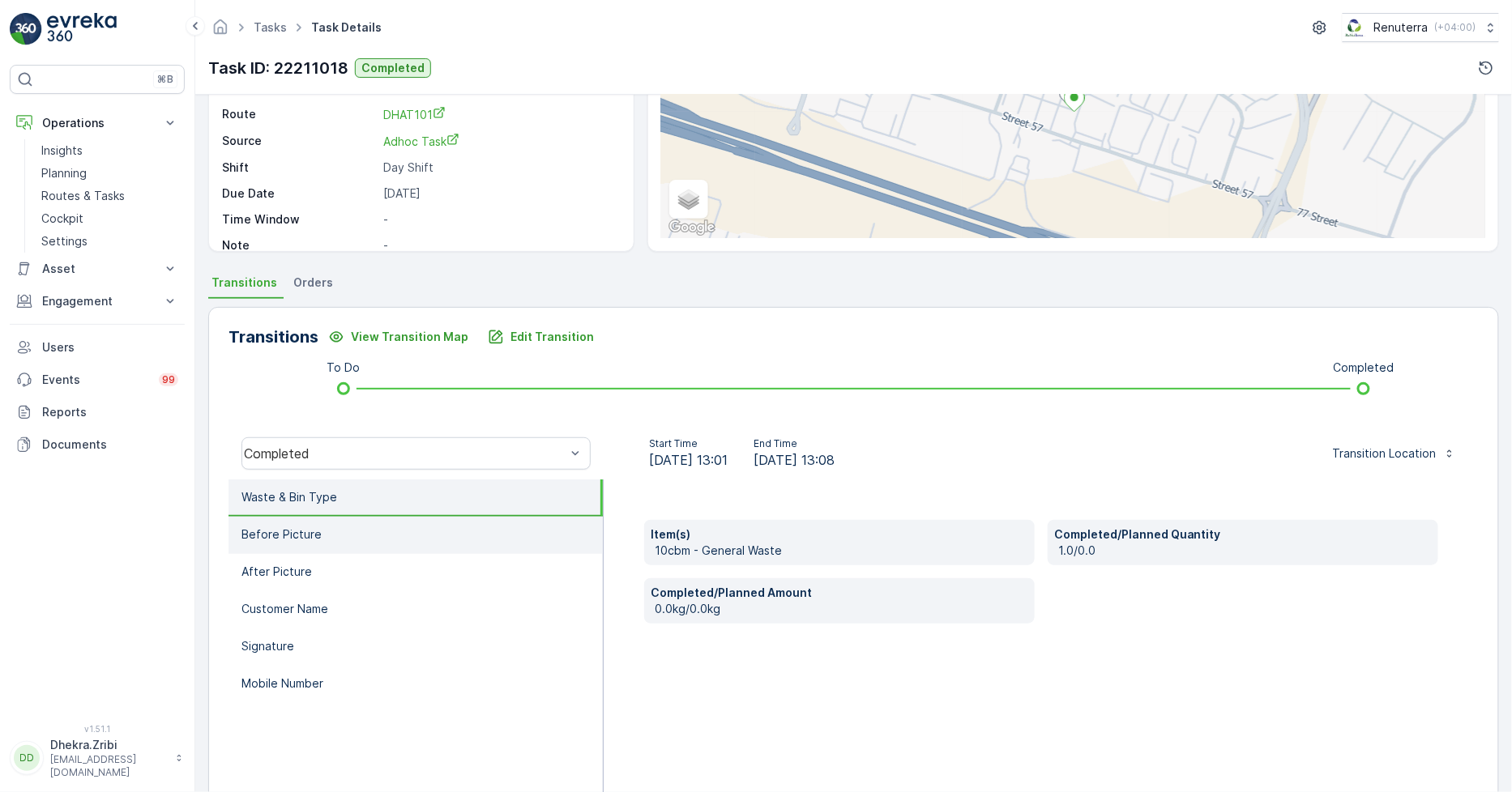
click at [434, 539] on li "Before Picture" at bounding box center [415, 535] width 374 height 37
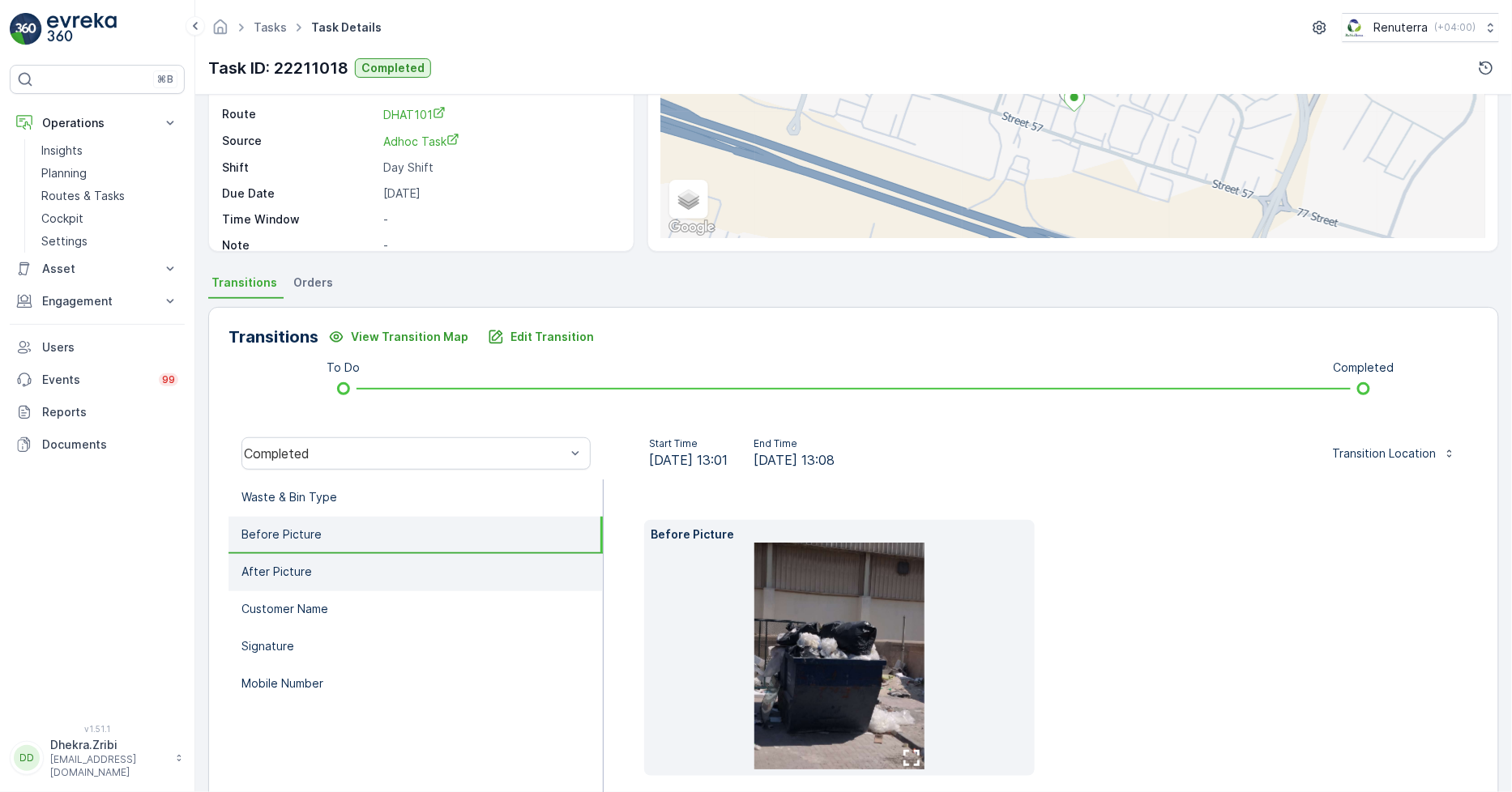
click at [402, 572] on li "After Picture" at bounding box center [415, 573] width 374 height 37
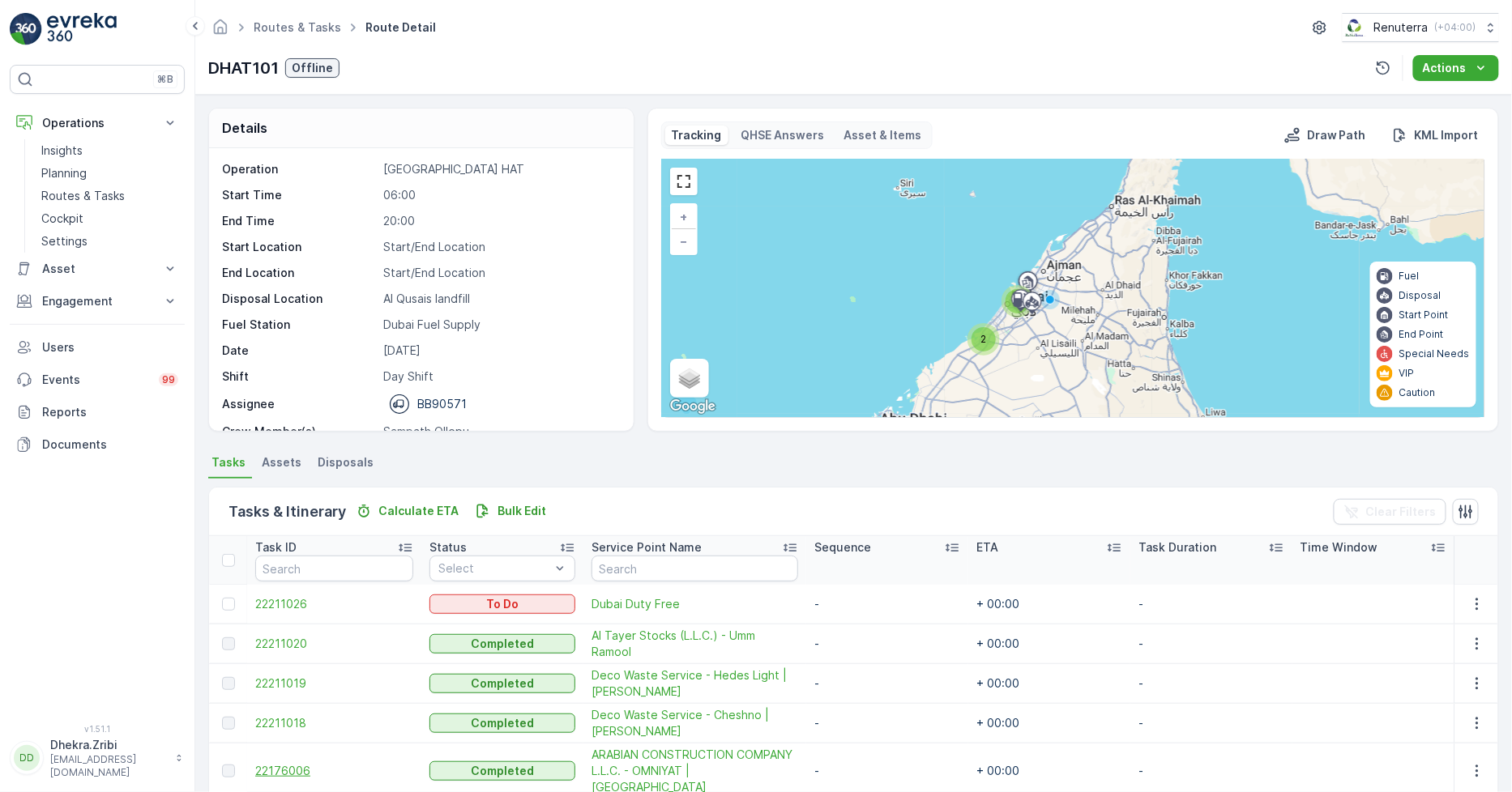
click at [284, 763] on span "22176006" at bounding box center [333, 772] width 158 height 16
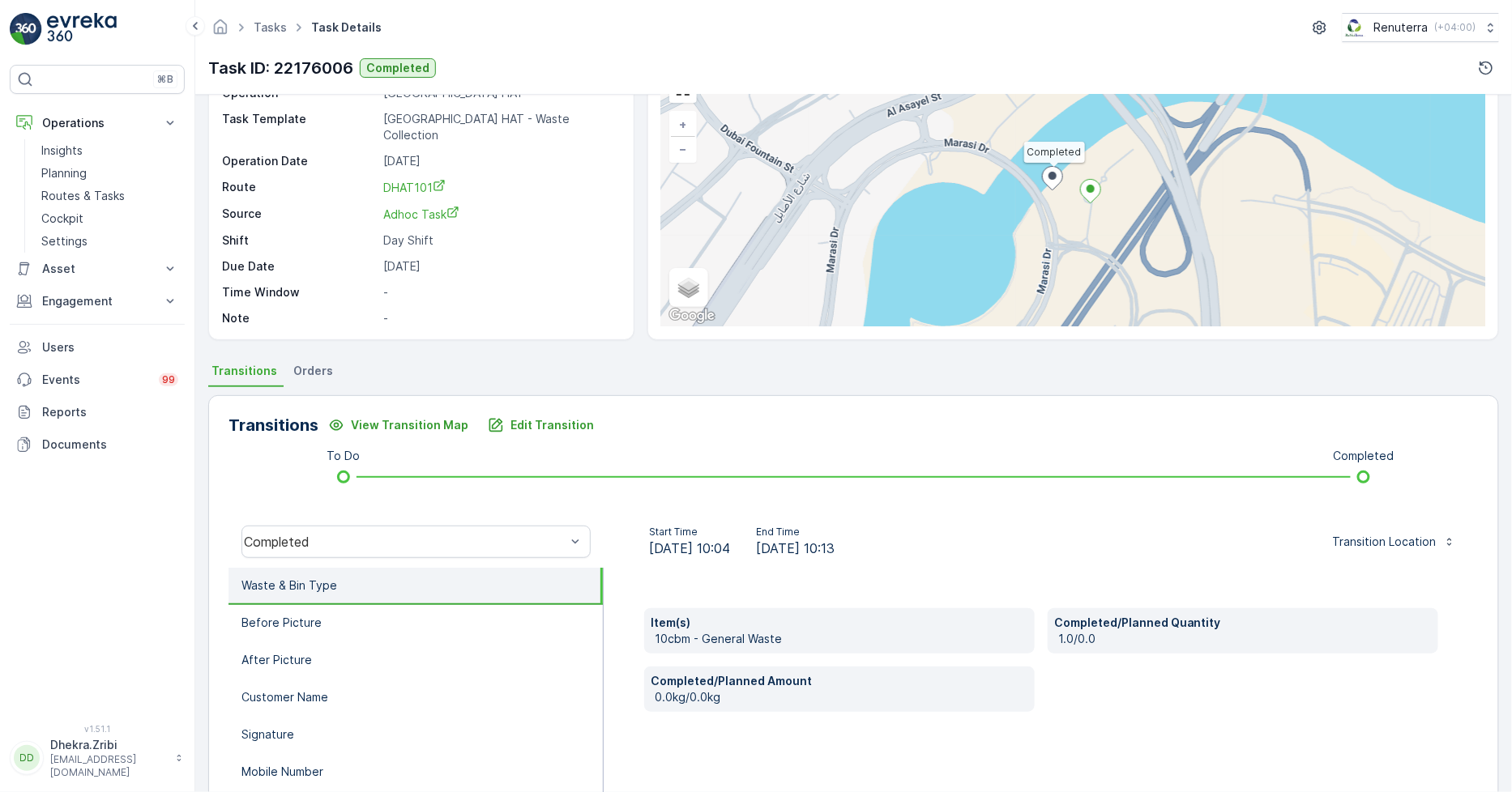
scroll to position [228, 0]
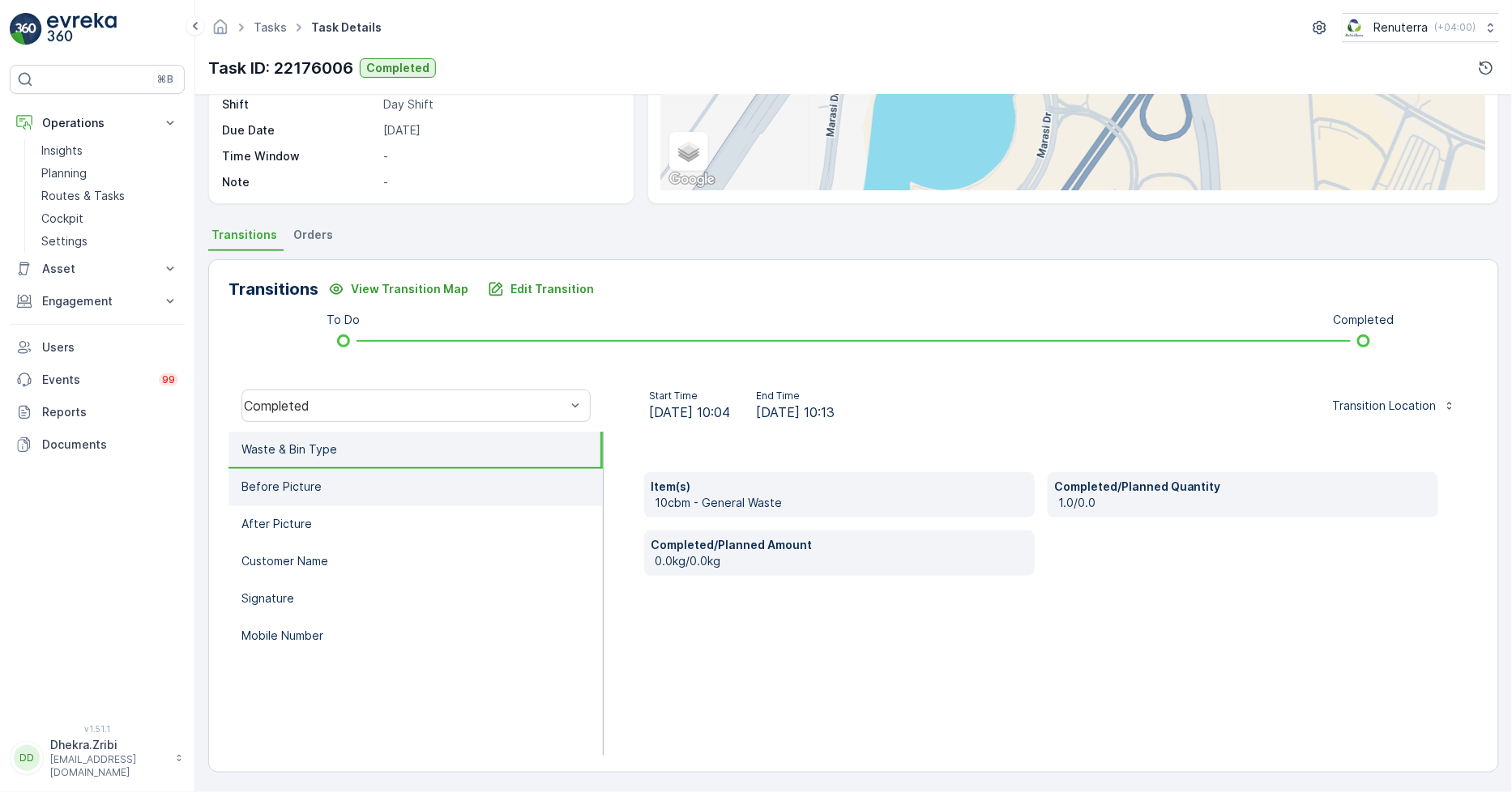
click at [334, 498] on li "Before Picture" at bounding box center [415, 488] width 374 height 37
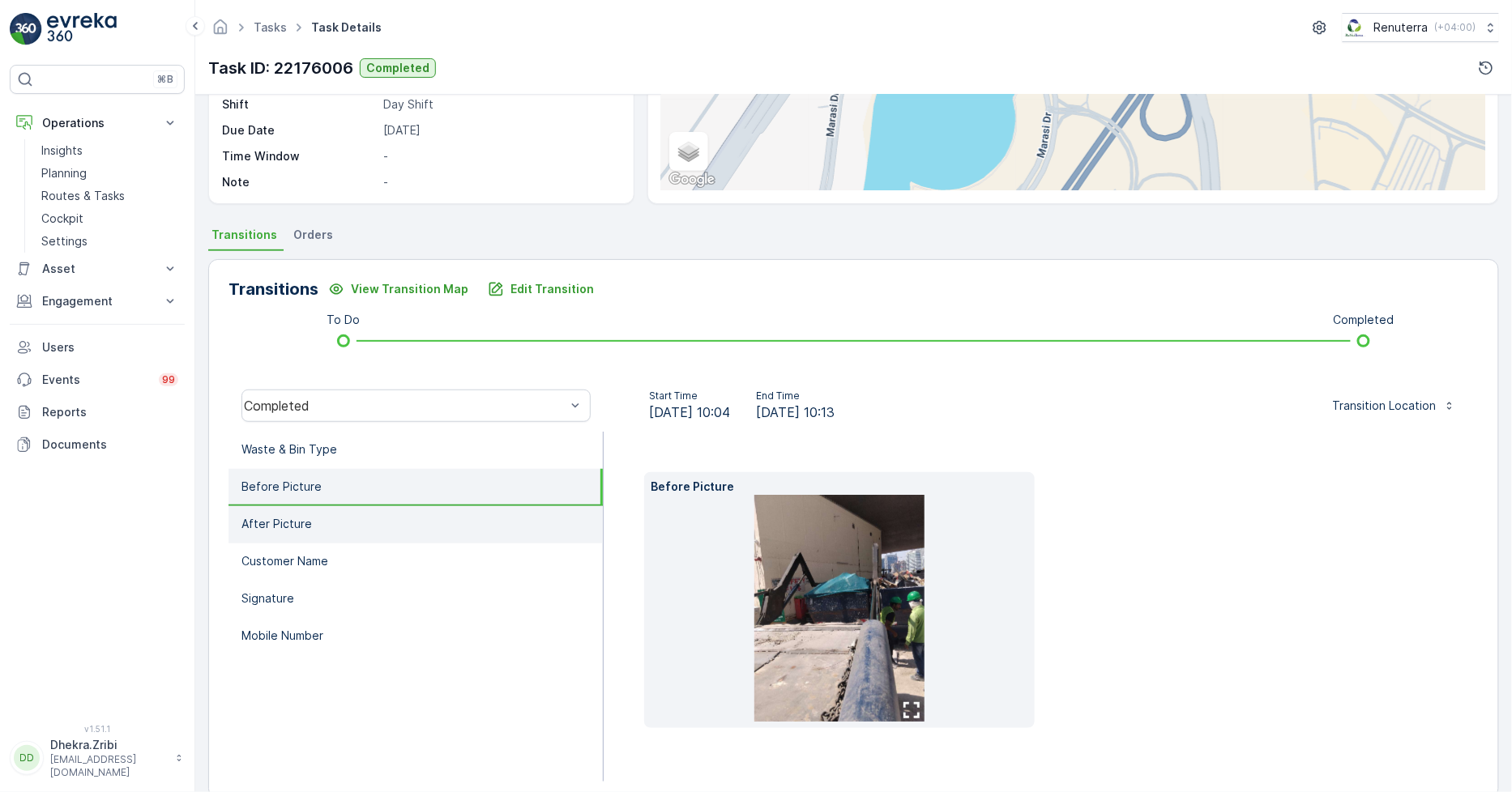
click at [320, 535] on li "After Picture" at bounding box center [415, 525] width 374 height 37
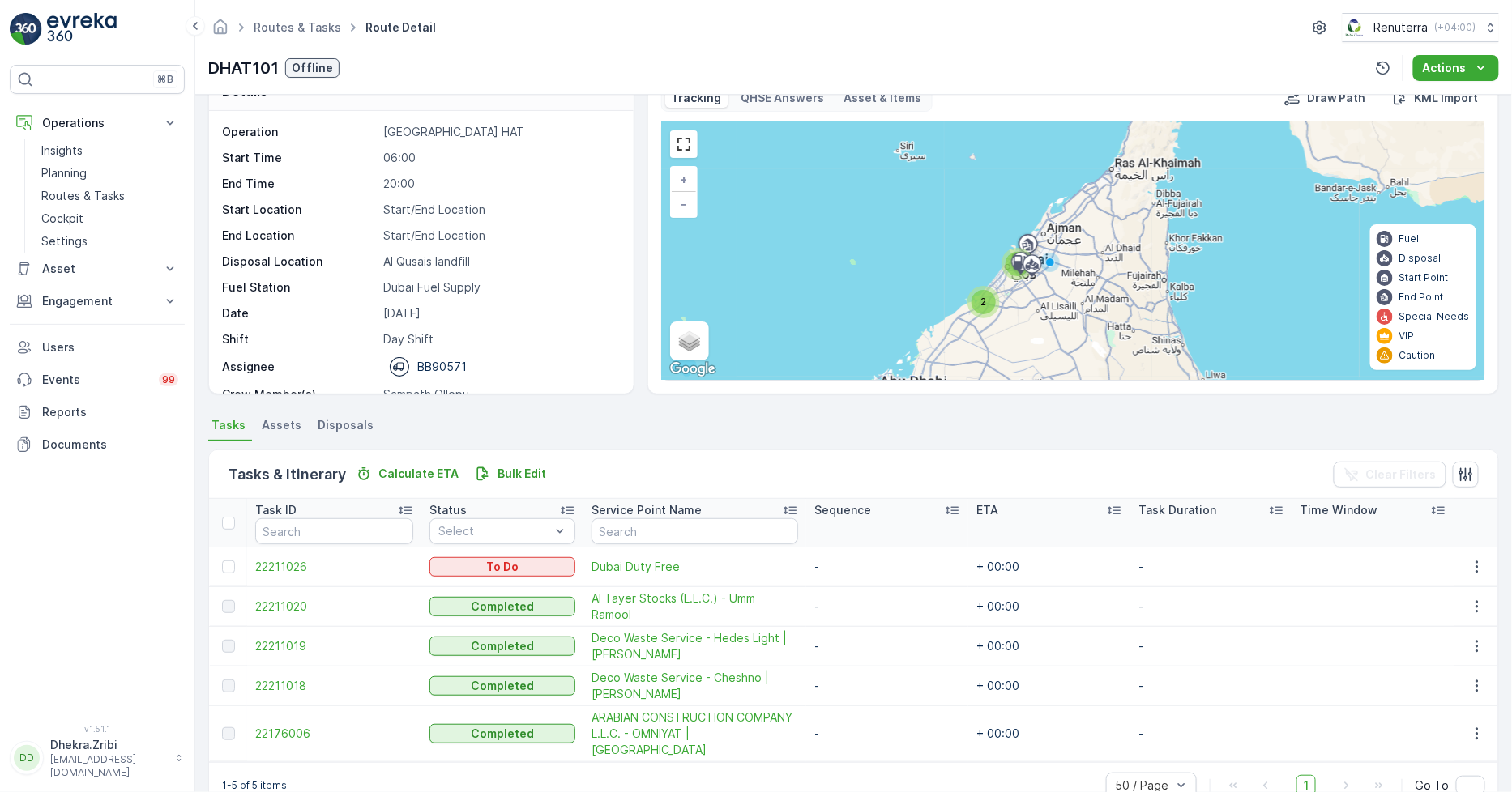
scroll to position [58, 0]
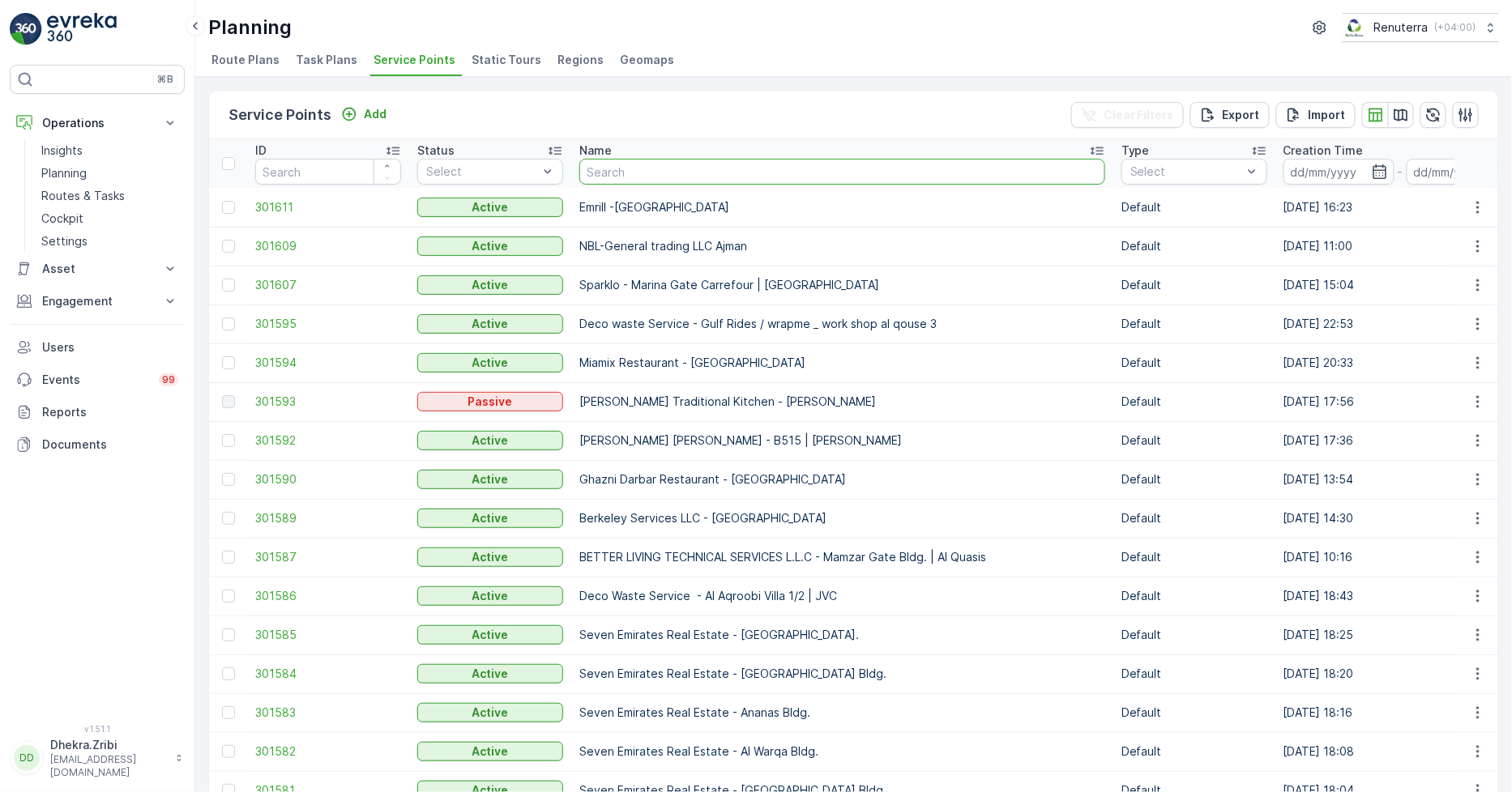
drag, startPoint x: 683, startPoint y: 180, endPoint x: 674, endPoint y: 171, distance: 12.7
click at [675, 172] on input "text" at bounding box center [842, 171] width 526 height 26
type input "imdaa"
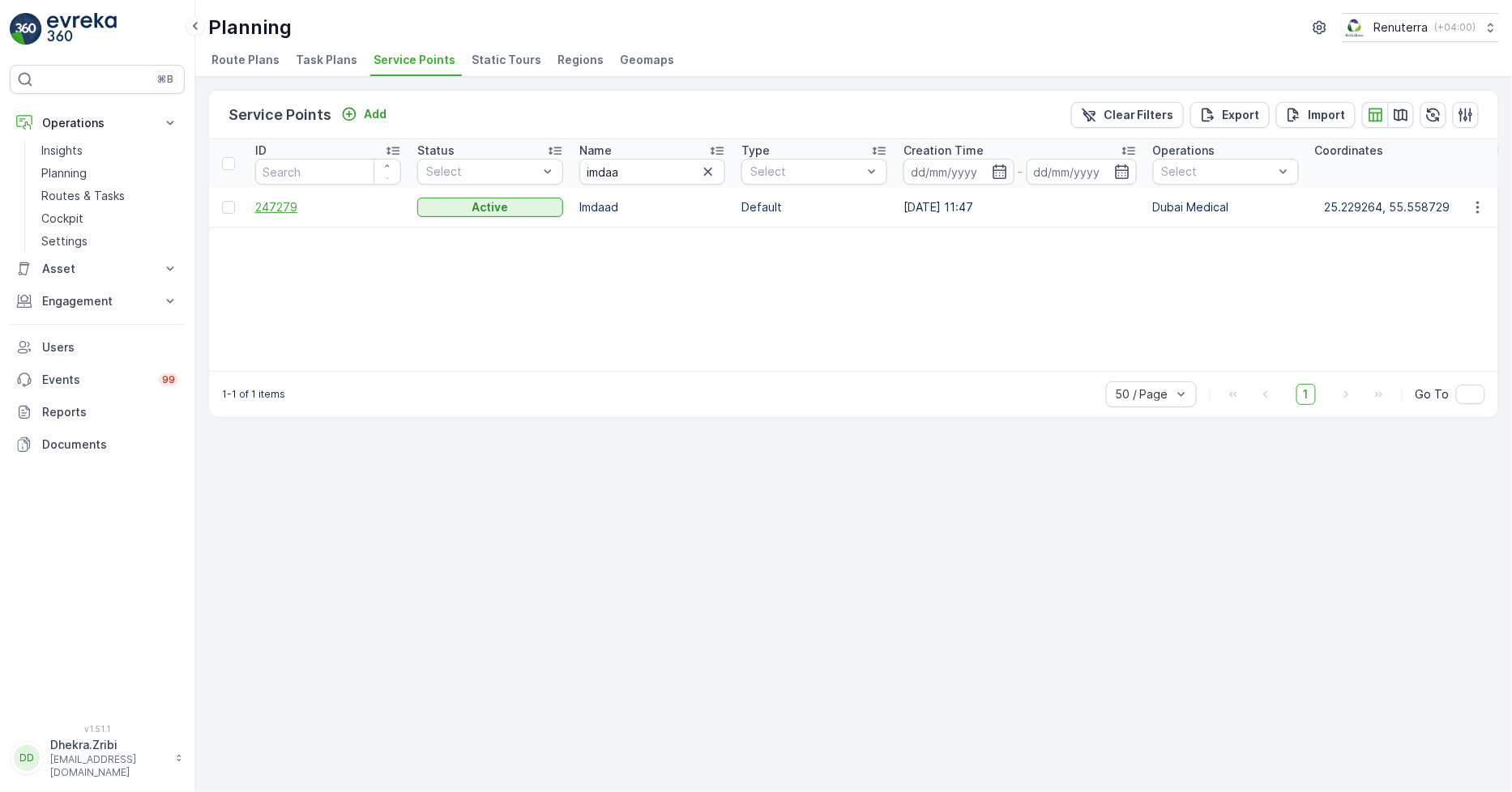
click at [283, 201] on span "247279" at bounding box center [328, 208] width 146 height 16
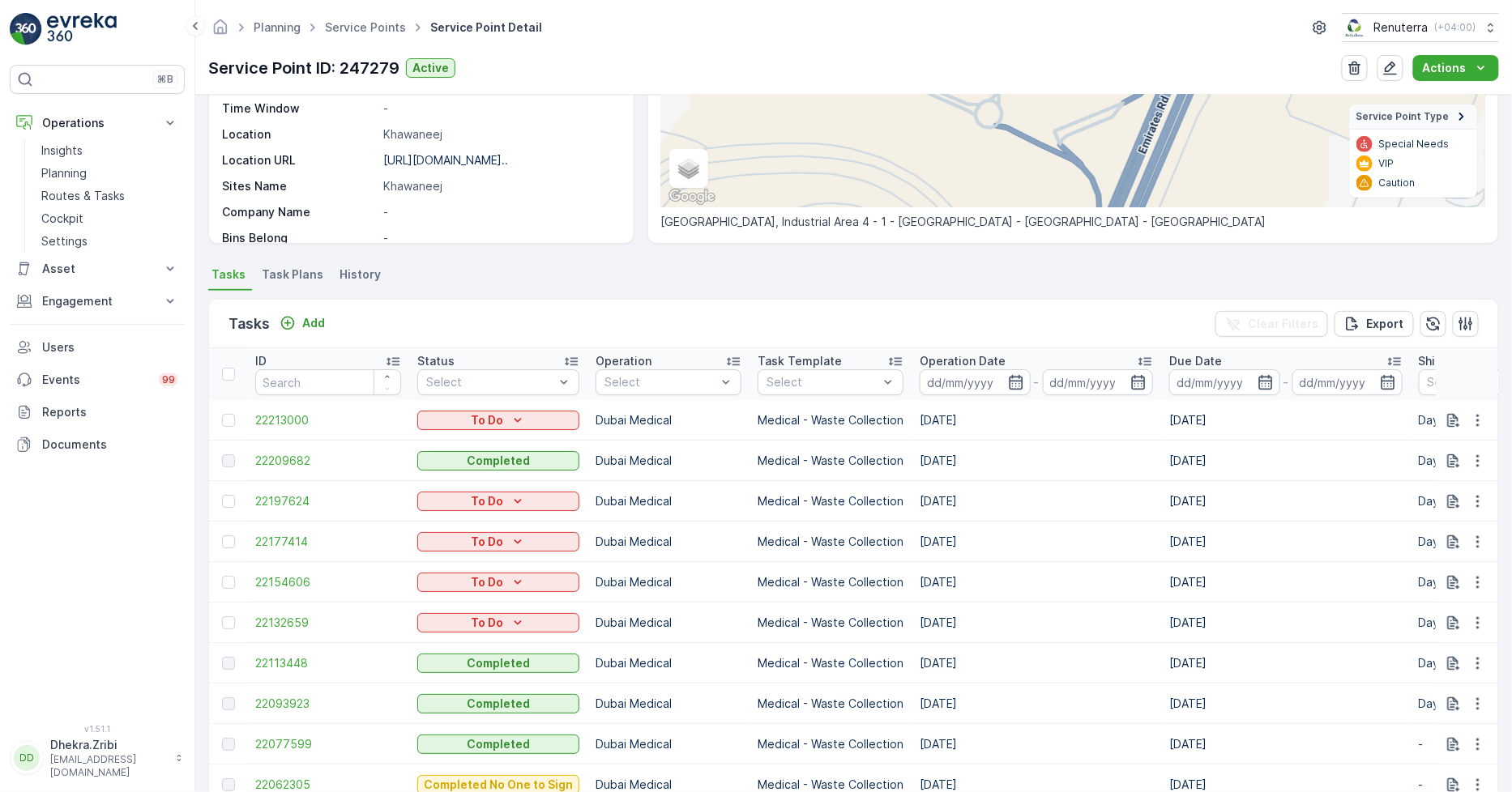
scroll to position [270, 0]
click at [1010, 383] on icon "button" at bounding box center [1016, 381] width 16 height 16
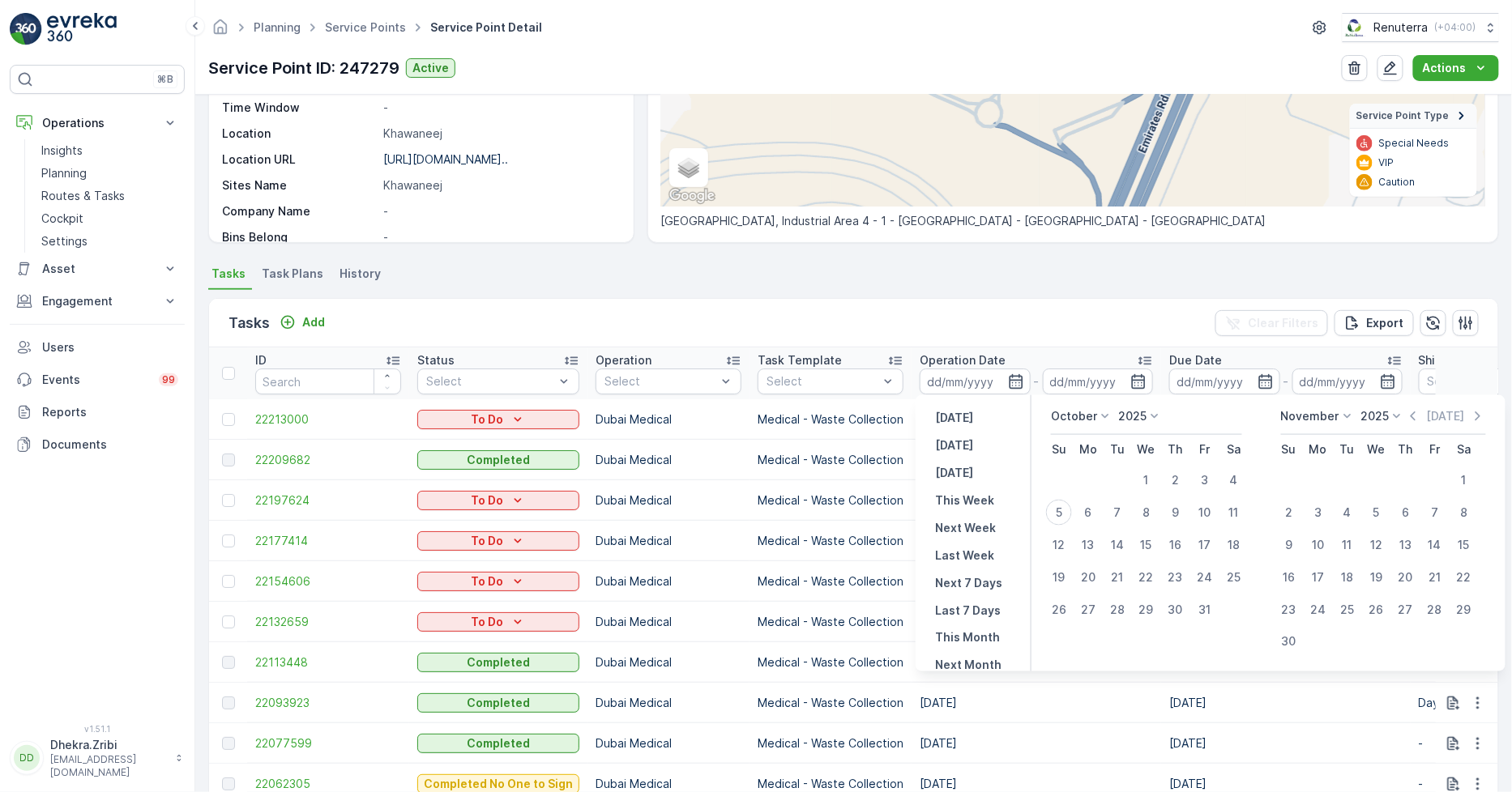
click at [1030, 314] on div "Tasks Add Clear Filters Export" at bounding box center [854, 323] width 1289 height 49
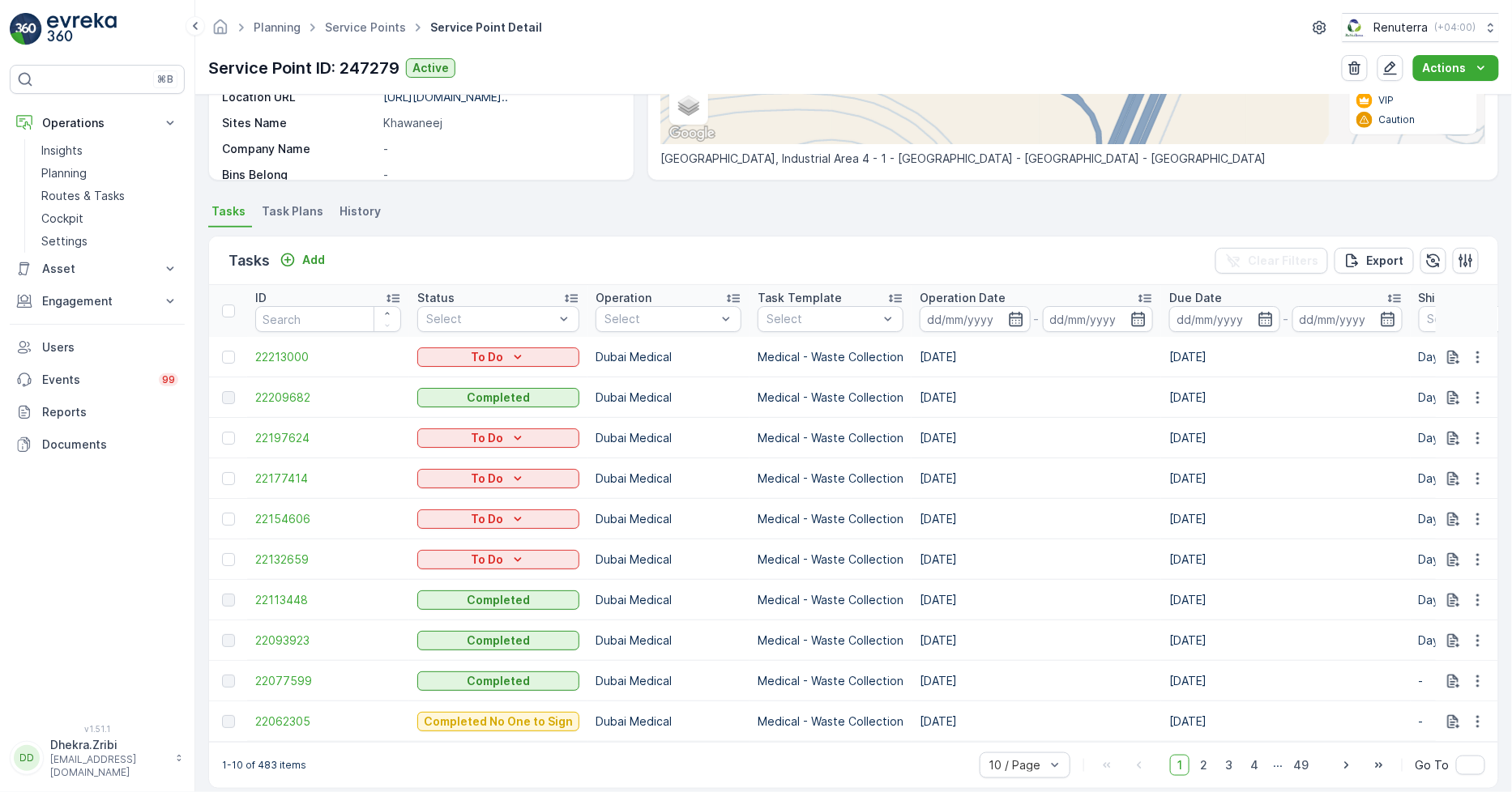
scroll to position [360, 0]
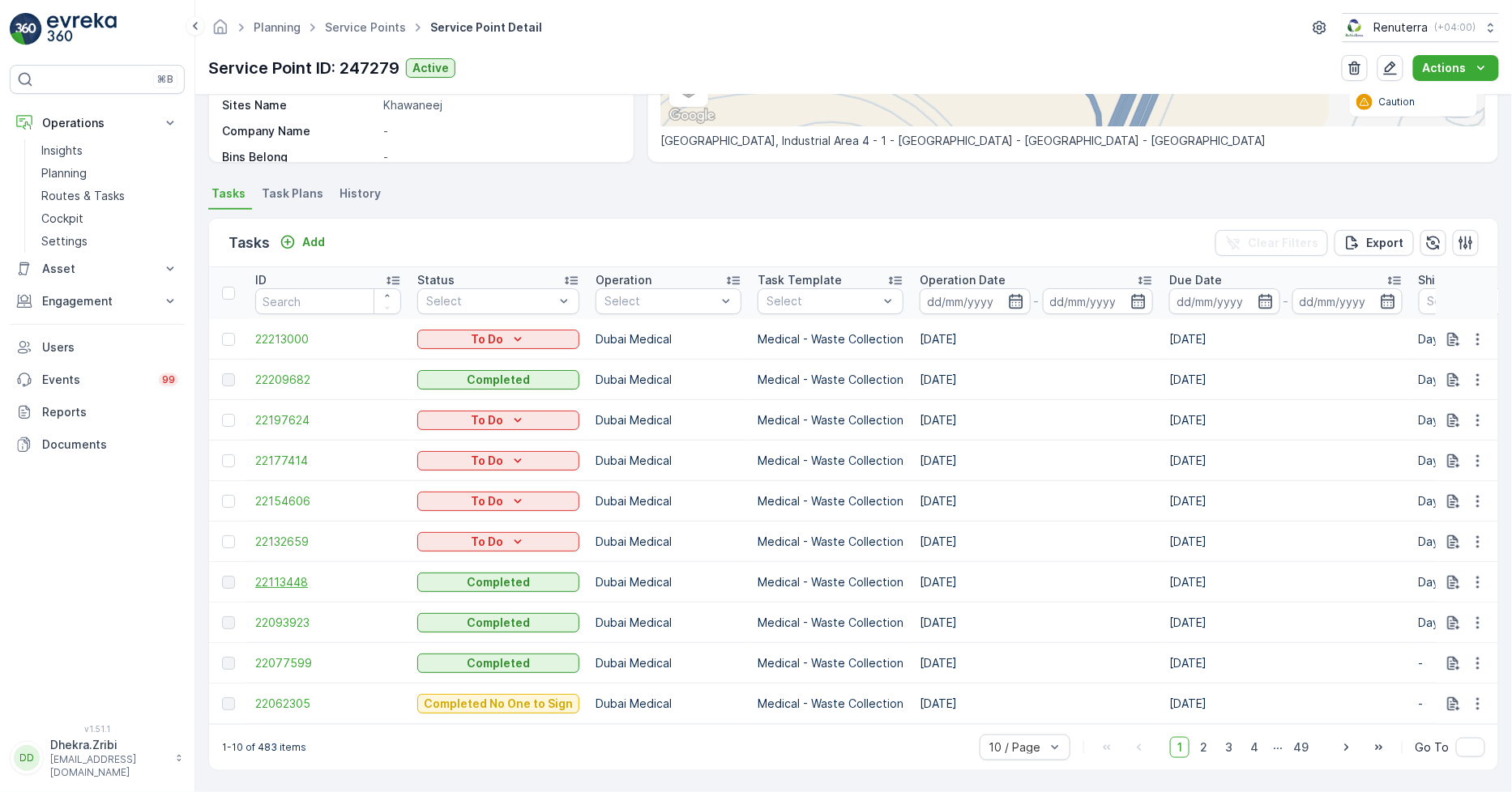
click at [293, 576] on span "22113448" at bounding box center [328, 583] width 146 height 16
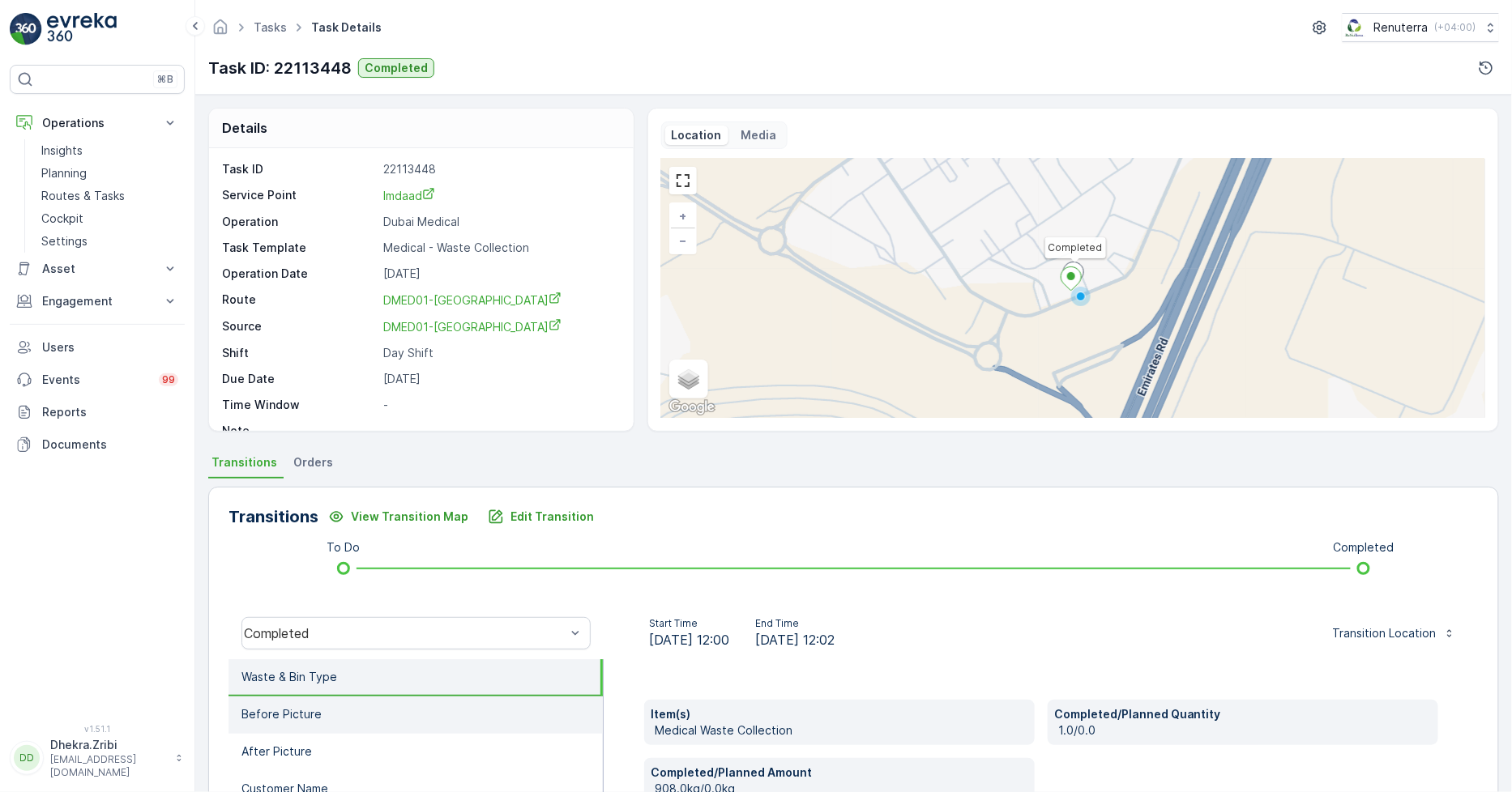
click at [378, 708] on li "Before Picture" at bounding box center [415, 715] width 374 height 37
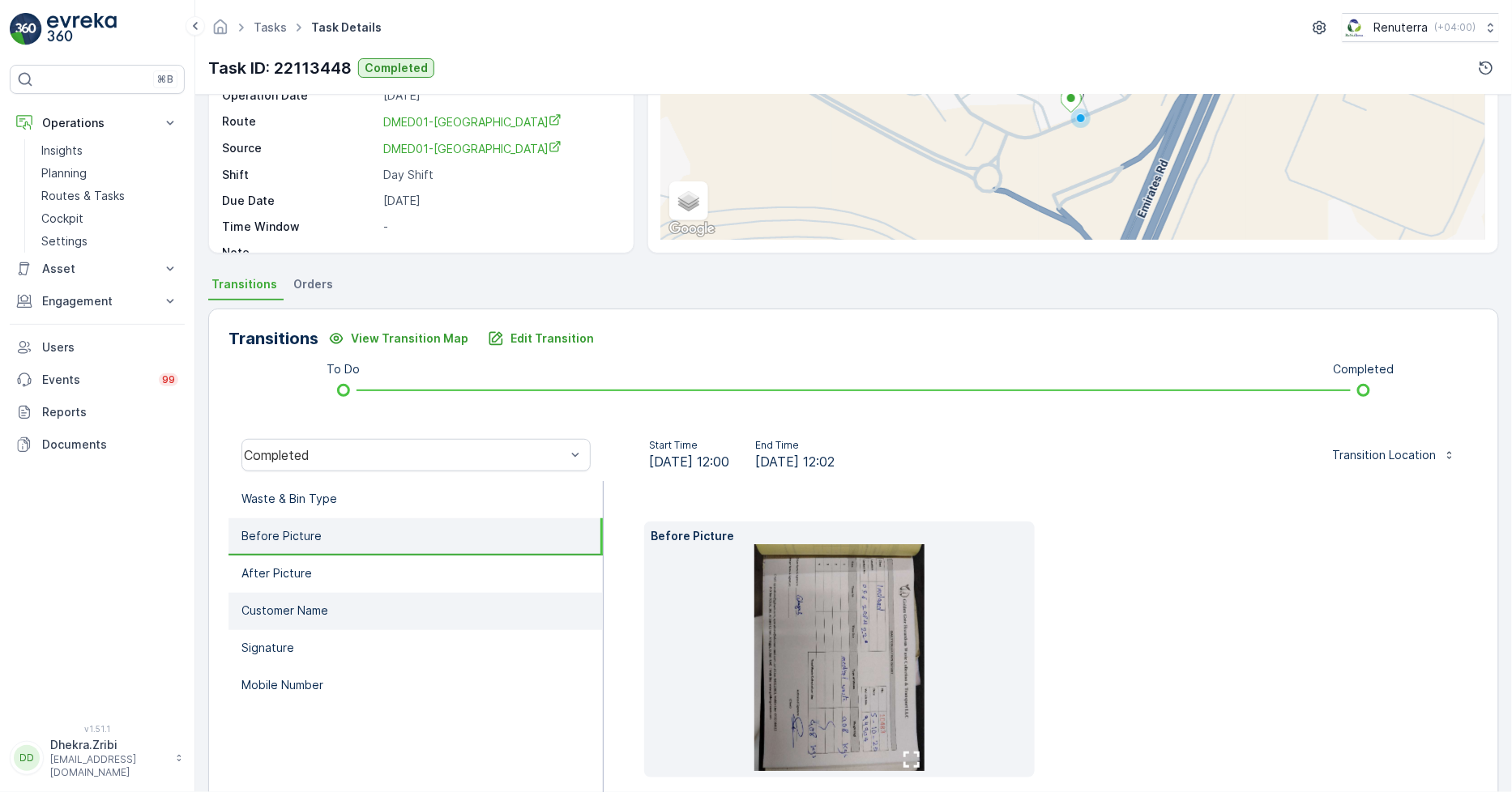
scroll to position [180, 0]
click at [907, 758] on icon "button" at bounding box center [911, 758] width 16 height 16
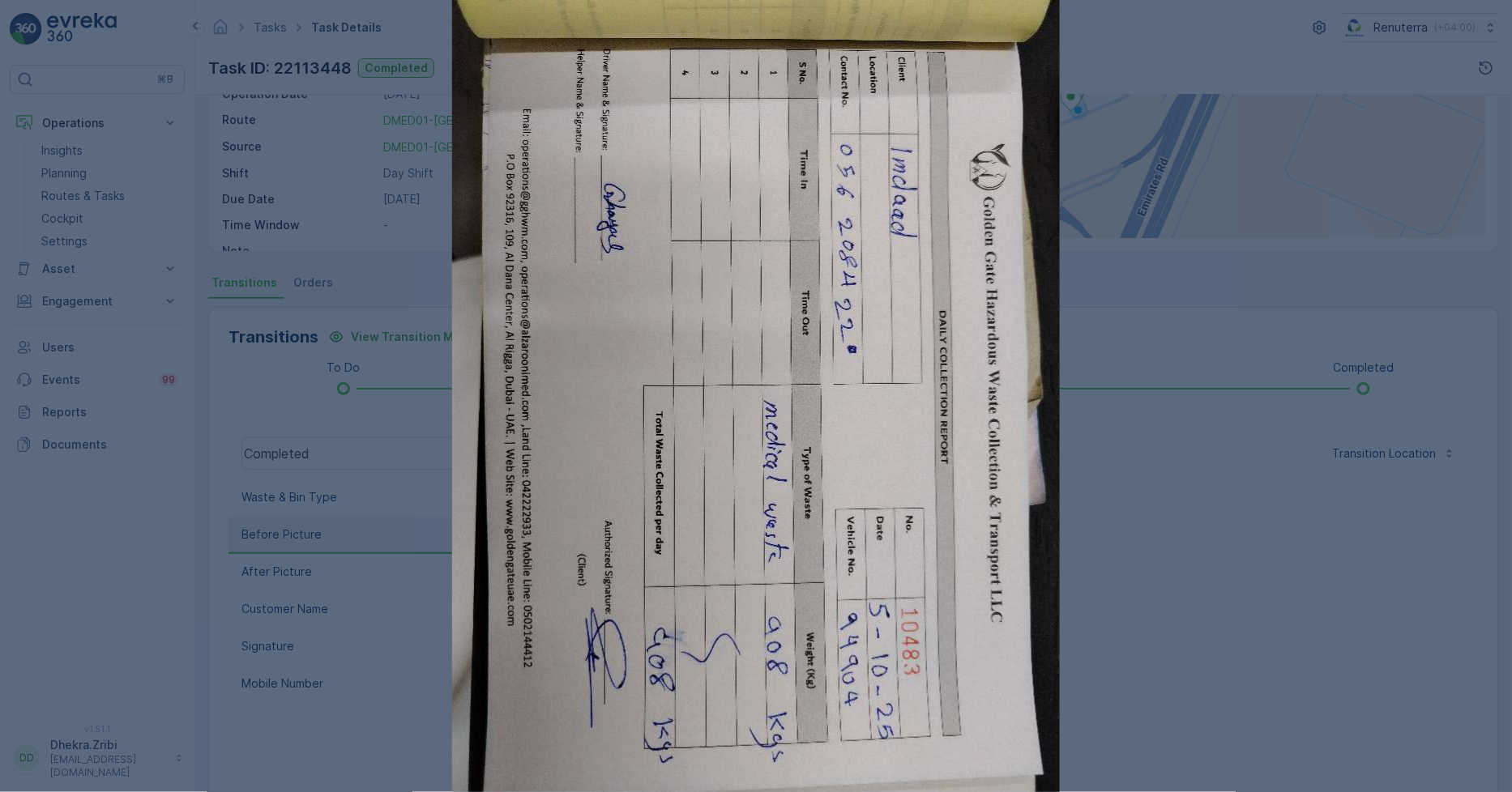
click at [1249, 365] on div at bounding box center [756, 396] width 1512 height 792
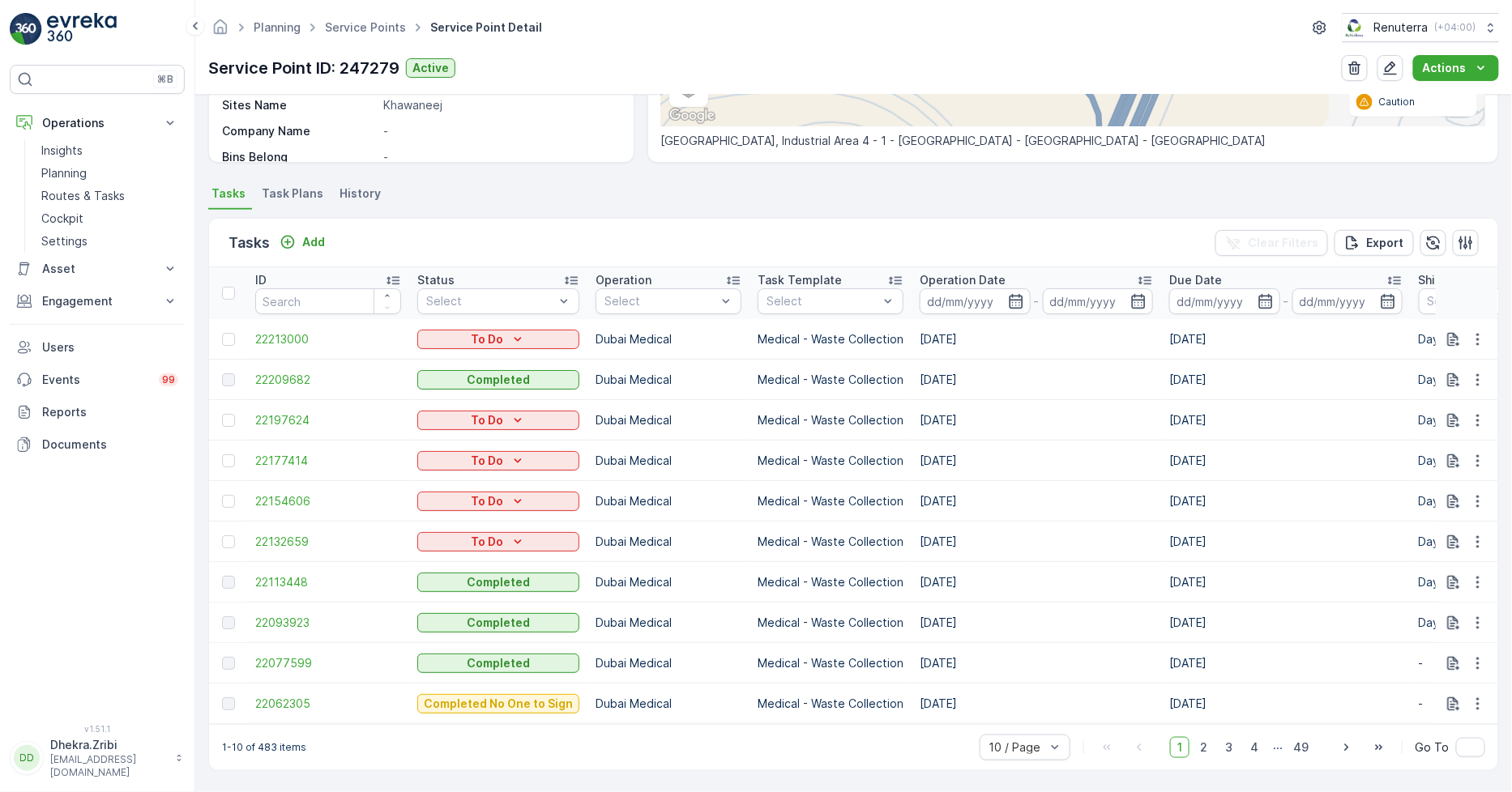
scroll to position [360, 0]
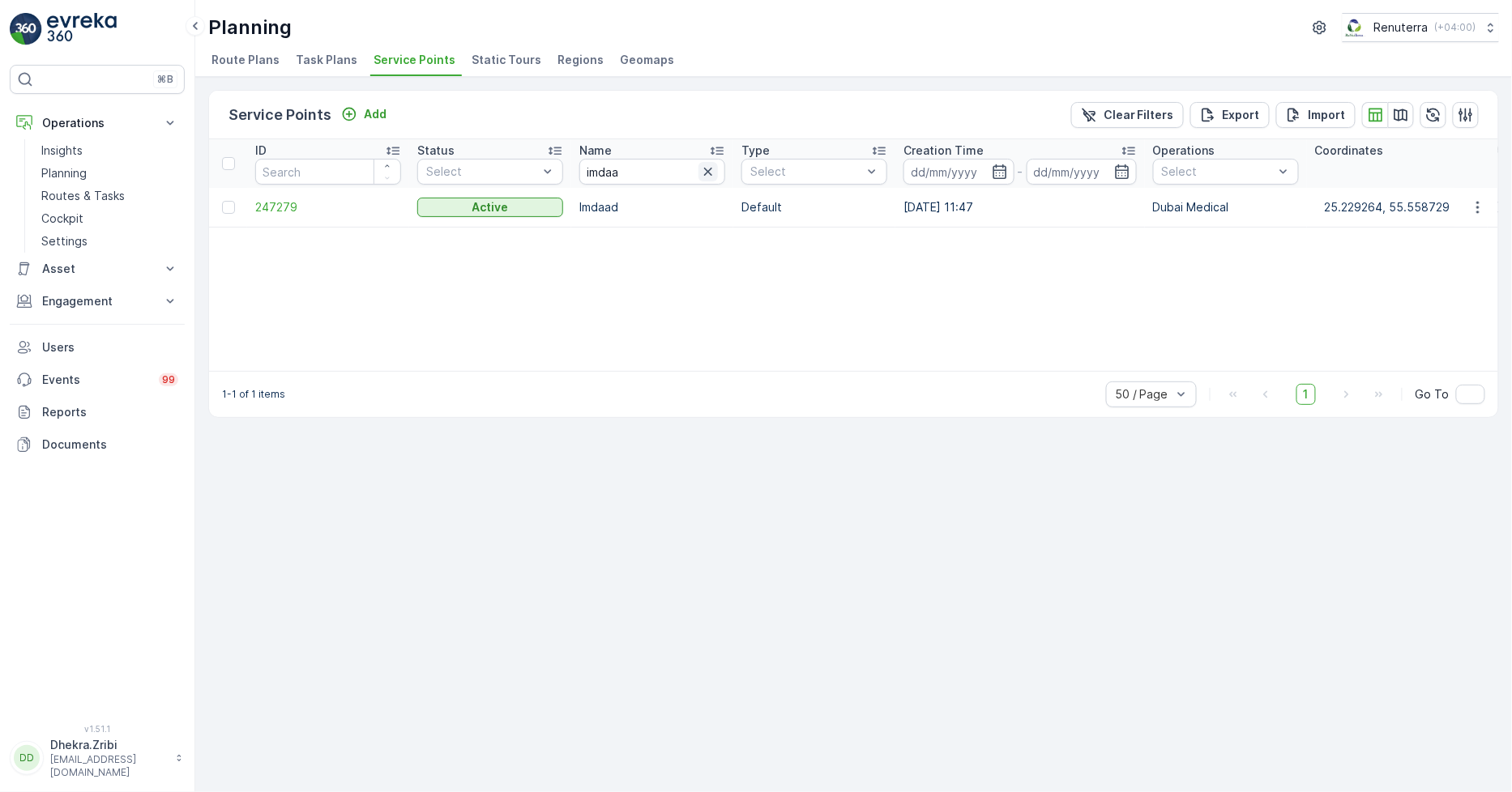
click at [708, 176] on icon "button" at bounding box center [708, 172] width 16 height 16
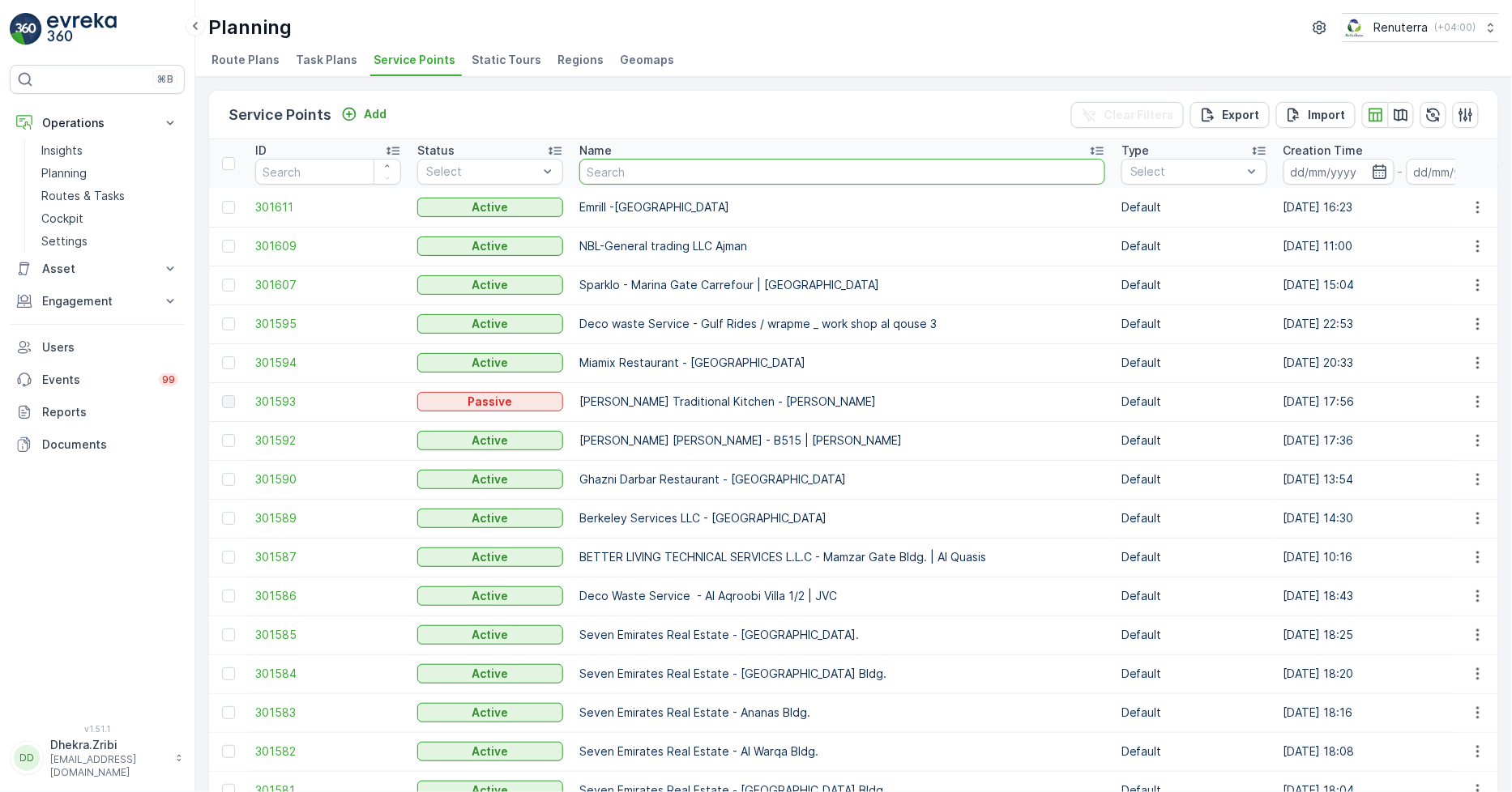
click at [755, 176] on input "text" at bounding box center [842, 171] width 526 height 26
click at [1372, 170] on icon "button" at bounding box center [1380, 172] width 16 height 16
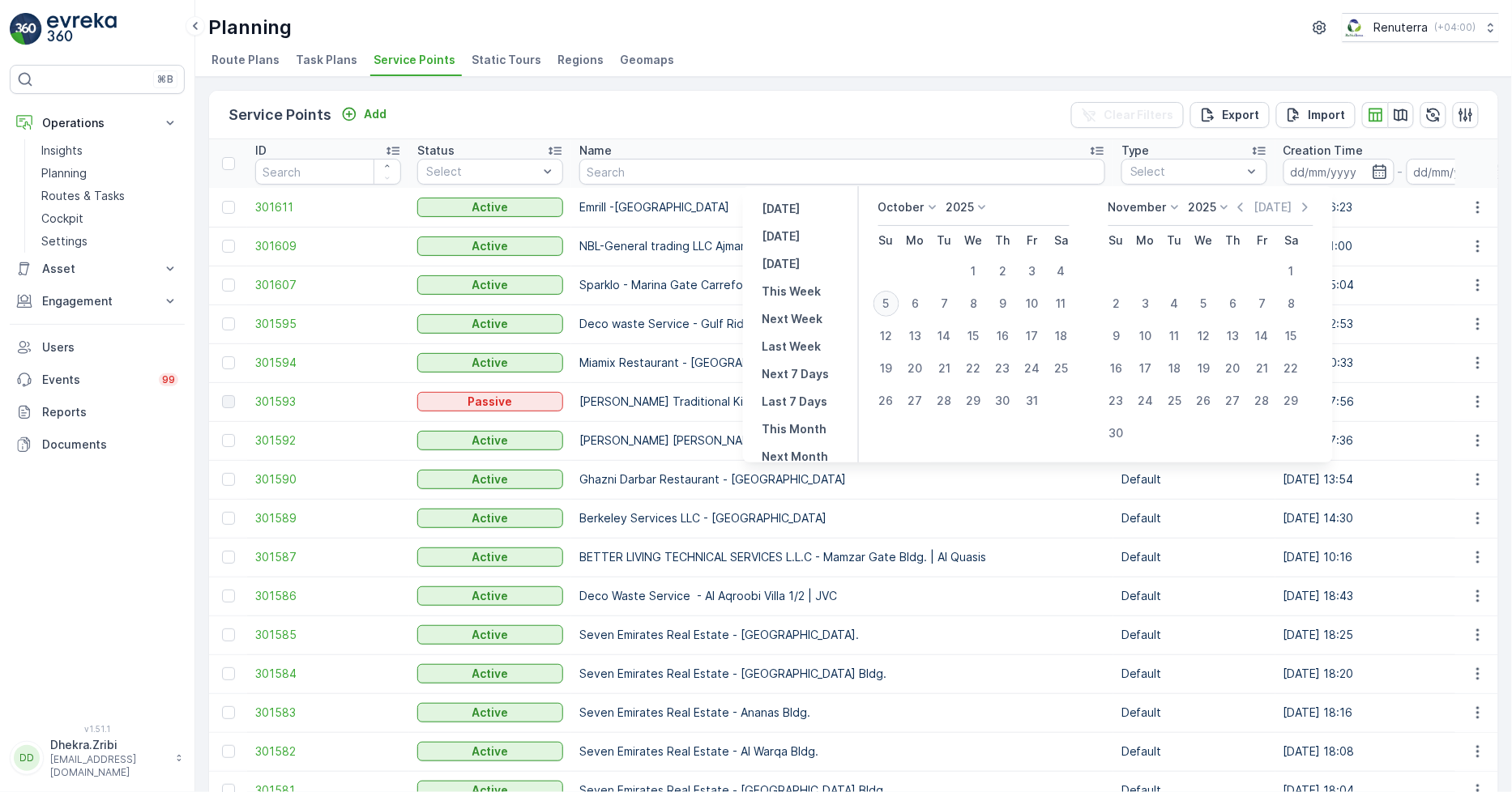
click at [899, 303] on div "5" at bounding box center [886, 303] width 26 height 26
type input "[DATE]"
click at [807, 238] on button "[DATE]" at bounding box center [781, 237] width 51 height 20
type input "[DATE]"
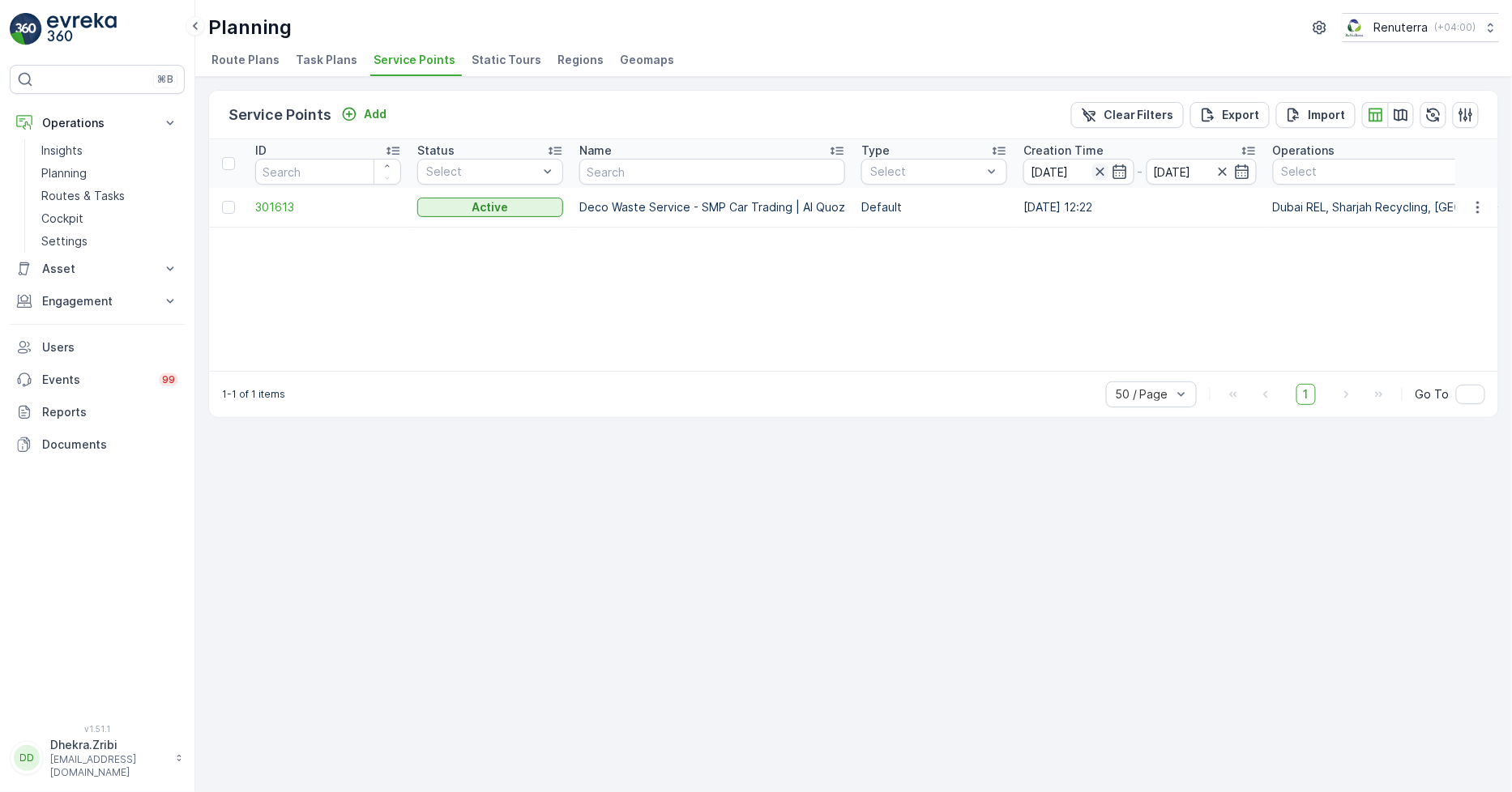
click at [1097, 166] on icon "button" at bounding box center [1100, 172] width 16 height 16
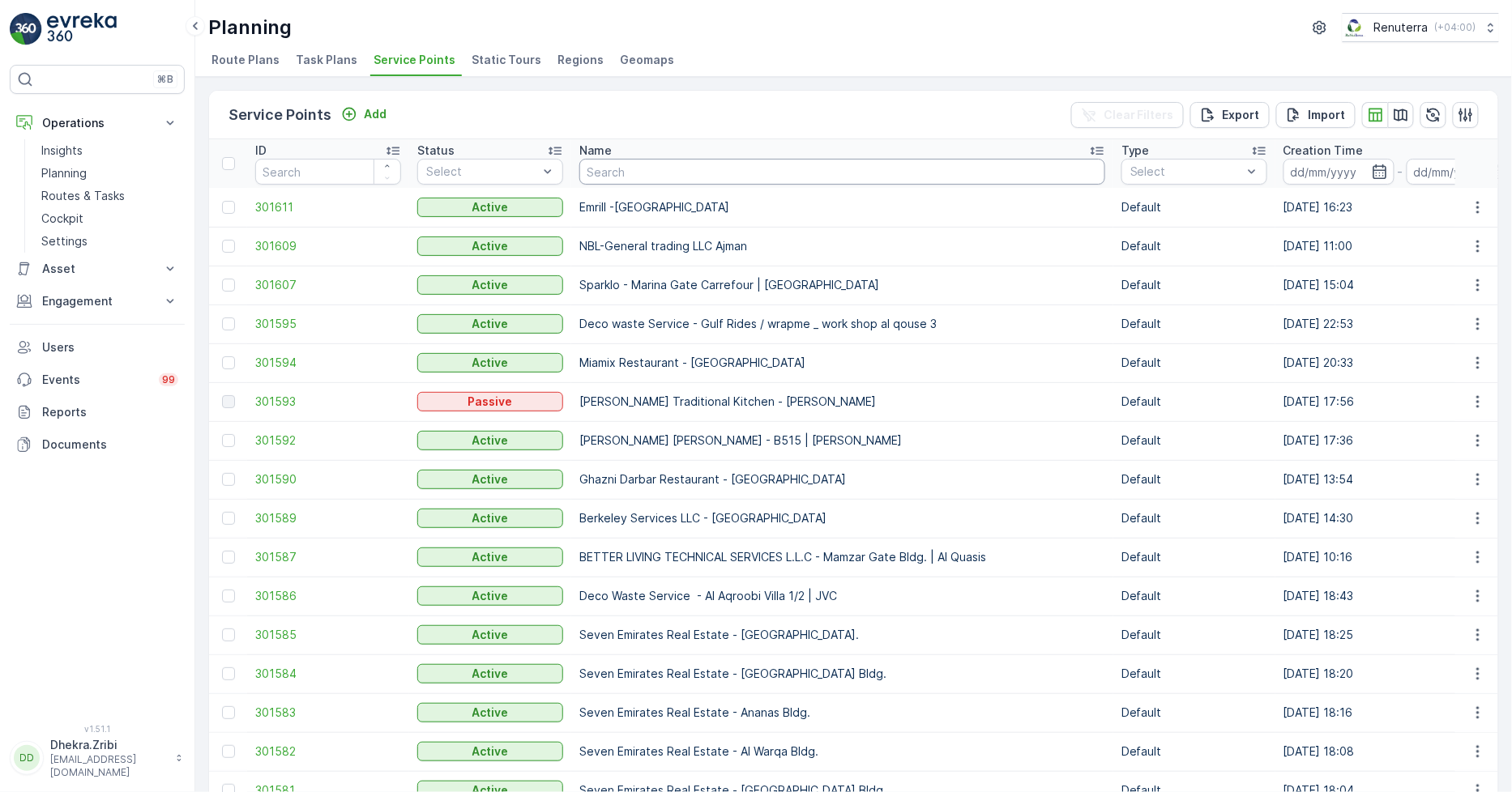
click at [713, 167] on input "text" at bounding box center [842, 171] width 526 height 26
click at [715, 182] on input "text" at bounding box center [842, 171] width 526 height 26
type input "RA"
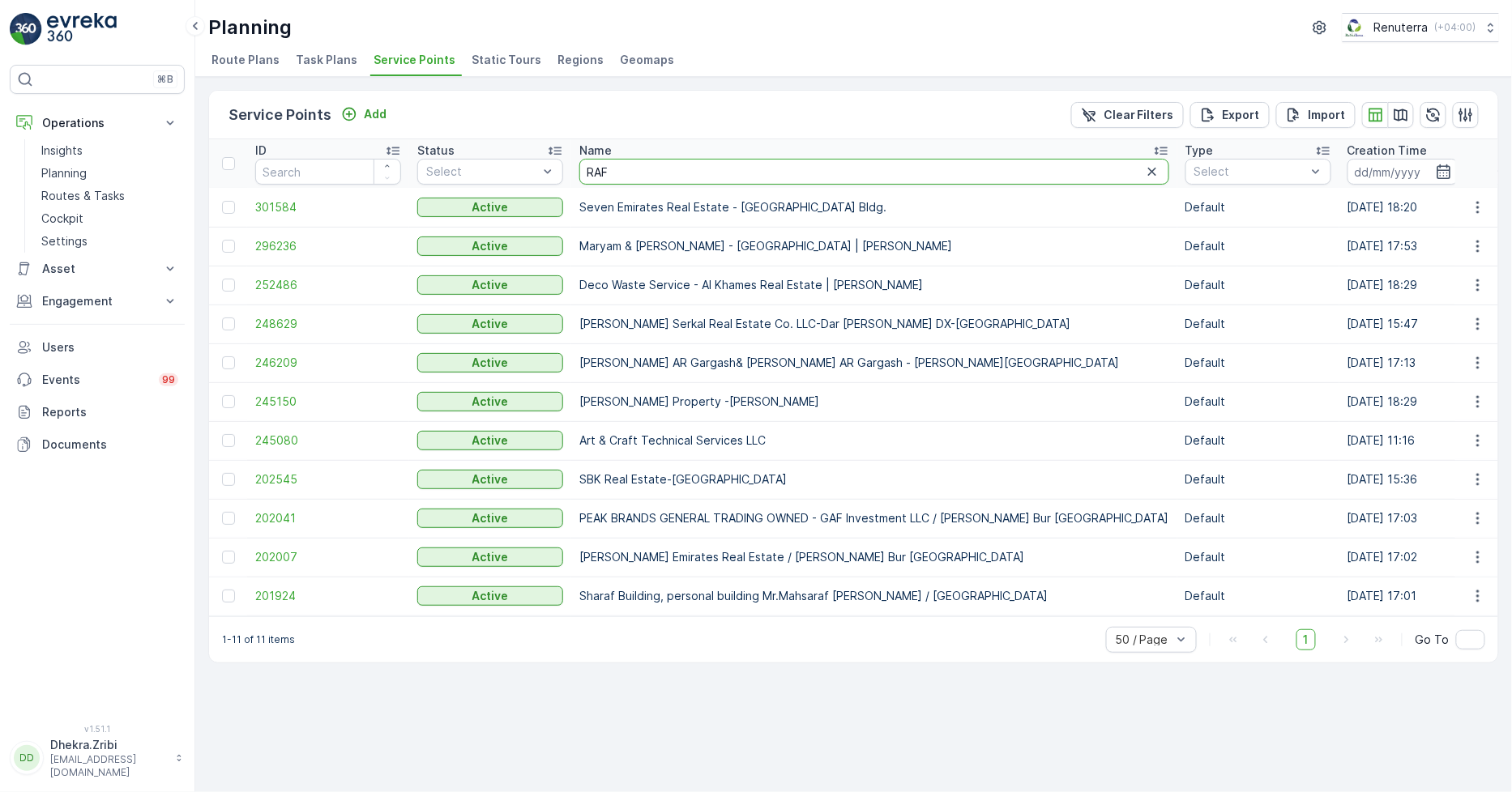
click at [642, 164] on input "RAF" at bounding box center [874, 171] width 590 height 26
type input "R"
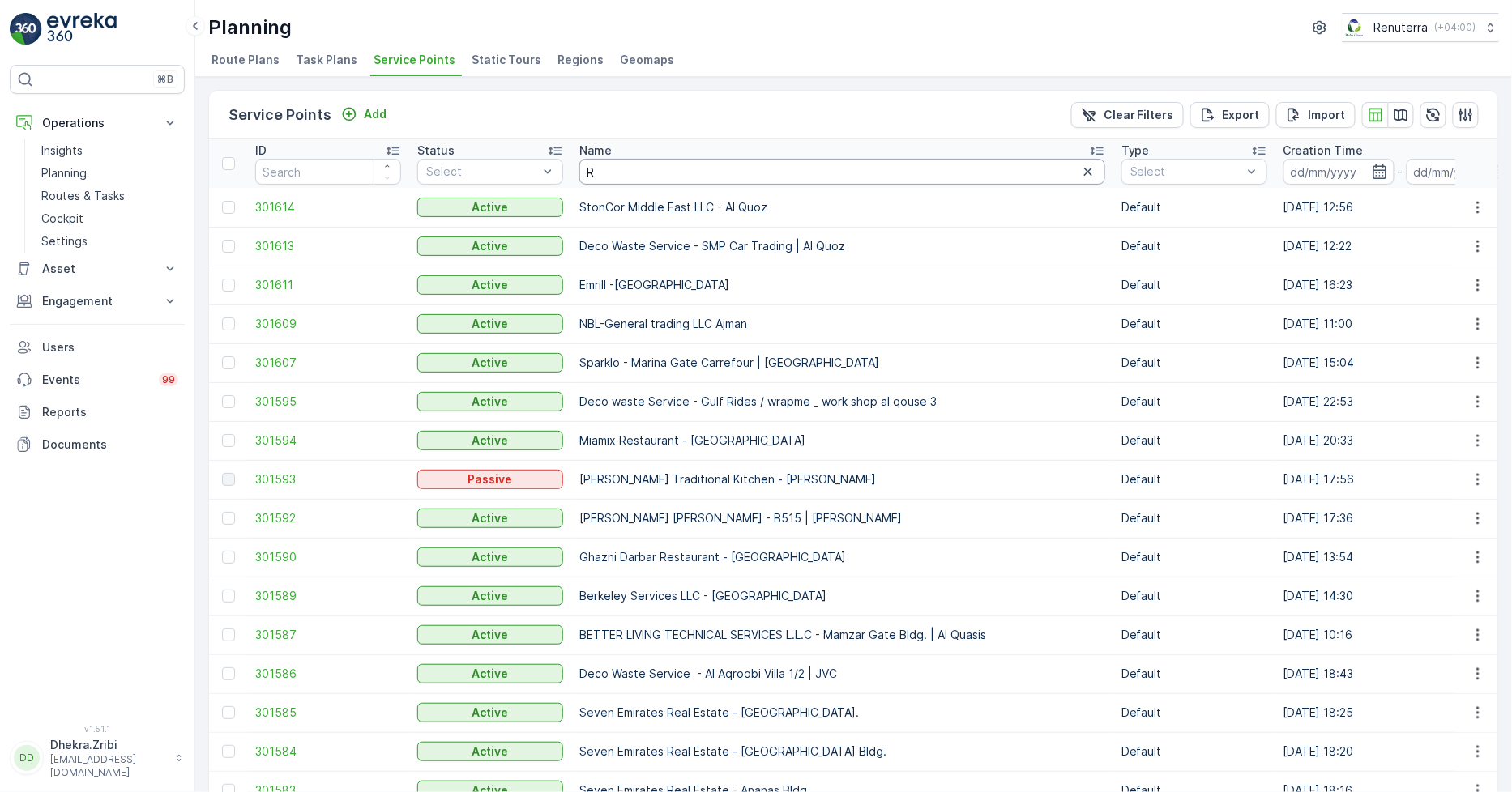
click at [657, 176] on input "R" at bounding box center [842, 171] width 526 height 26
type input "Ra"
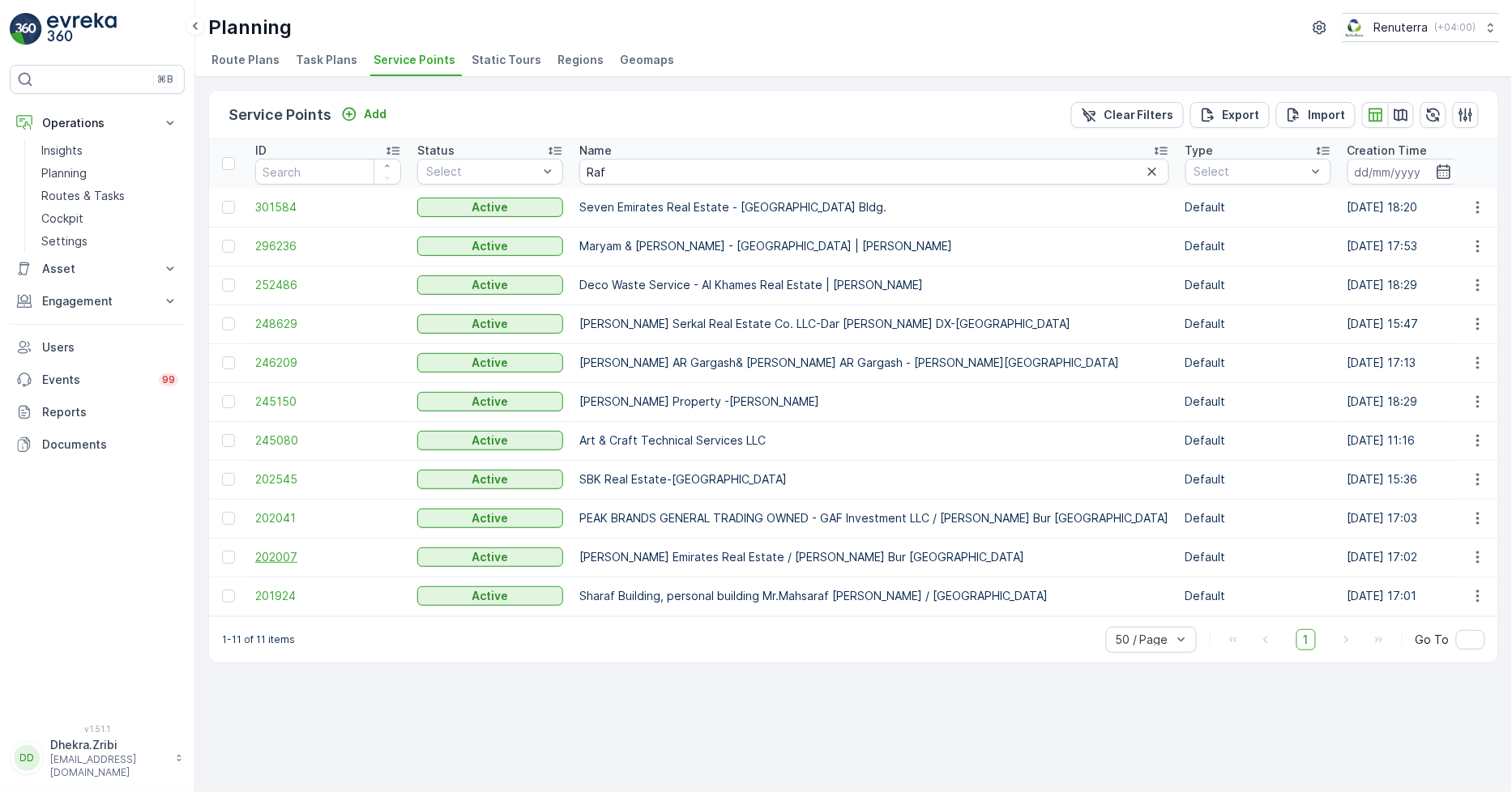
click at [282, 556] on span "202007" at bounding box center [328, 558] width 146 height 16
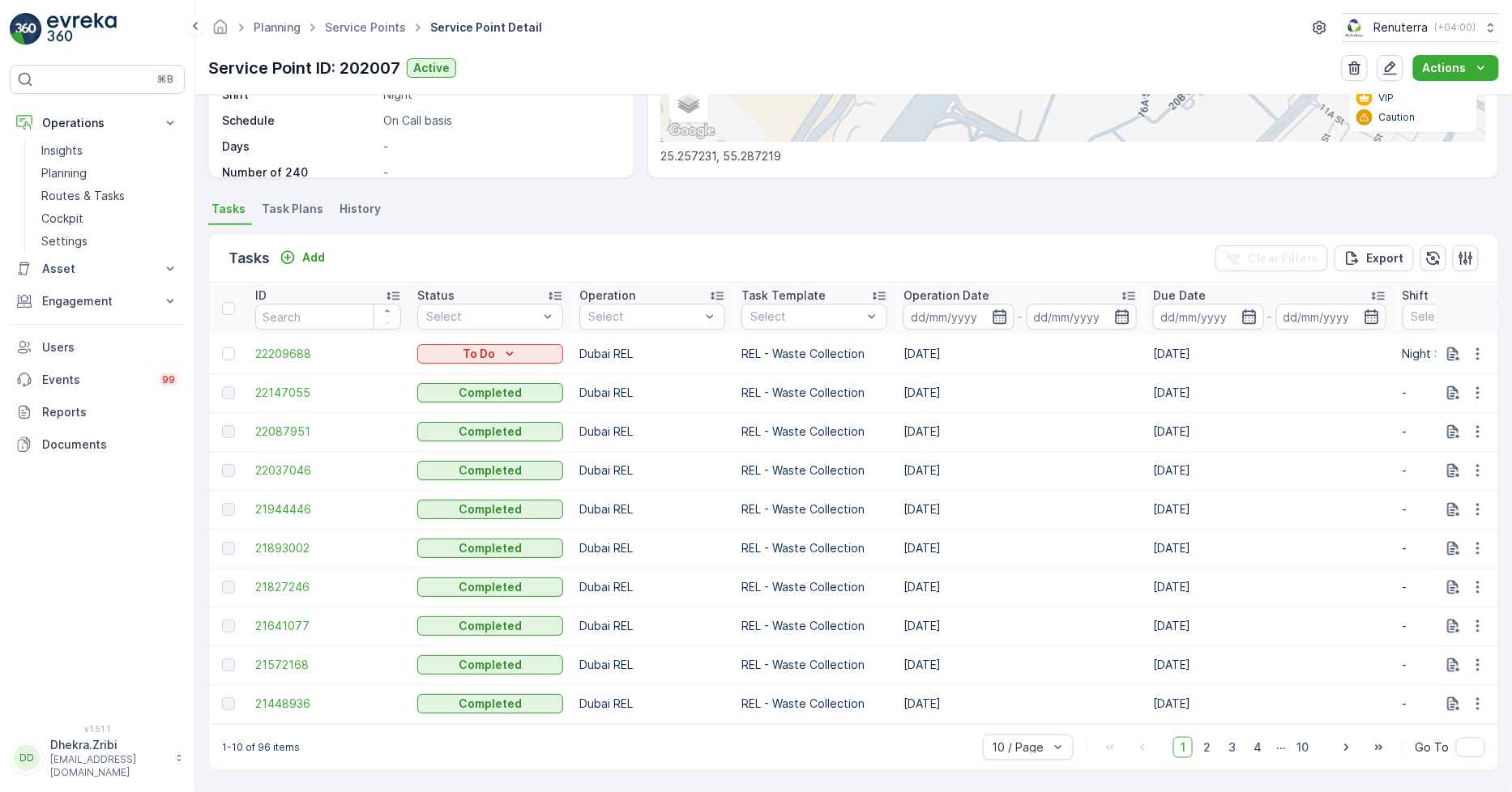
scroll to position [251, 0]
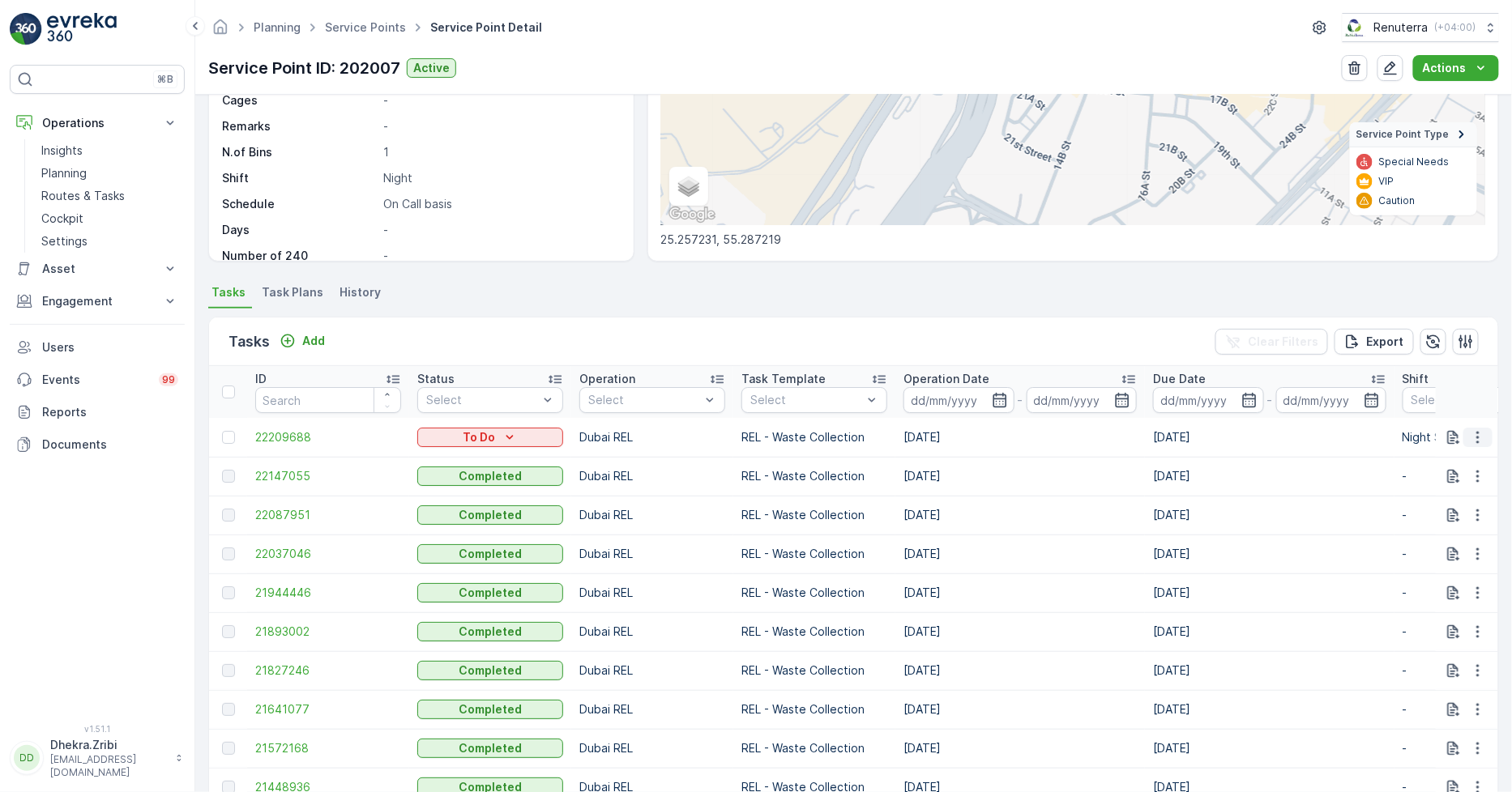
click at [1477, 434] on icon "button" at bounding box center [1478, 437] width 16 height 16
click at [1429, 509] on span "Change Route" at bounding box center [1436, 505] width 78 height 16
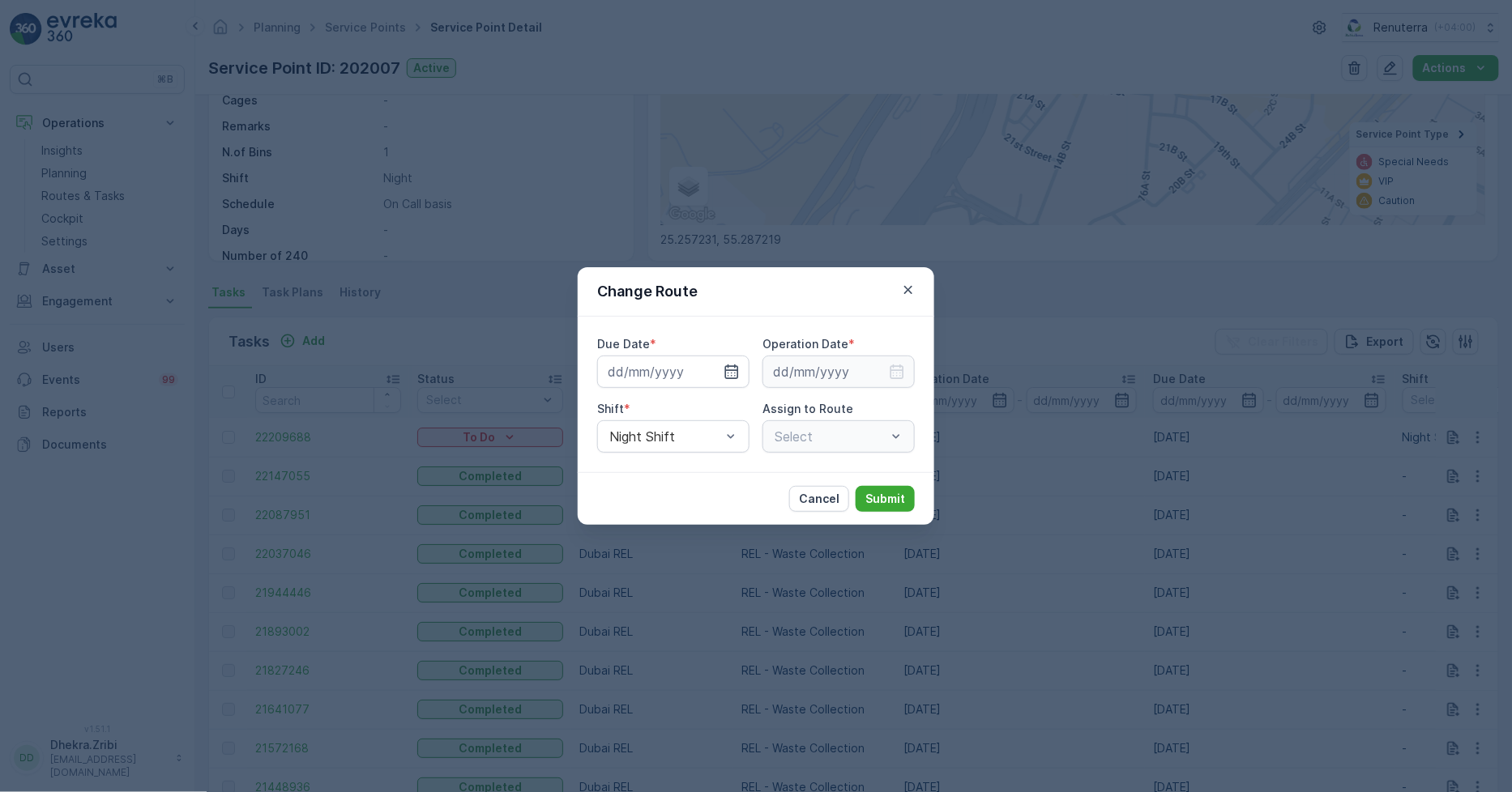
type input "[DATE]"
click at [711, 370] on icon "button" at bounding box center [712, 372] width 4 height 7
type input "[DATE]"
click at [896, 376] on icon "button" at bounding box center [896, 372] width 13 height 14
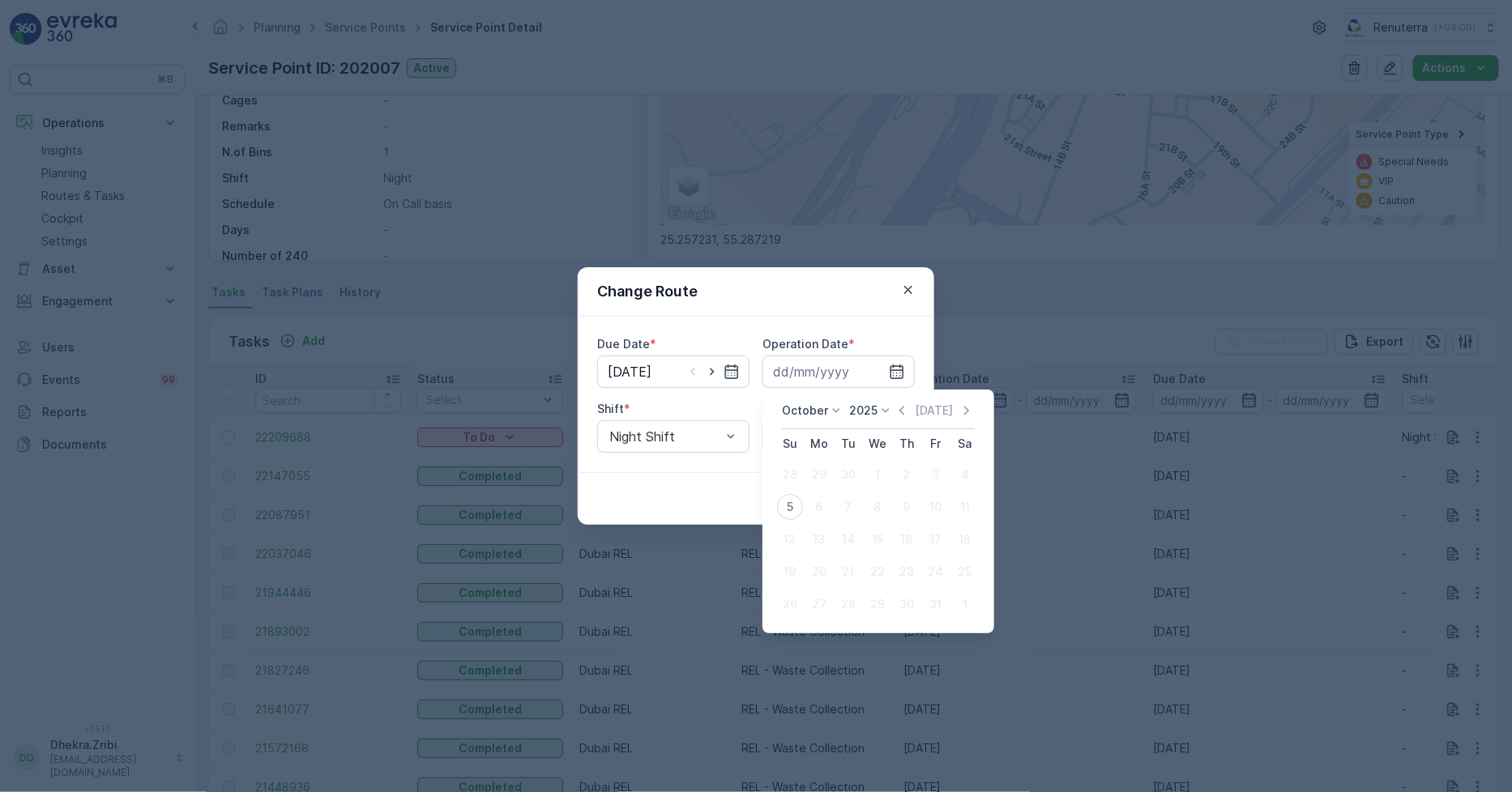
drag, startPoint x: 791, startPoint y: 502, endPoint x: 781, endPoint y: 496, distance: 11.7
click at [789, 498] on div "5" at bounding box center [789, 507] width 26 height 26
type input "[DATE]"
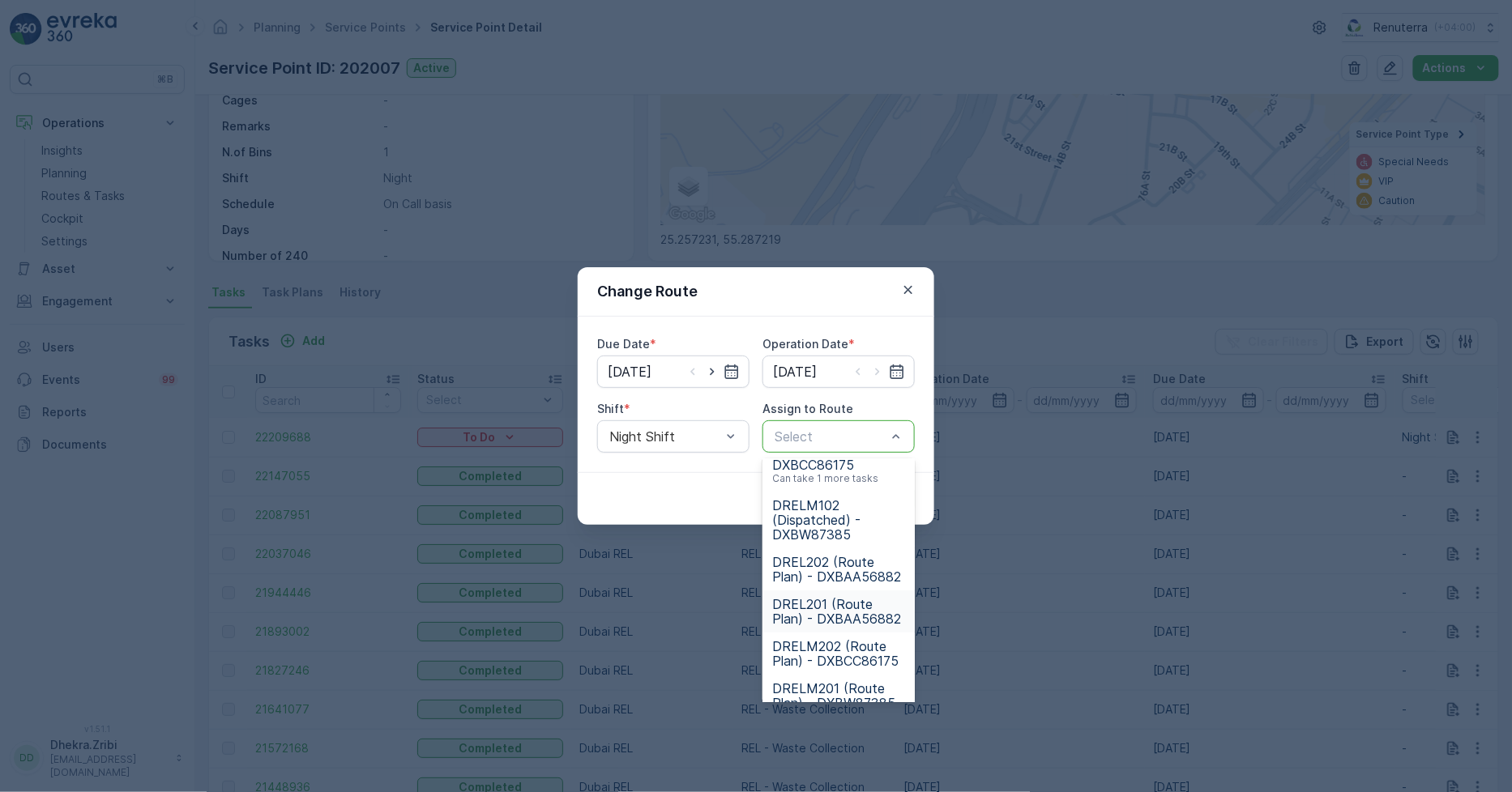
scroll to position [197, 0]
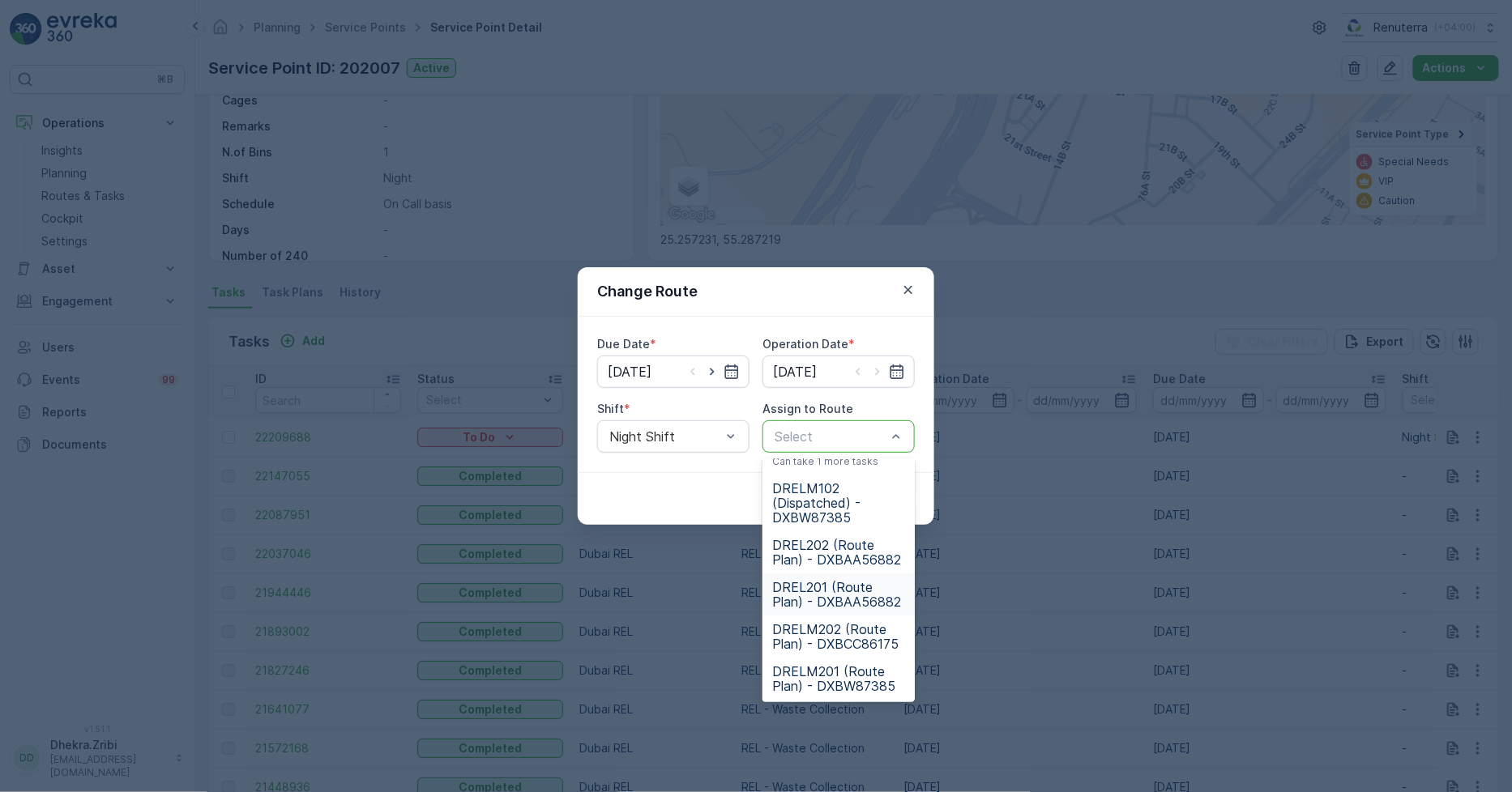
click at [829, 586] on span "DREL201 (Route Plan) - DXBAA56882" at bounding box center [838, 594] width 133 height 29
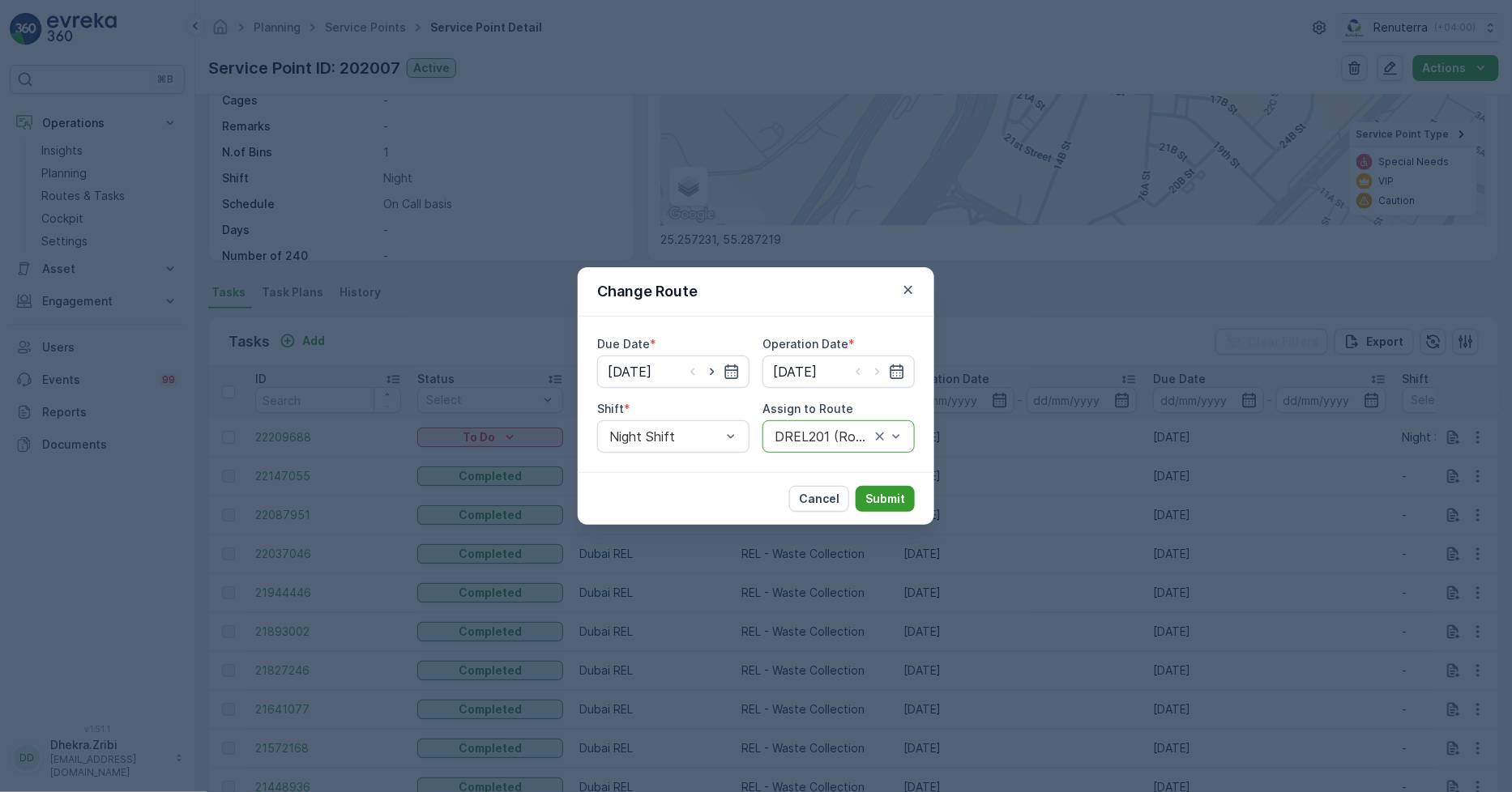
click at [893, 493] on p "Submit" at bounding box center [885, 499] width 40 height 16
